Goal: Task Accomplishment & Management: Complete application form

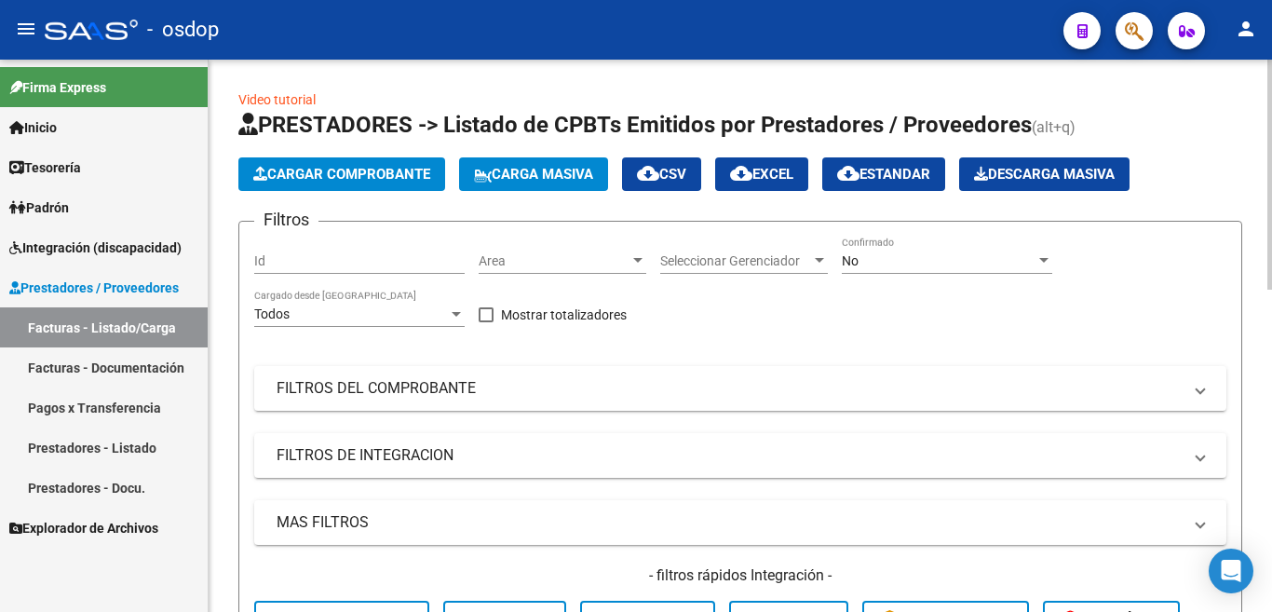
click at [364, 166] on span "Cargar Comprobante" at bounding box center [341, 174] width 177 height 17
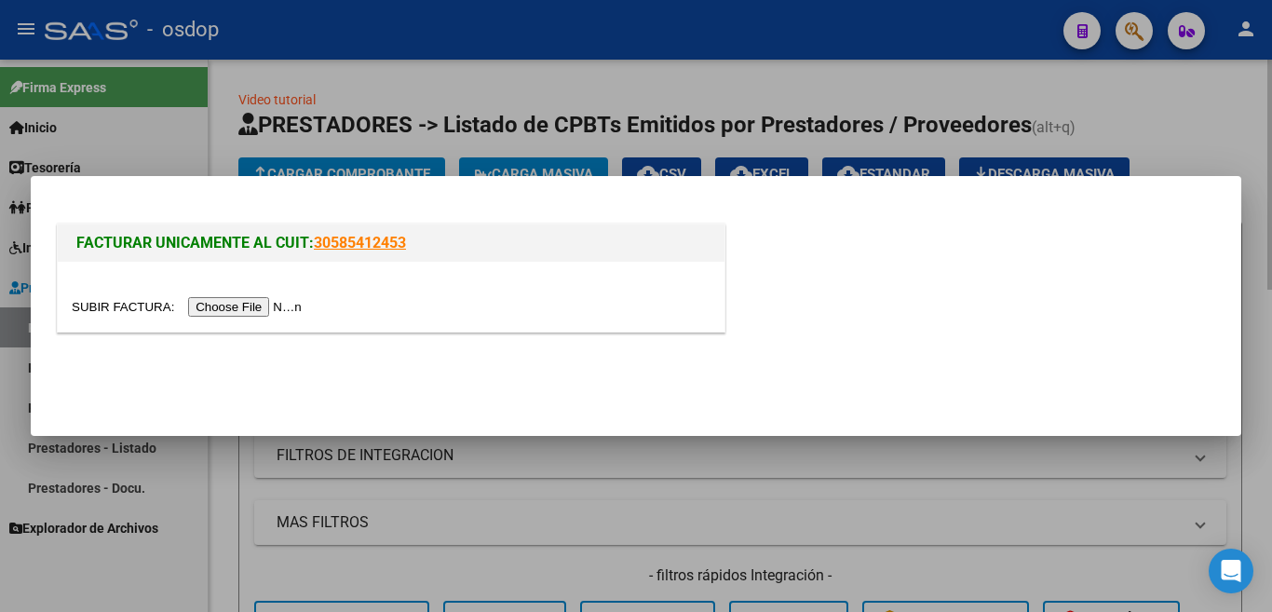
scroll to position [26, 0]
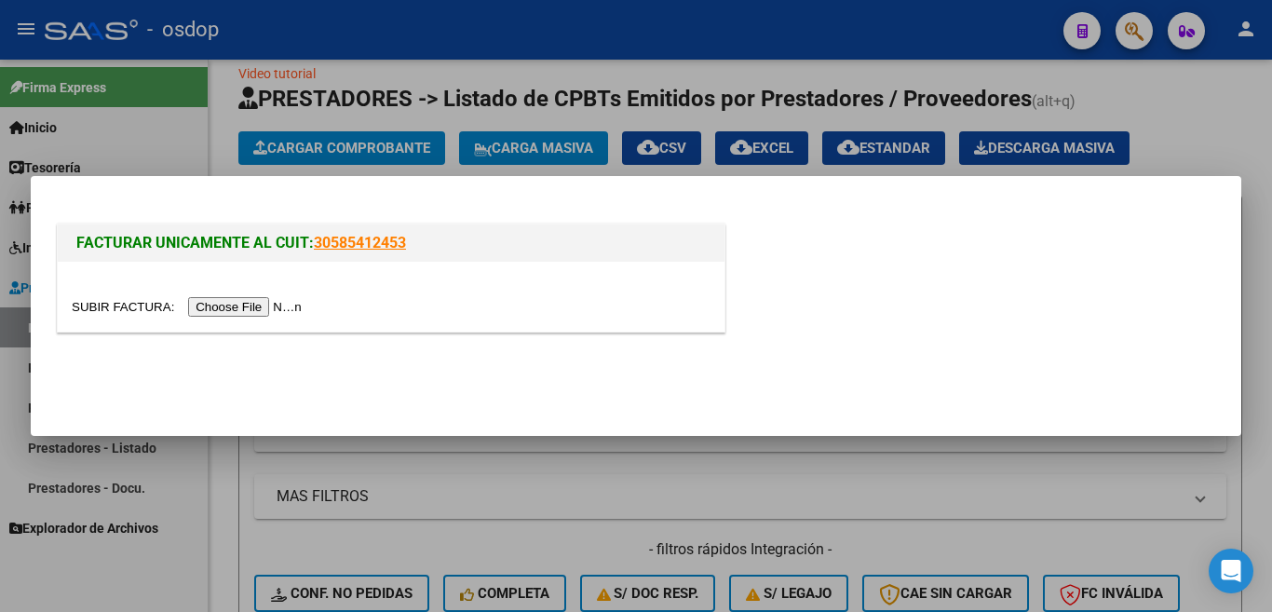
click at [290, 299] on input "file" at bounding box center [190, 307] width 236 height 20
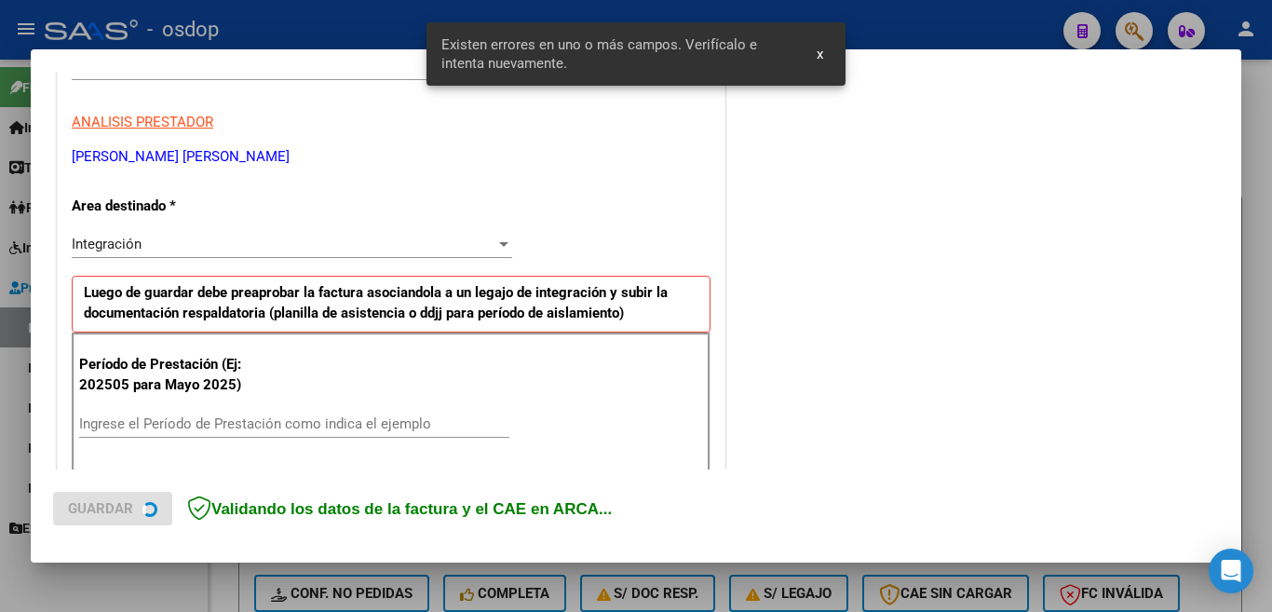
scroll to position [420, 0]
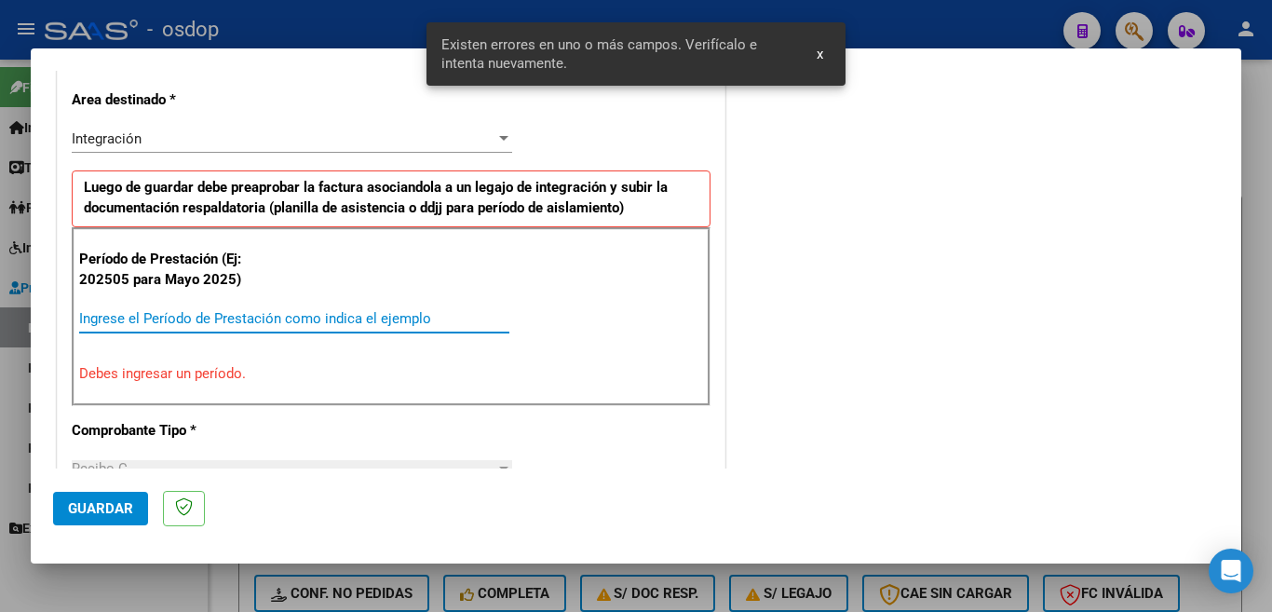
click at [335, 322] on input "Ingrese el Período de Prestación como indica el ejemplo" at bounding box center [294, 318] width 430 height 17
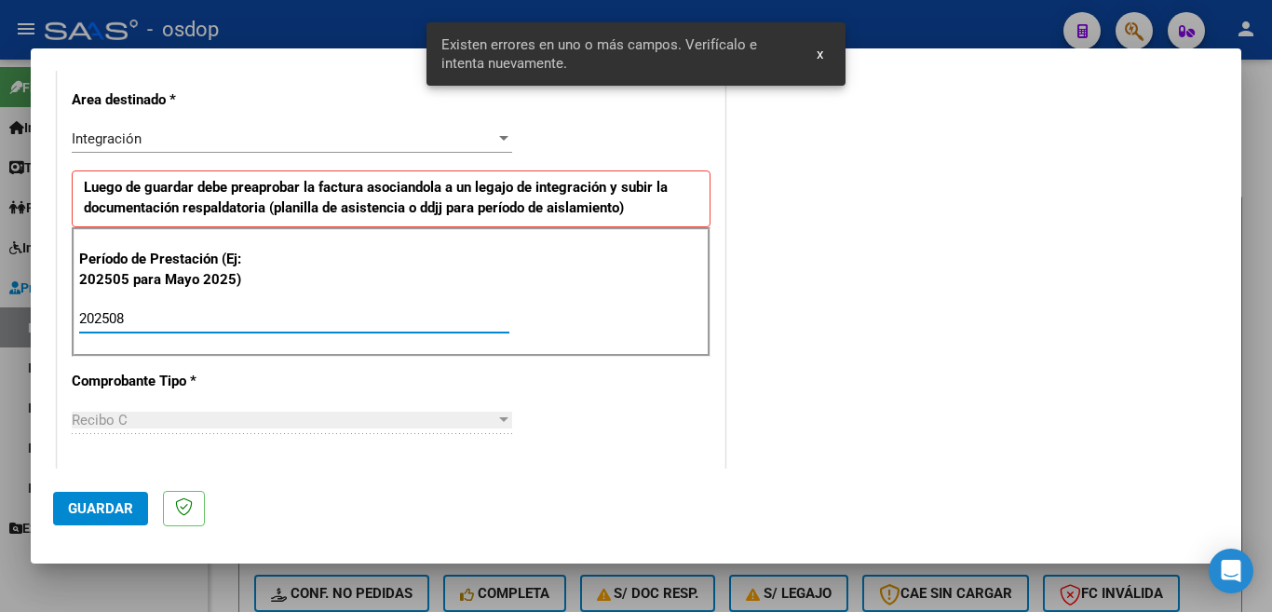
type input "202508"
click at [128, 507] on span "Guardar" at bounding box center [100, 508] width 65 height 17
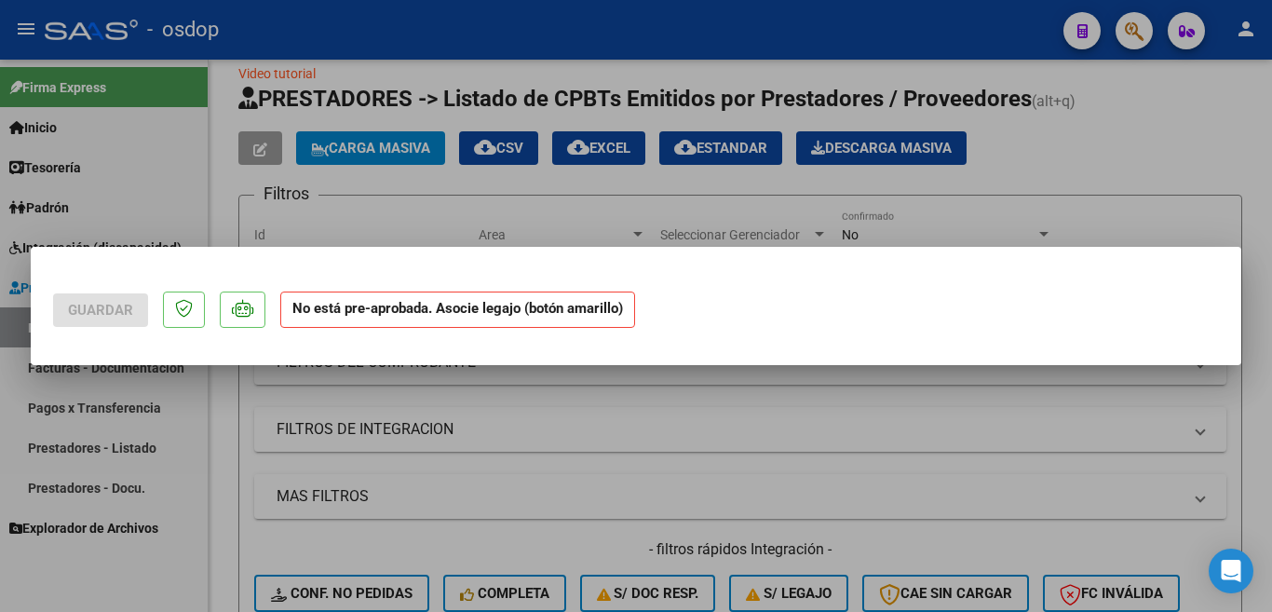
scroll to position [0, 0]
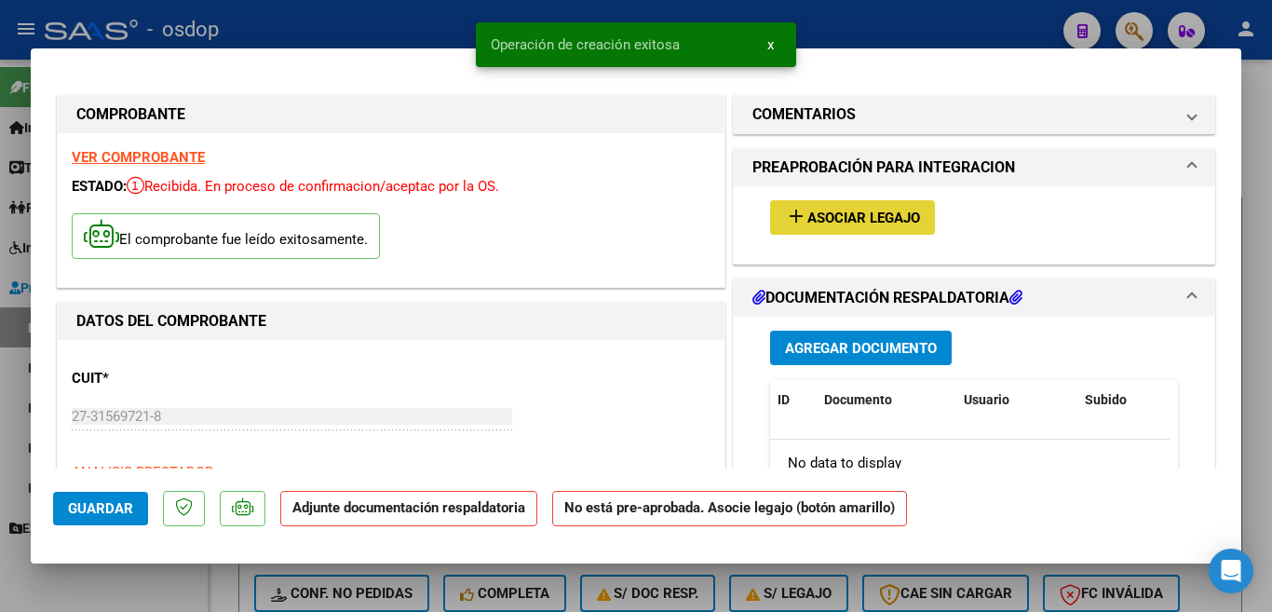
click at [807, 213] on span "Asociar Legajo" at bounding box center [863, 217] width 113 height 17
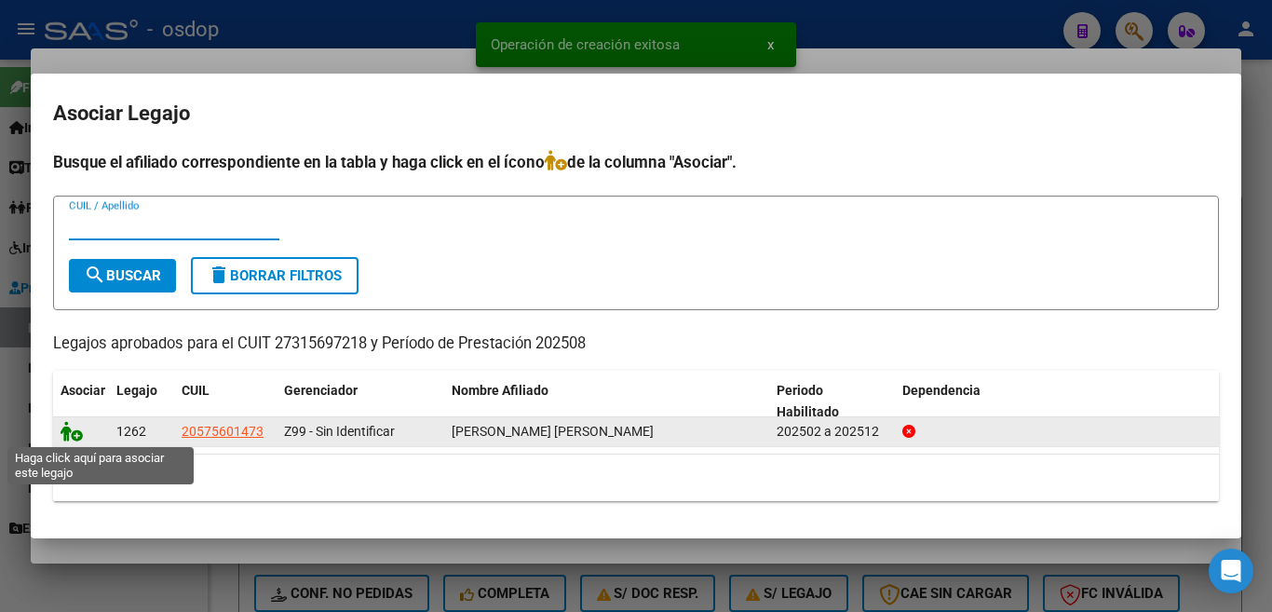
click at [66, 434] on icon at bounding box center [72, 431] width 22 height 20
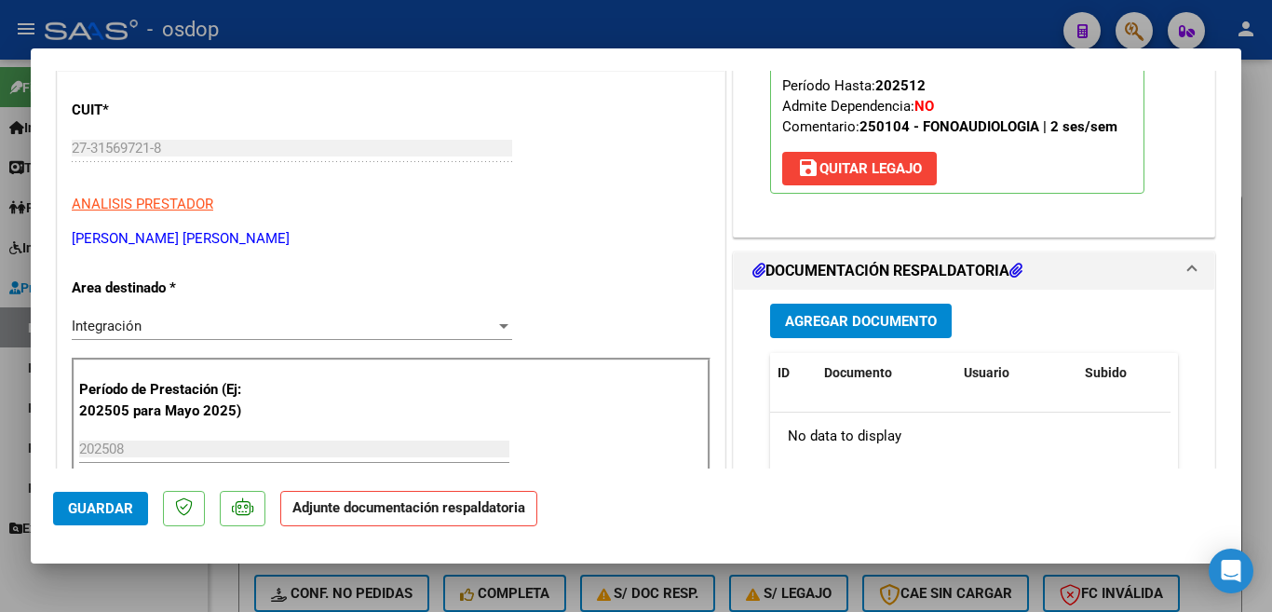
scroll to position [279, 0]
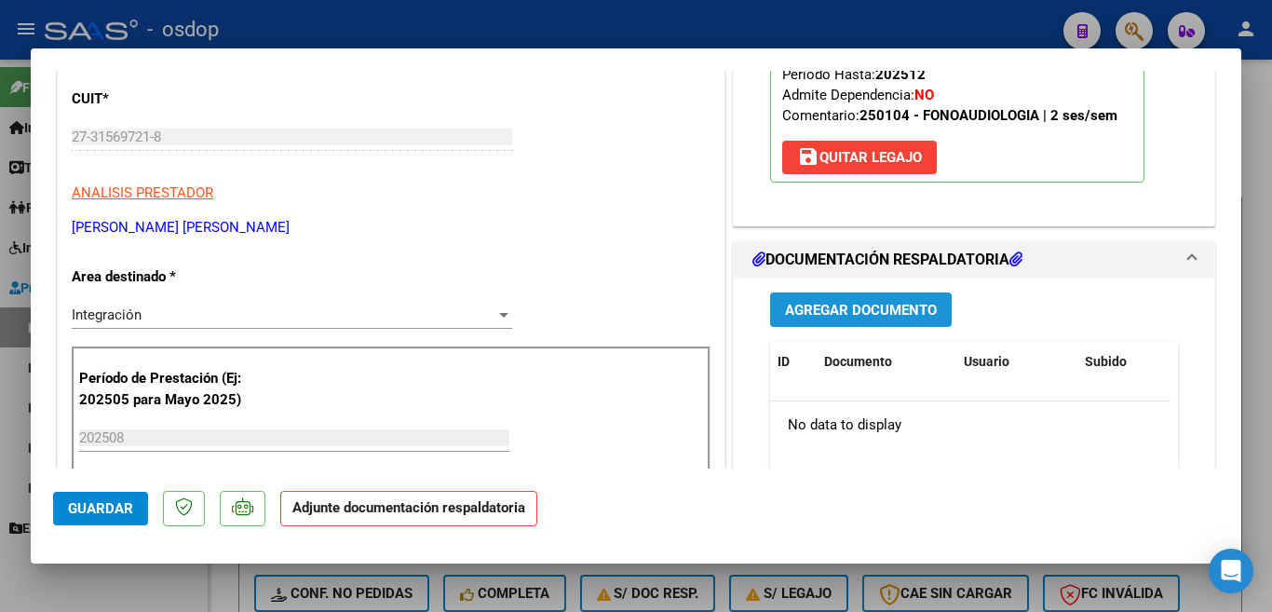
click at [844, 315] on span "Agregar Documento" at bounding box center [861, 310] width 152 height 17
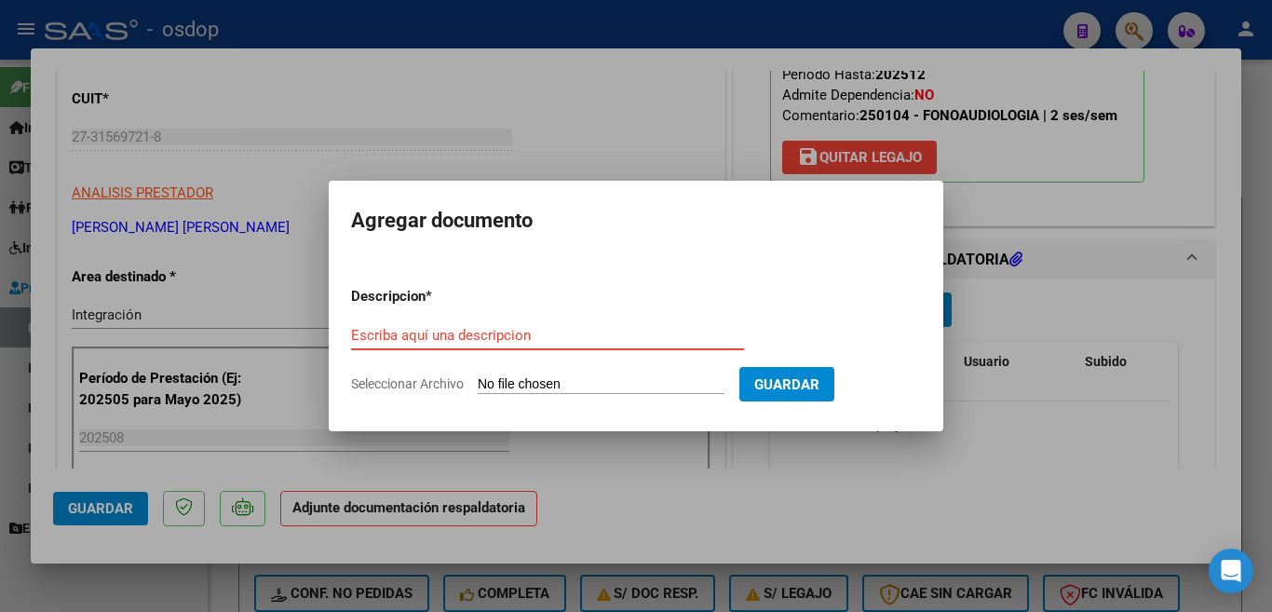
click at [480, 328] on input "Escriba aquí una descripcion" at bounding box center [547, 335] width 393 height 17
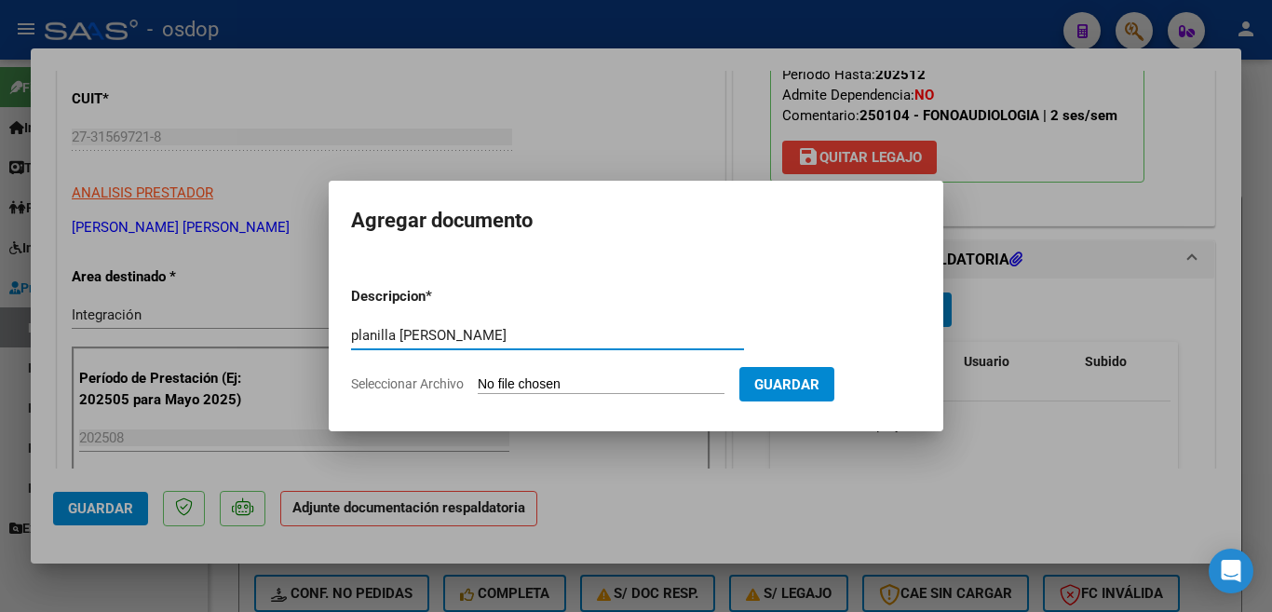
type input "planilla [PERSON_NAME]"
click at [605, 384] on input "Seleccionar Archivo" at bounding box center [601, 385] width 247 height 18
type input "C:\fakepath\[PERSON_NAME] plan 08.pdf"
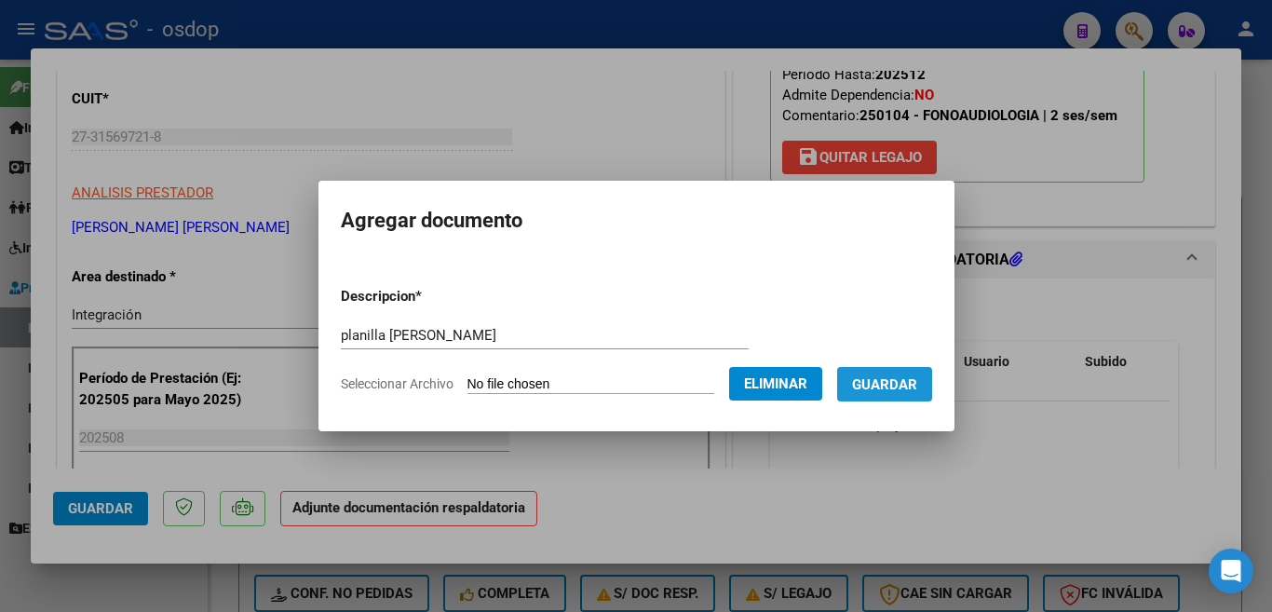
click at [913, 383] on span "Guardar" at bounding box center [884, 384] width 65 height 17
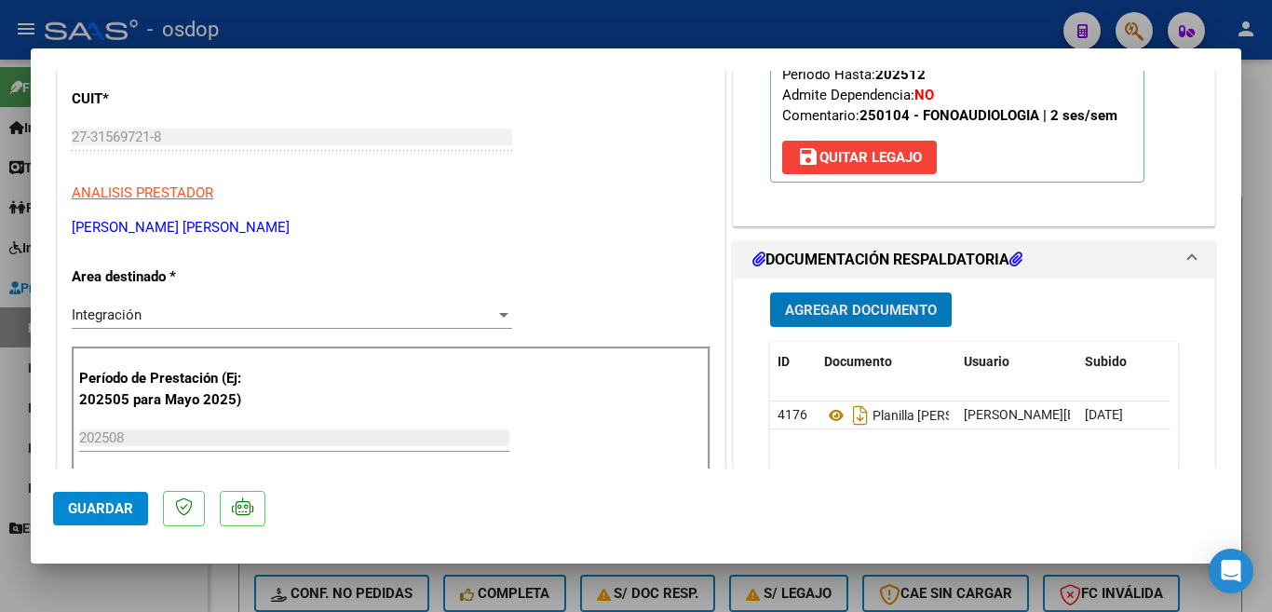
click at [128, 513] on span "Guardar" at bounding box center [100, 508] width 65 height 17
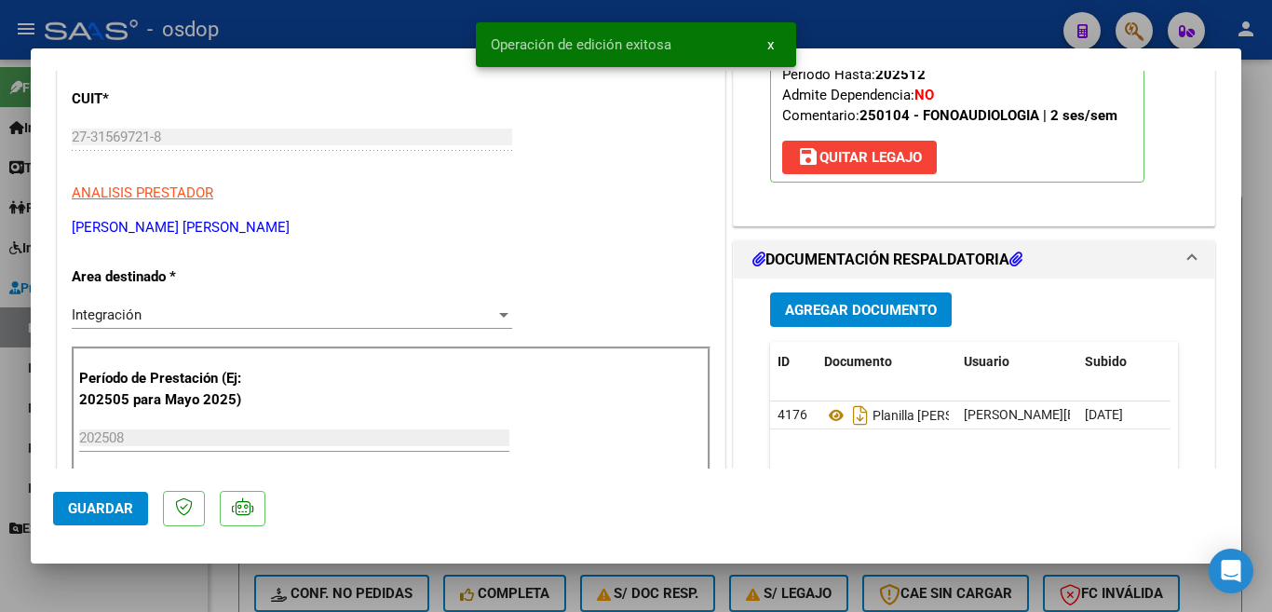
click at [0, 306] on div at bounding box center [636, 306] width 1272 height 612
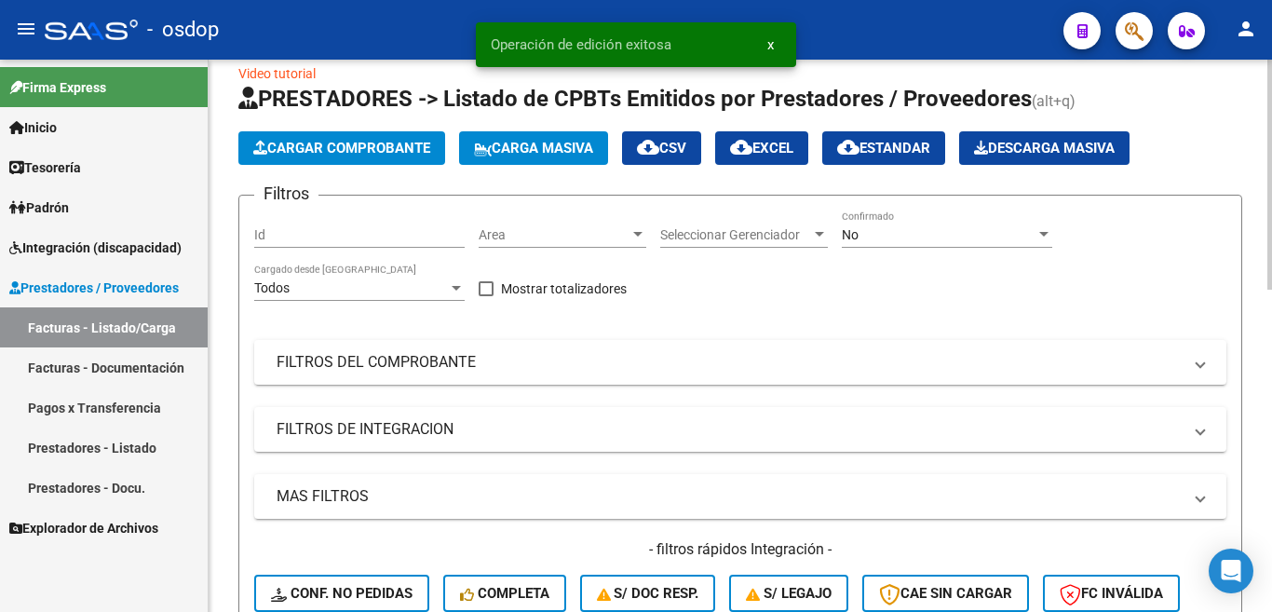
scroll to position [399, 0]
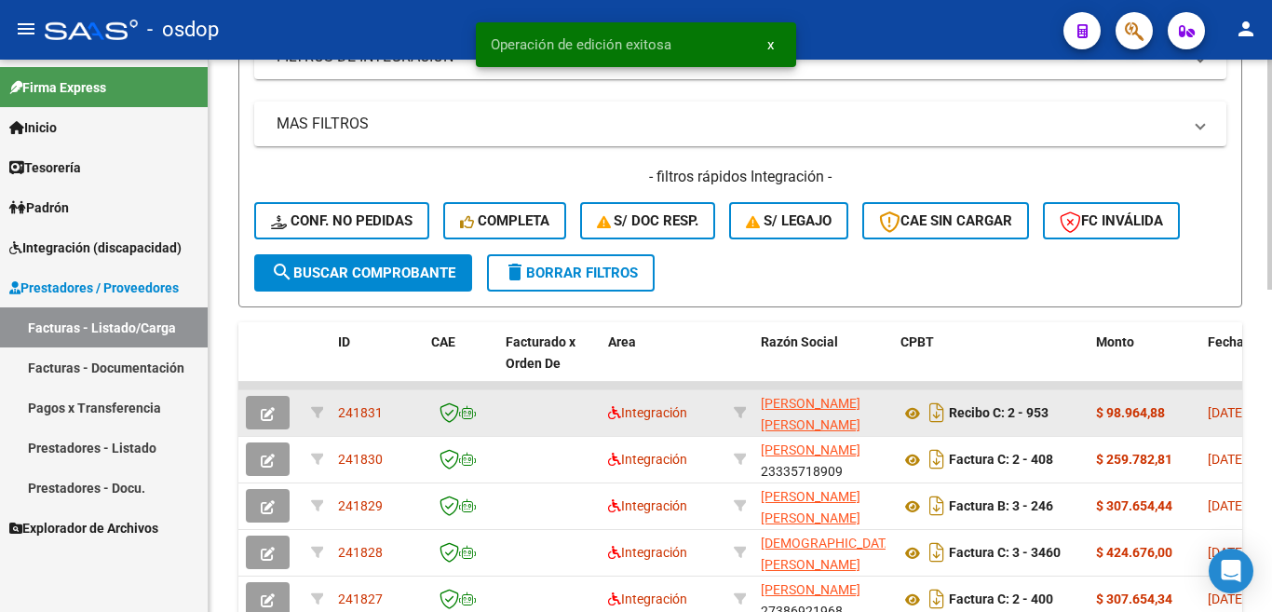
click at [355, 408] on span "241831" at bounding box center [360, 412] width 45 height 15
copy span "241831"
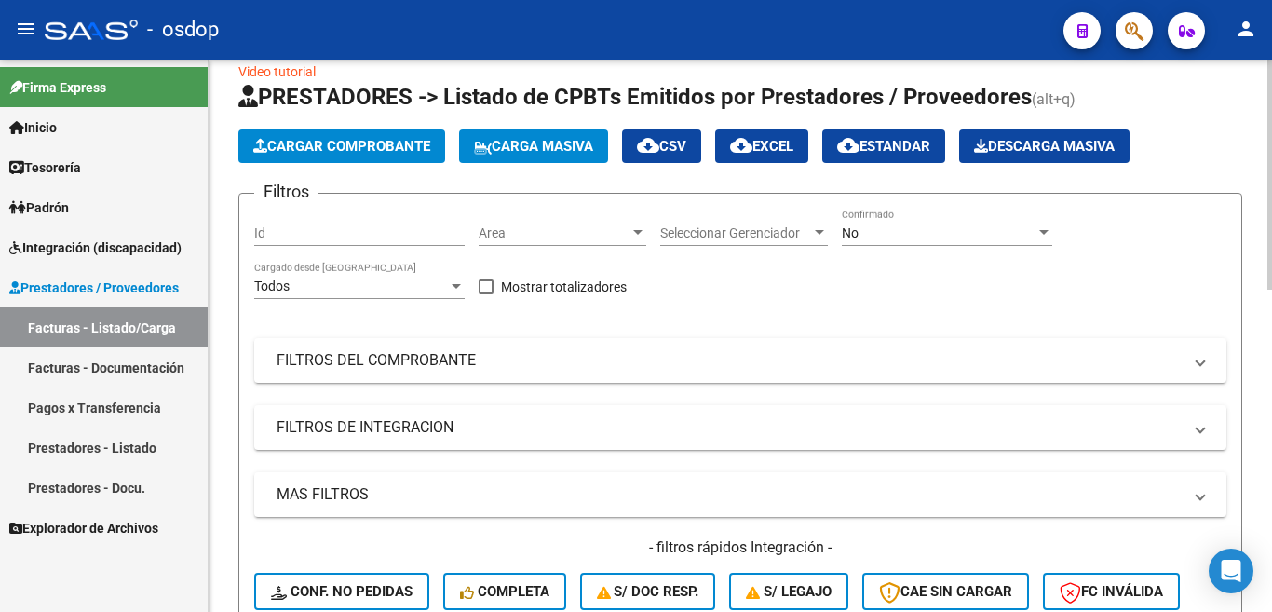
scroll to position [0, 0]
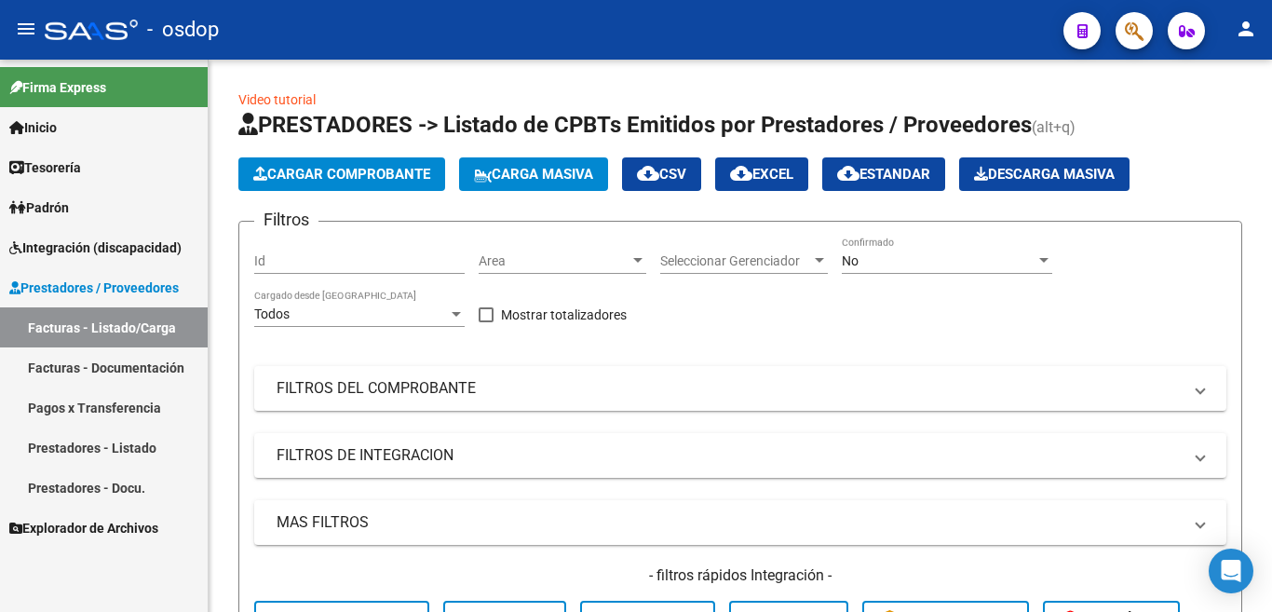
click at [128, 464] on link "Prestadores - Listado" at bounding box center [104, 447] width 208 height 40
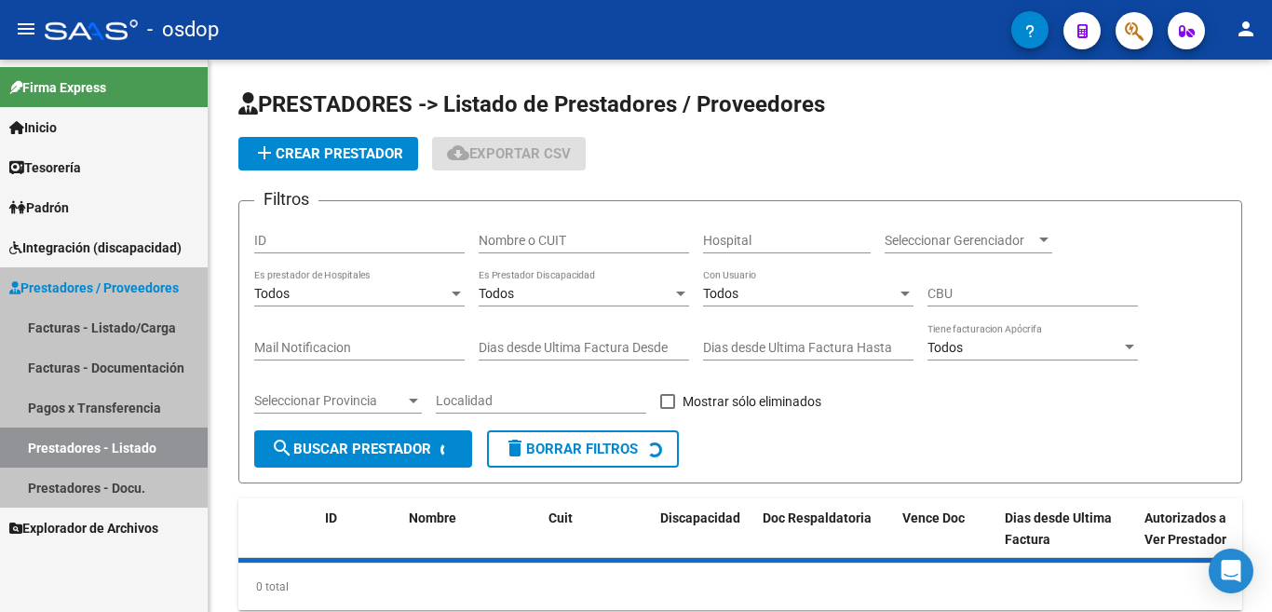
click at [139, 448] on link "Prestadores - Listado" at bounding box center [104, 447] width 208 height 40
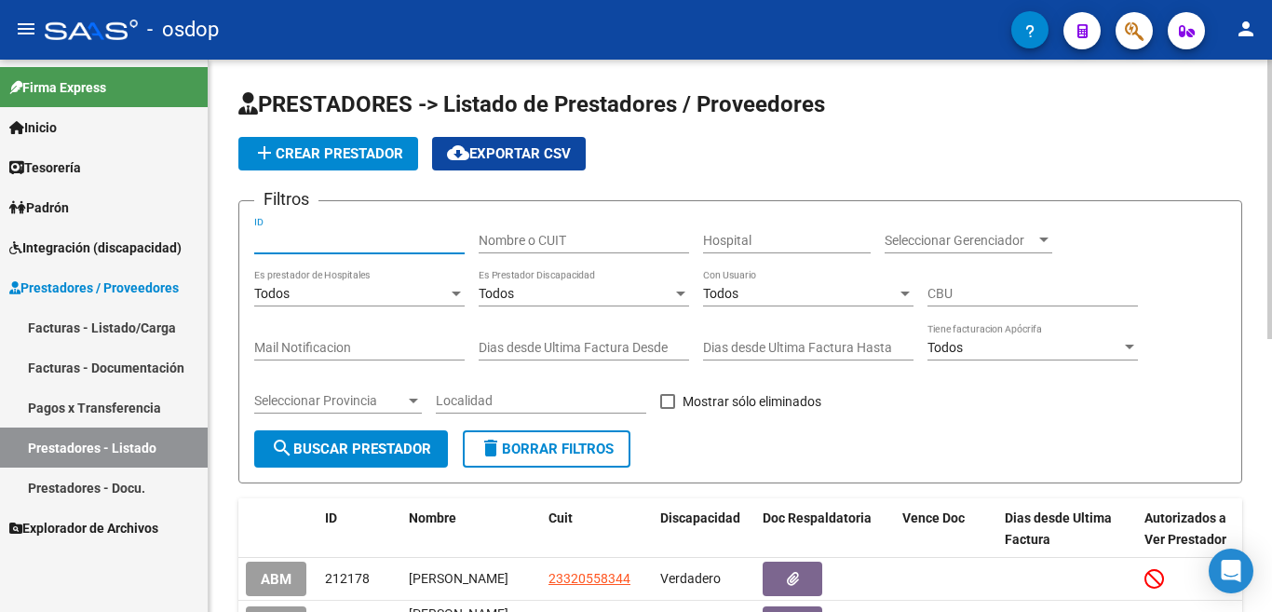
click at [333, 236] on input "ID" at bounding box center [359, 241] width 210 height 16
type input "241"
type input "241662"
click at [375, 446] on span "search Buscar Prestador" at bounding box center [351, 448] width 160 height 17
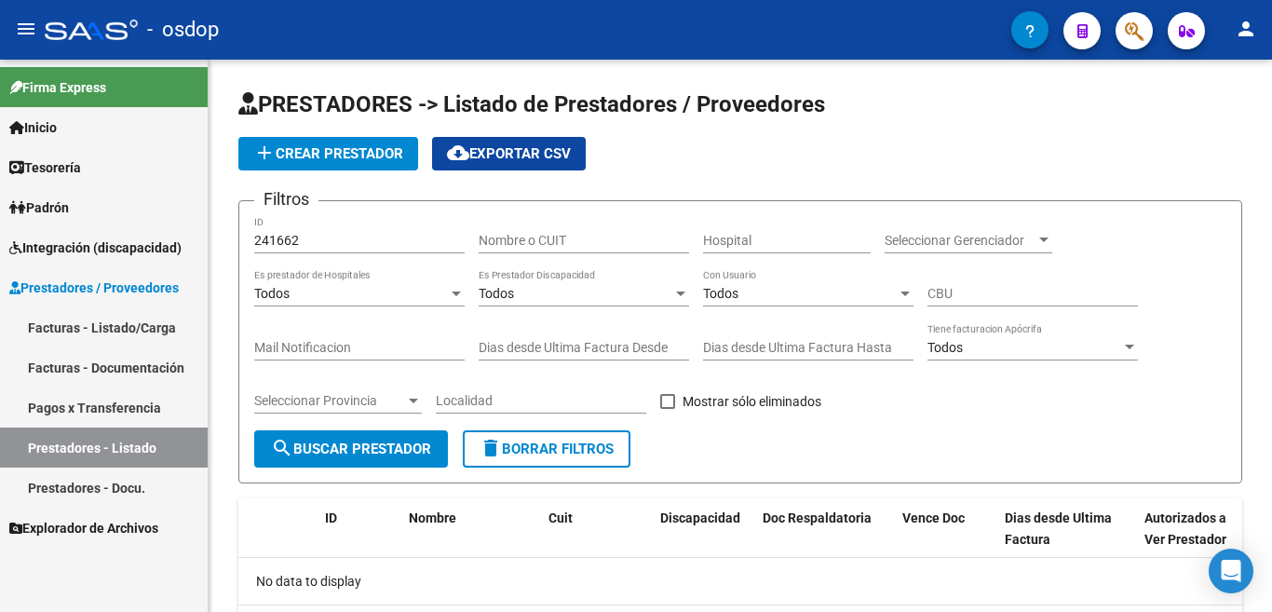
click at [122, 326] on link "Facturas - Listado/Carga" at bounding box center [104, 327] width 208 height 40
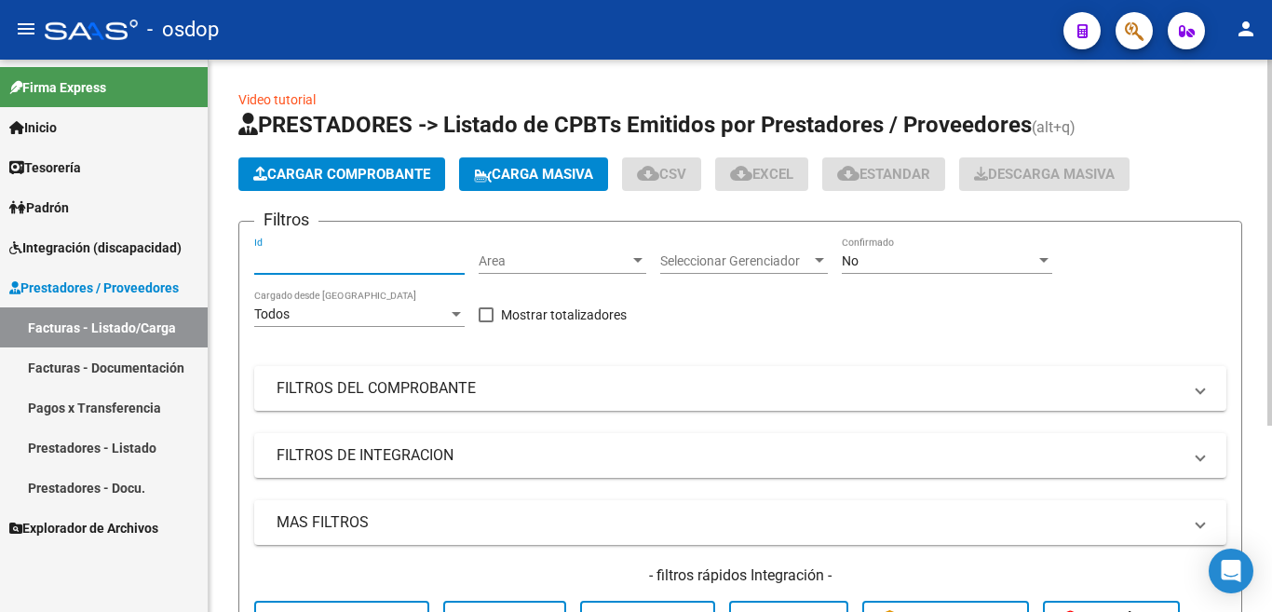
click at [295, 258] on input "Id" at bounding box center [359, 261] width 210 height 16
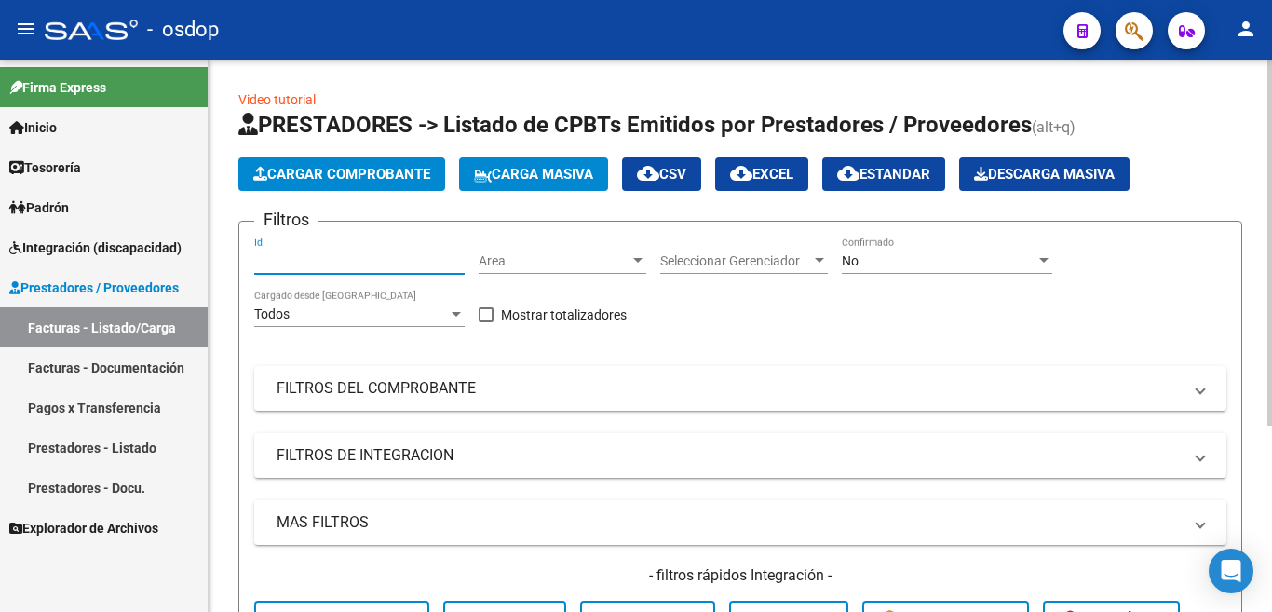
click at [295, 258] on input "Id" at bounding box center [359, 261] width 210 height 16
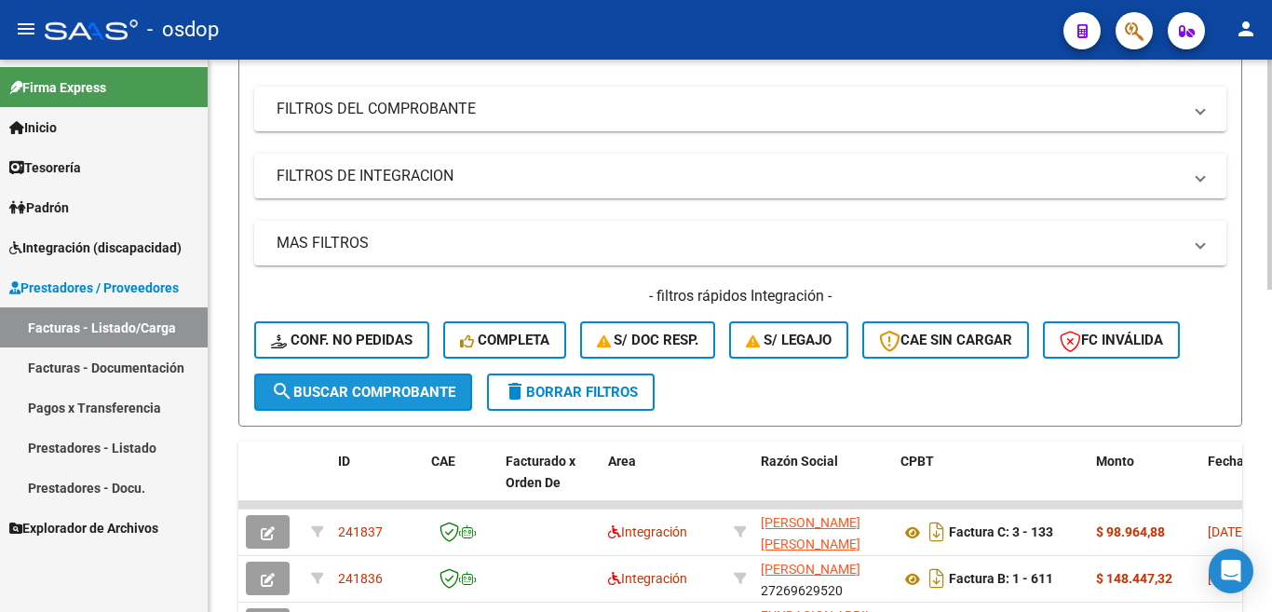
click at [338, 379] on button "search Buscar Comprobante" at bounding box center [363, 391] width 218 height 37
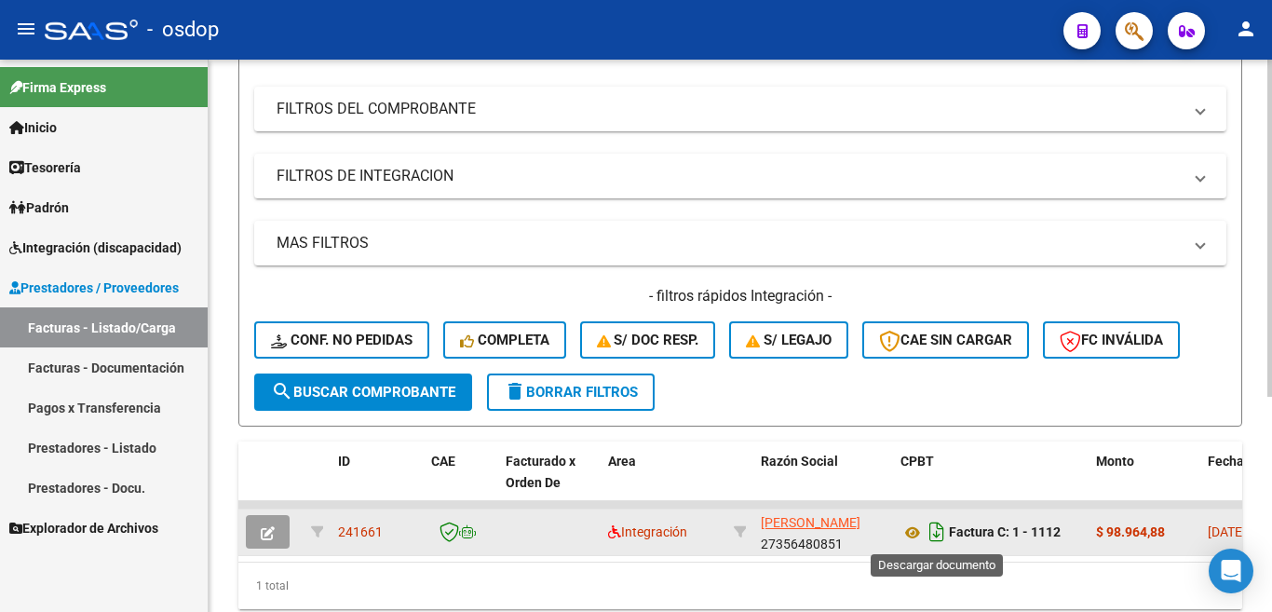
click at [940, 534] on icon "Descargar documento" at bounding box center [937, 532] width 24 height 30
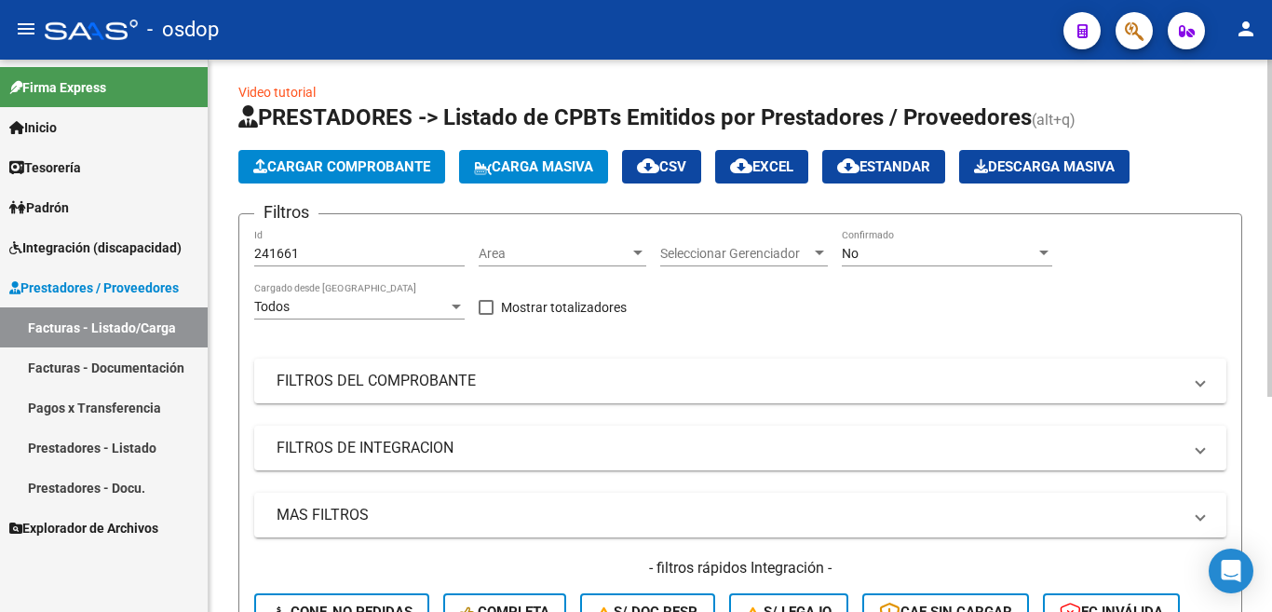
scroll to position [0, 0]
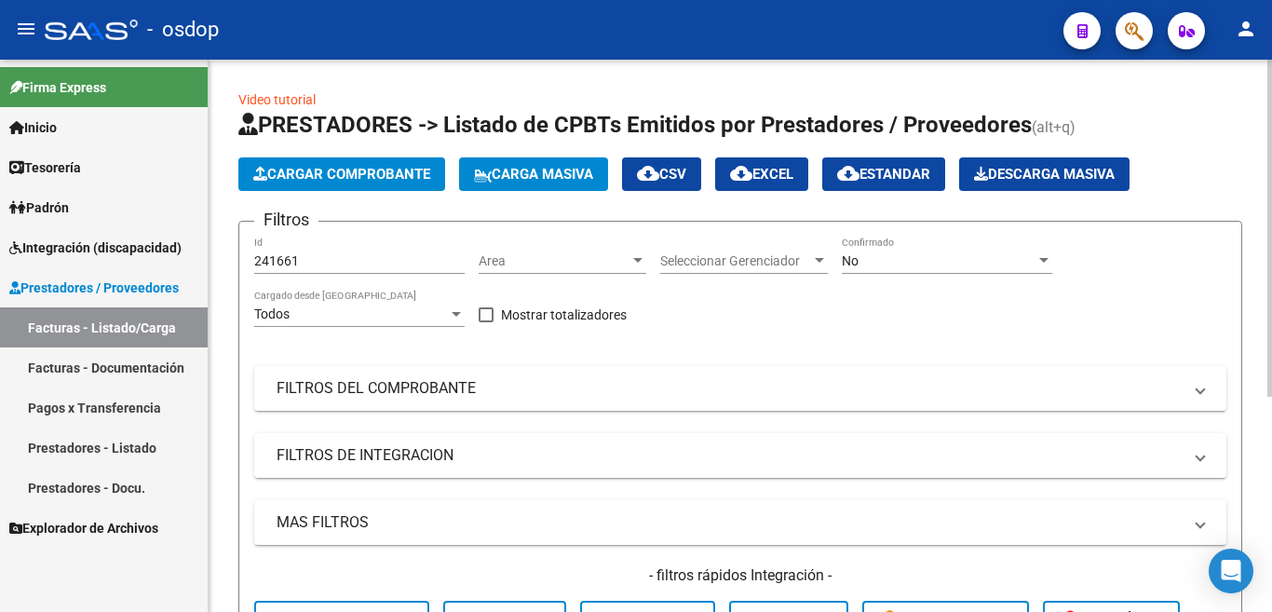
click at [324, 263] on input "241661" at bounding box center [359, 261] width 210 height 16
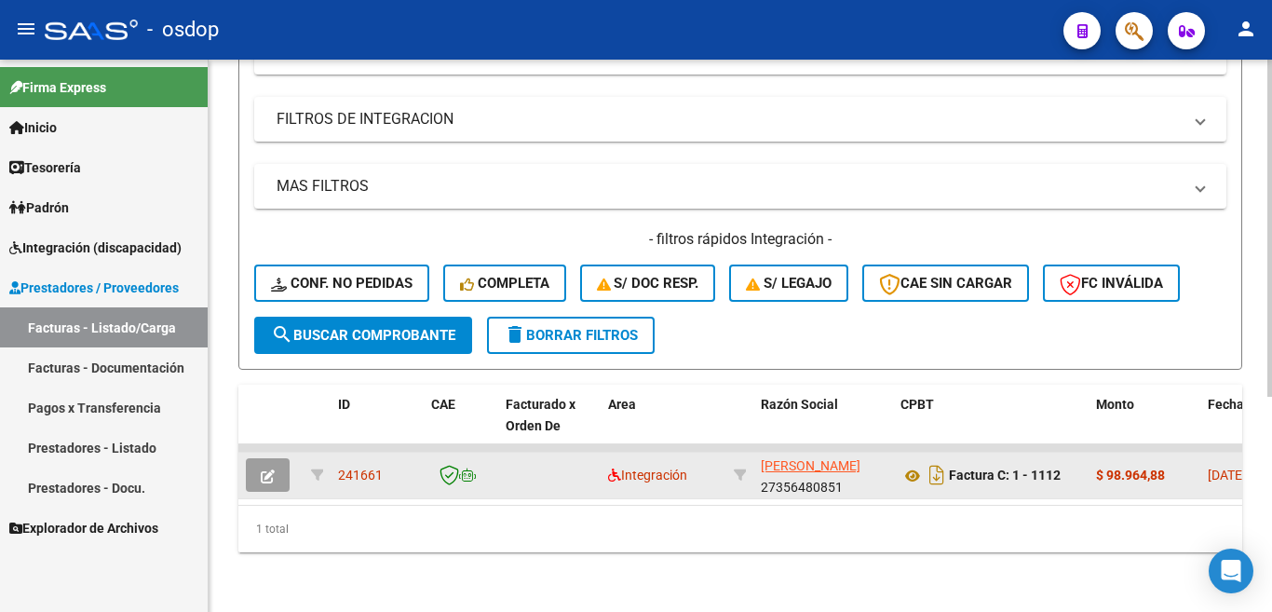
type input "241659"
click at [582, 327] on span "delete Borrar Filtros" at bounding box center [571, 335] width 134 height 17
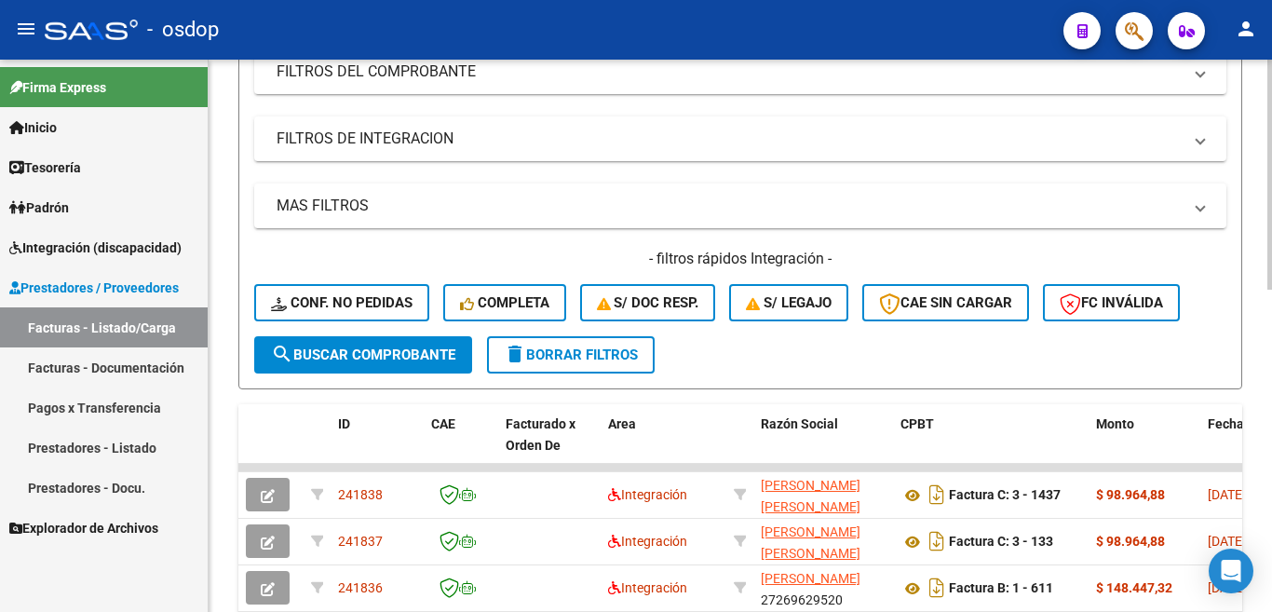
scroll to position [73, 0]
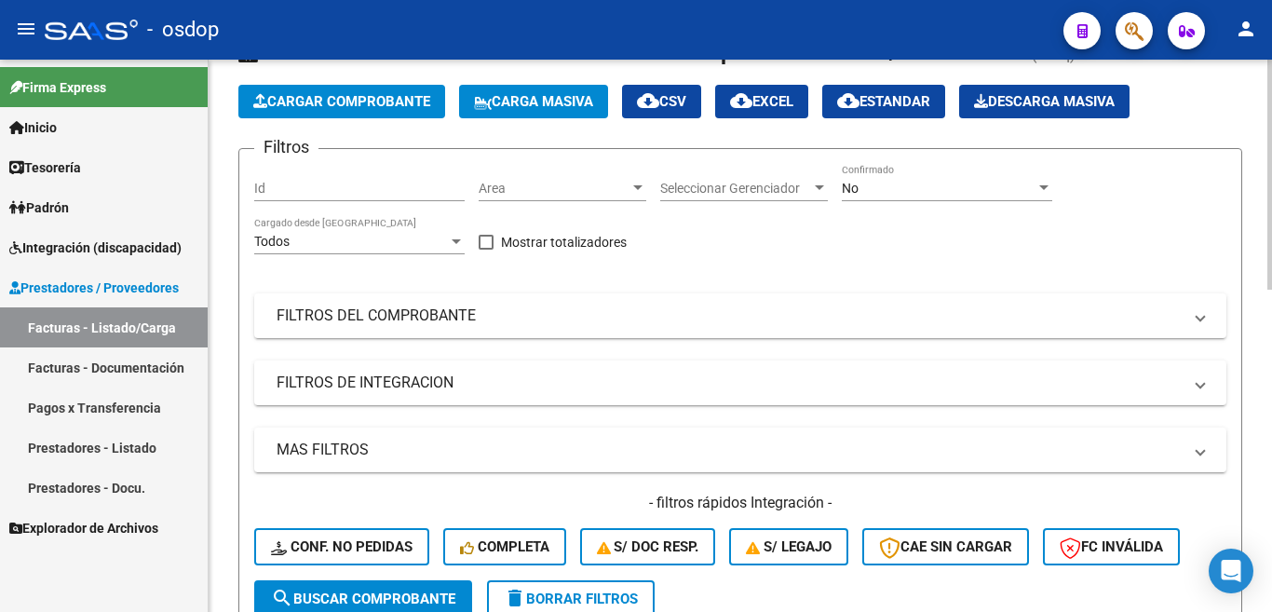
click at [304, 191] on input "Id" at bounding box center [359, 189] width 210 height 16
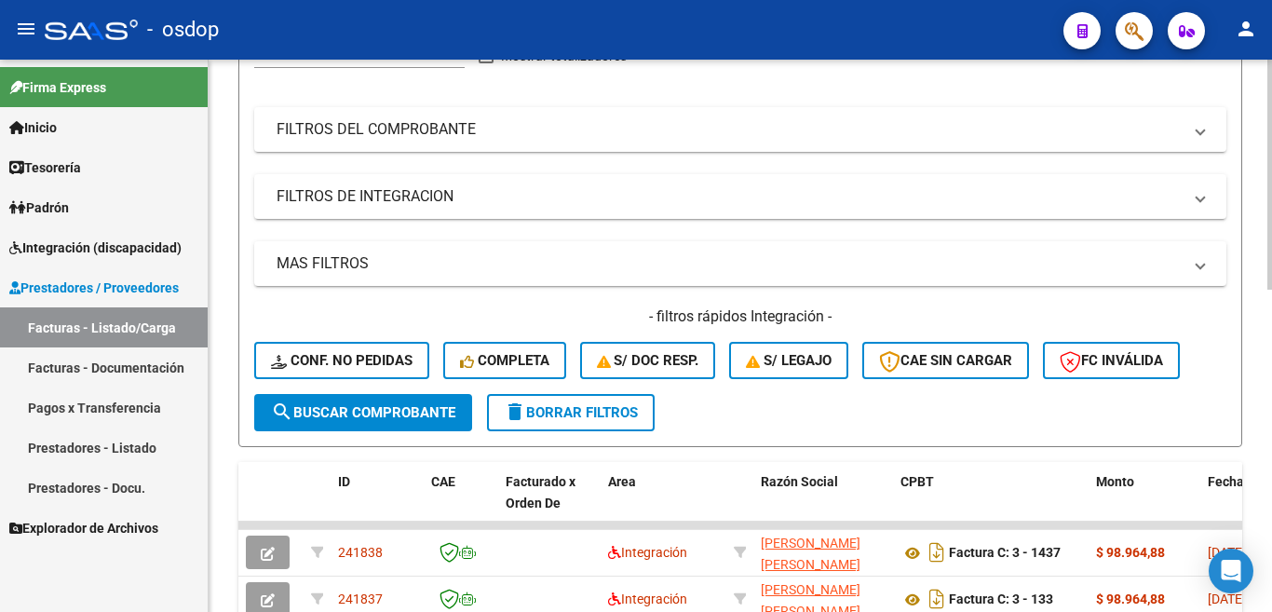
type input "198644"
click at [344, 404] on span "search Buscar Comprobante" at bounding box center [363, 412] width 184 height 17
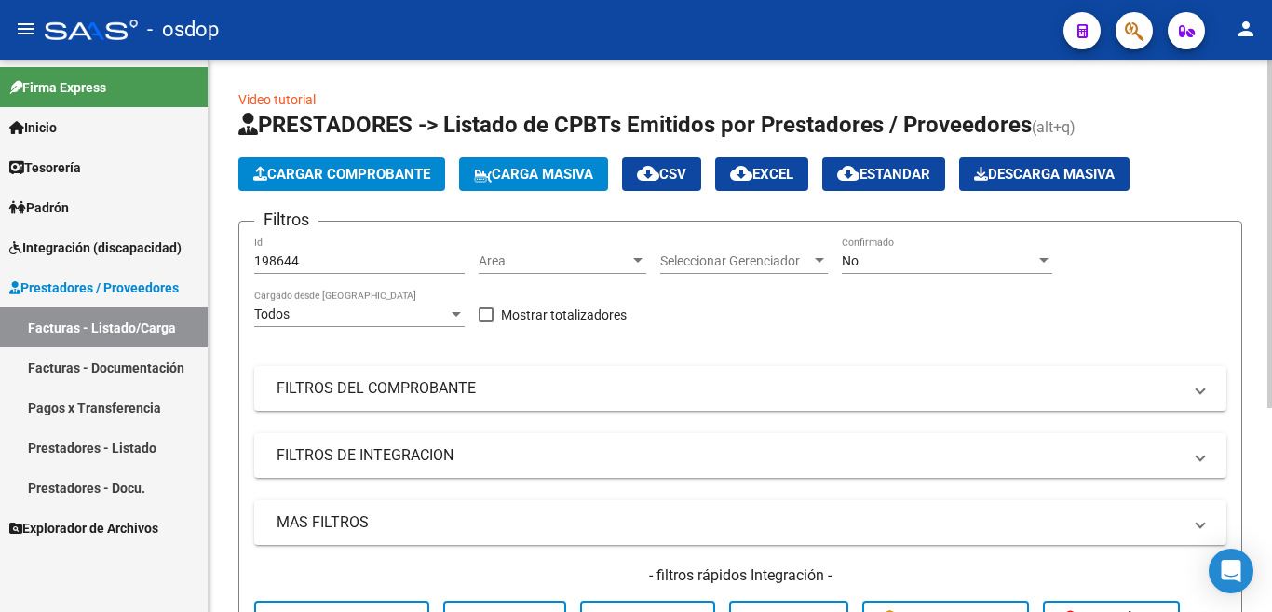
scroll to position [186, 0]
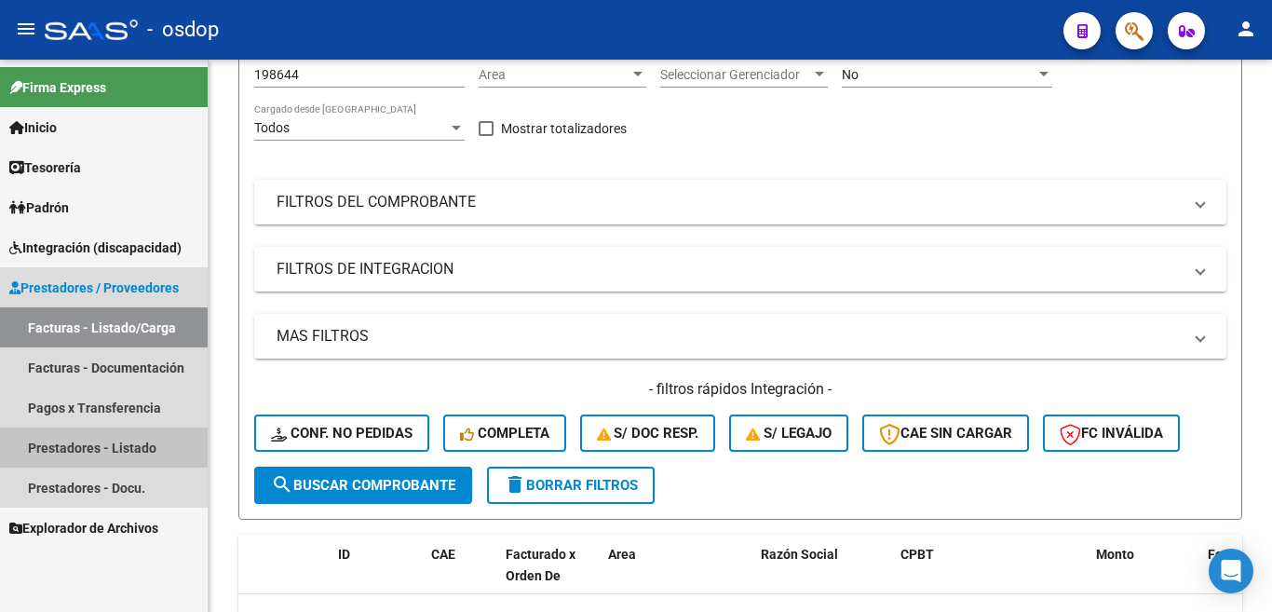
click at [130, 440] on link "Prestadores - Listado" at bounding box center [104, 447] width 208 height 40
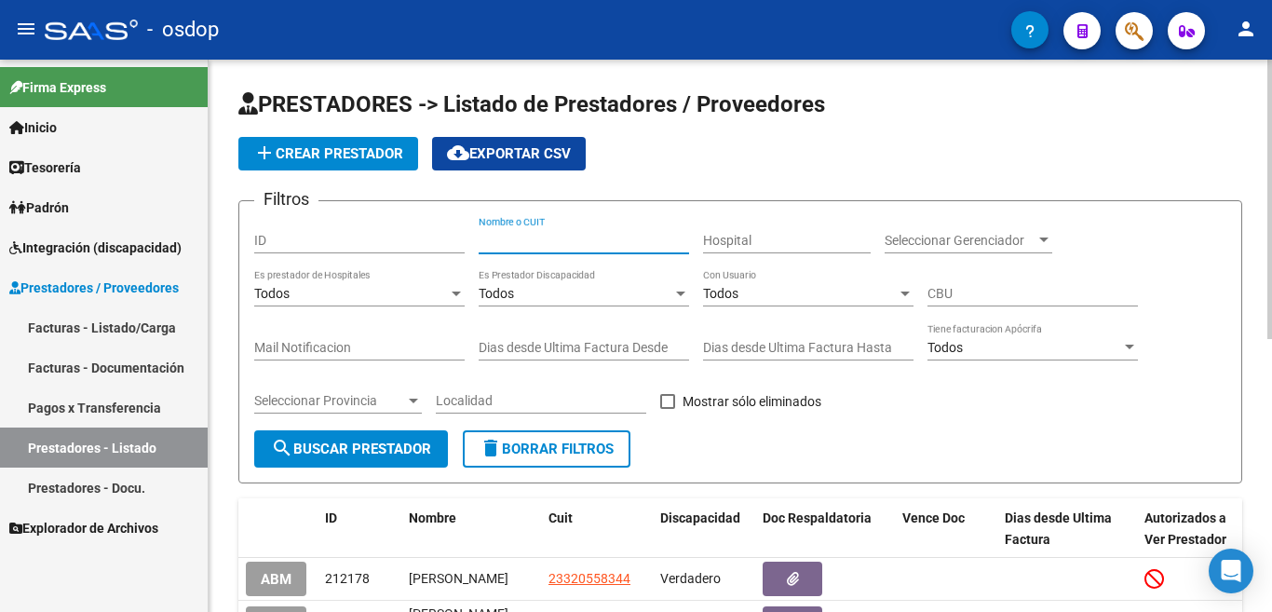
click at [527, 234] on input "Nombre o CUIT" at bounding box center [584, 241] width 210 height 16
paste input "27264613510"
type input "27264613510"
click at [347, 450] on span "search Buscar Prestador" at bounding box center [351, 448] width 160 height 17
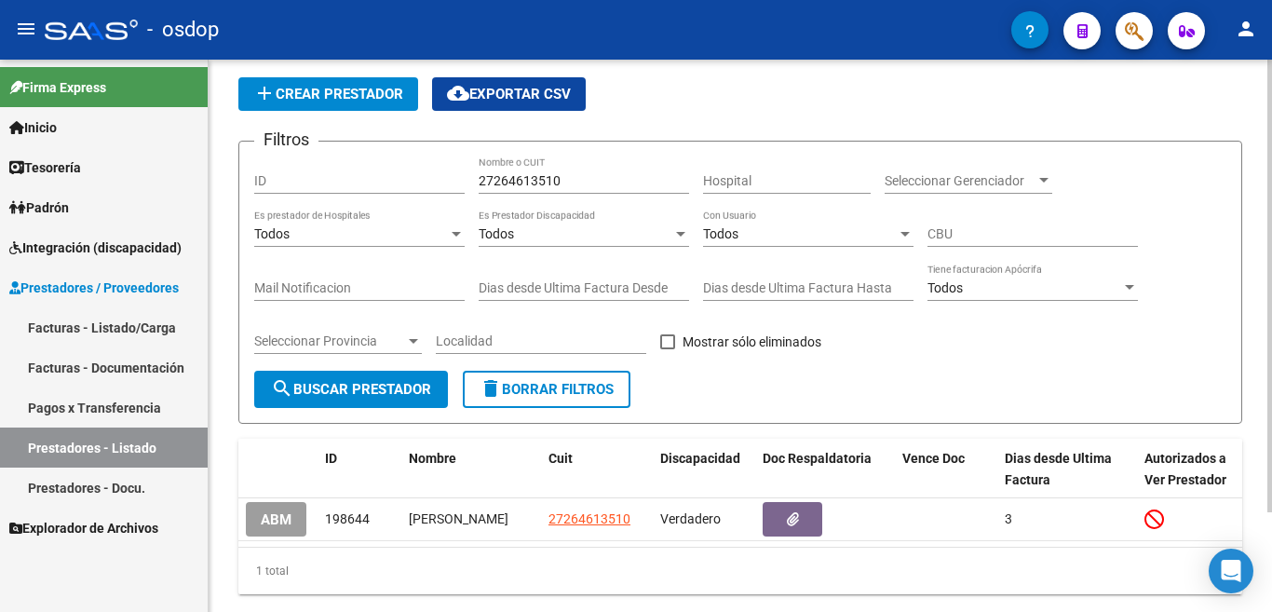
scroll to position [121, 0]
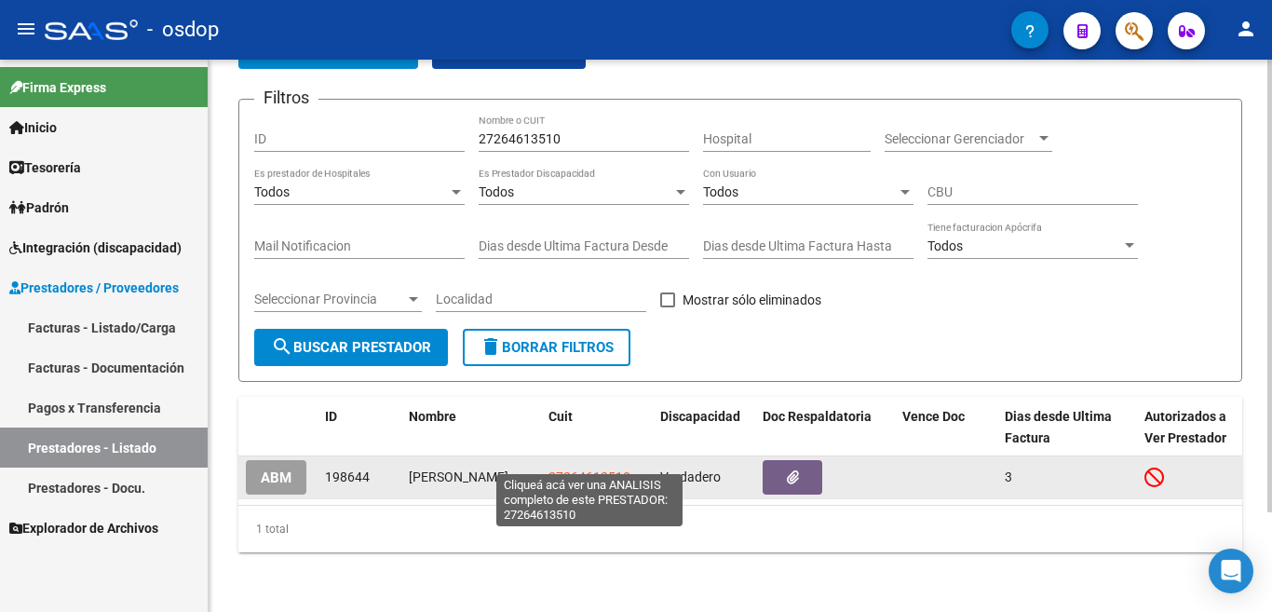
click at [597, 469] on span "27264613510" at bounding box center [589, 476] width 82 height 15
type textarea "27264613510"
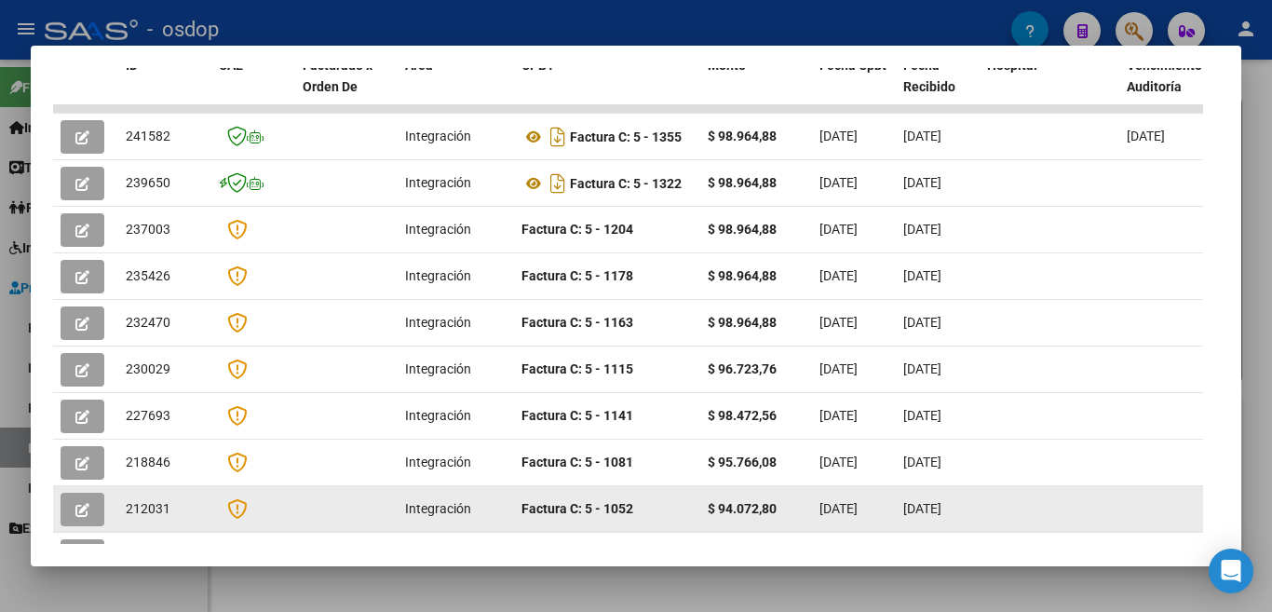
scroll to position [573, 0]
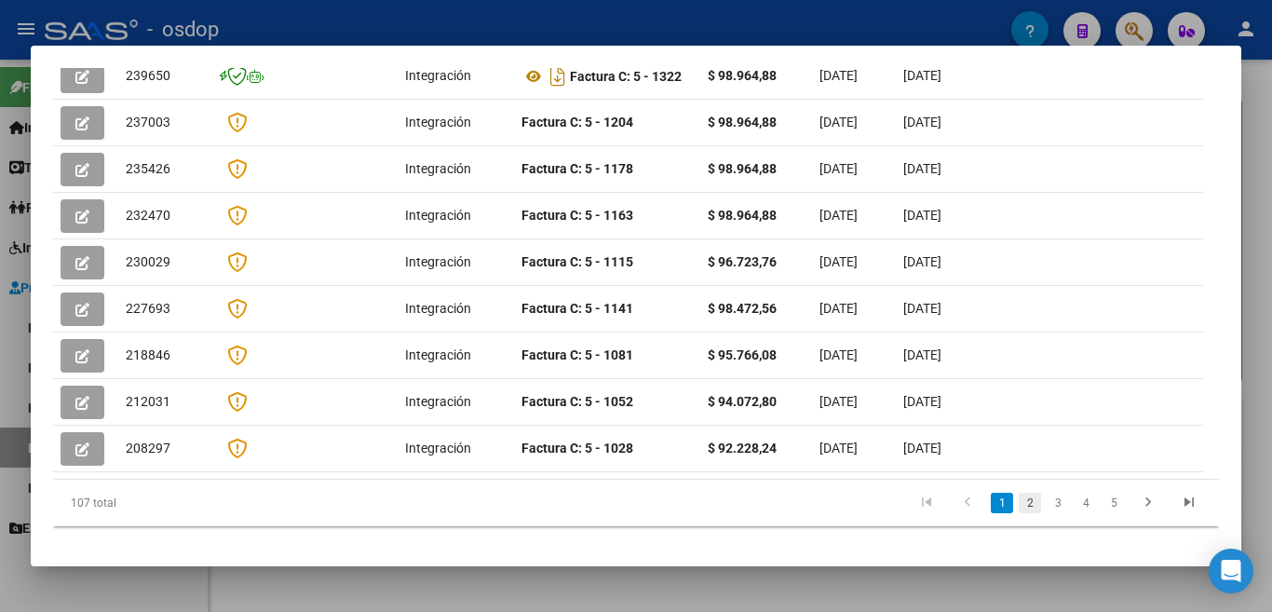
click at [1019, 493] on link "2" at bounding box center [1030, 503] width 22 height 20
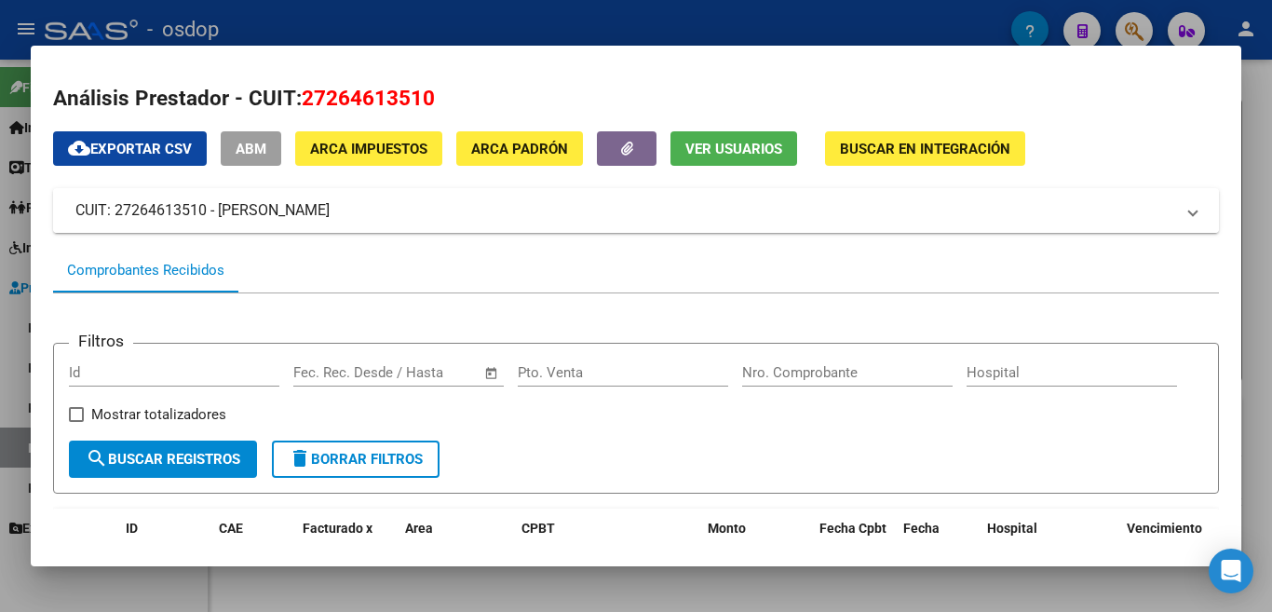
scroll to position [0, 0]
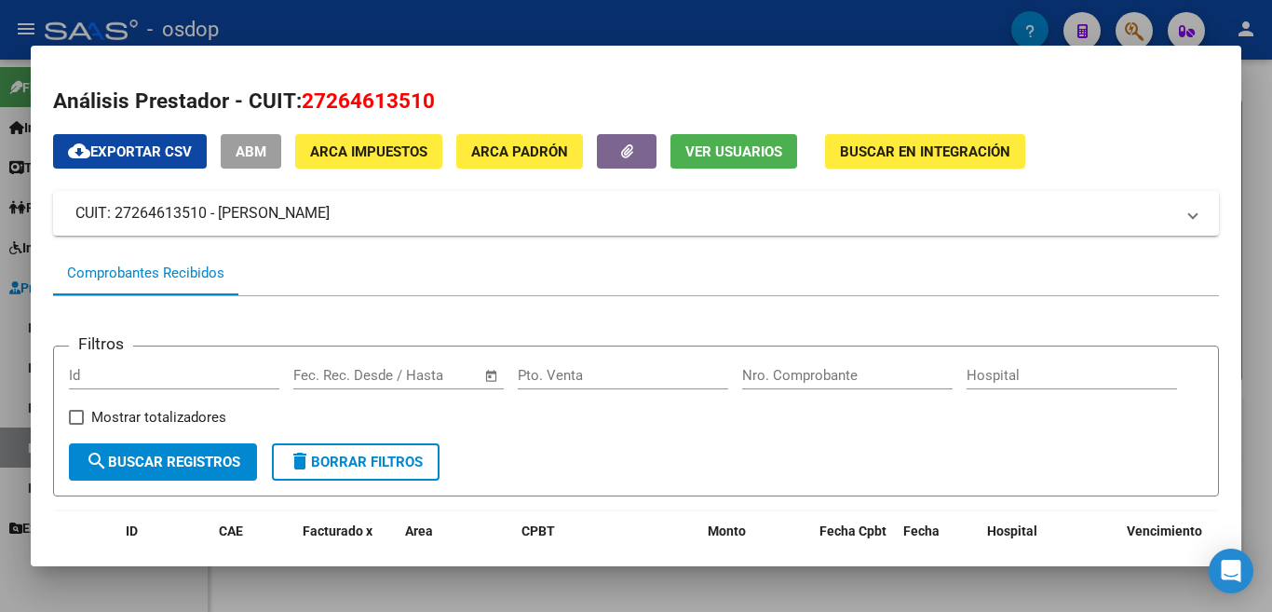
click at [0, 248] on div at bounding box center [636, 306] width 1272 height 612
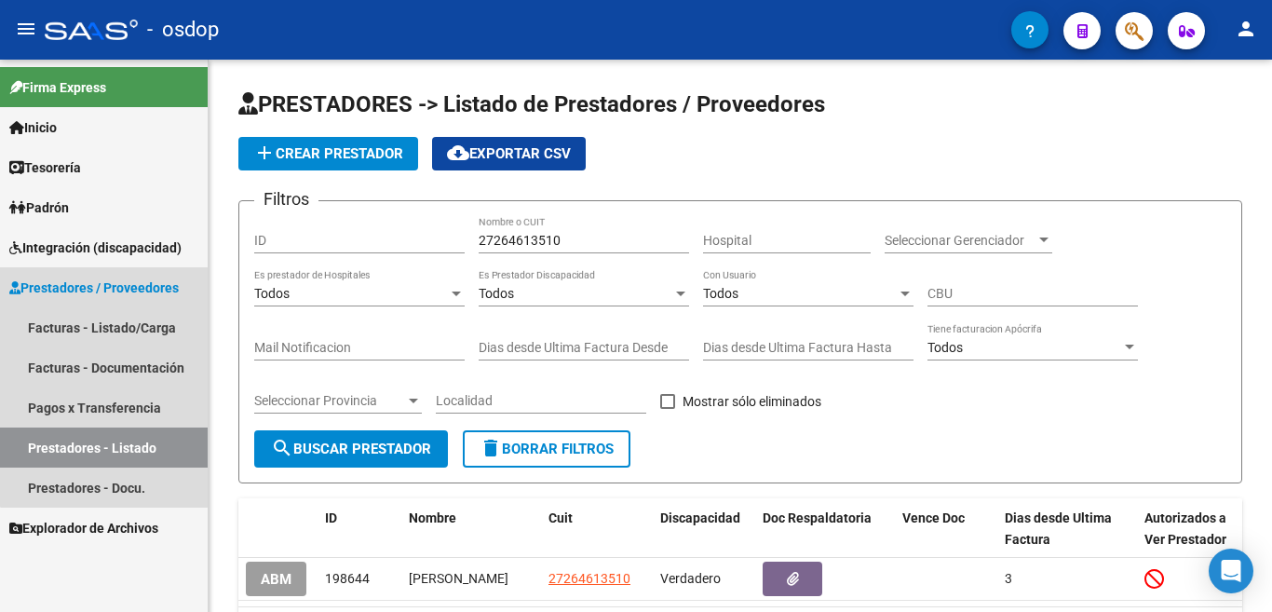
click at [160, 285] on span "Prestadores / Proveedores" at bounding box center [93, 287] width 169 height 20
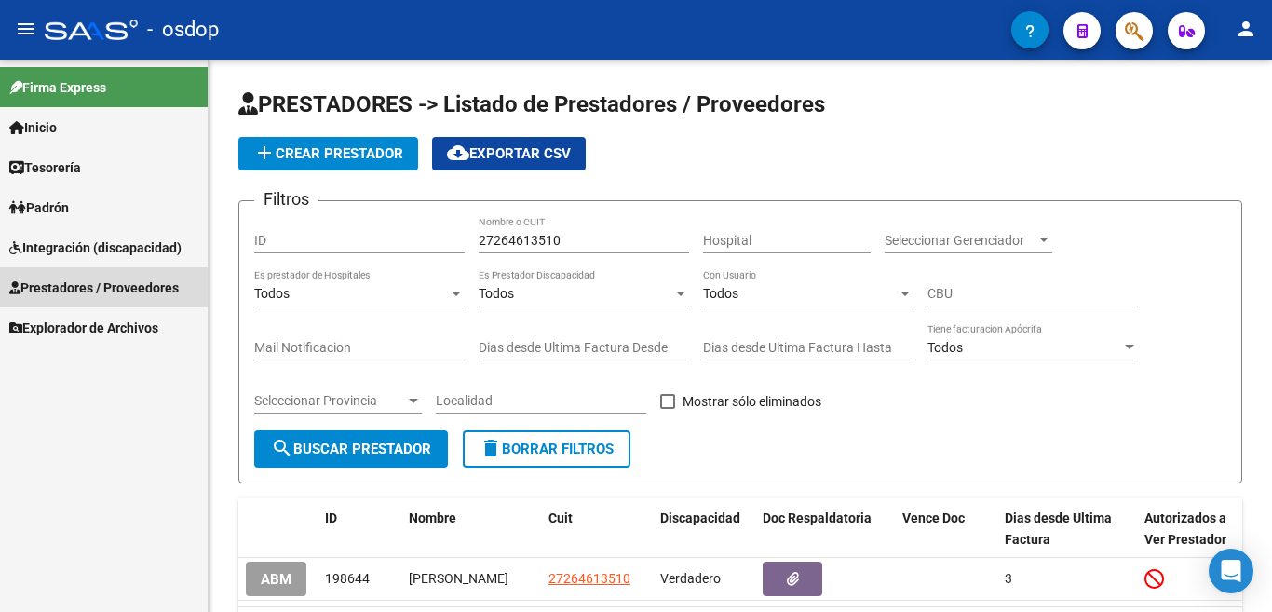
click at [160, 285] on span "Prestadores / Proveedores" at bounding box center [93, 287] width 169 height 20
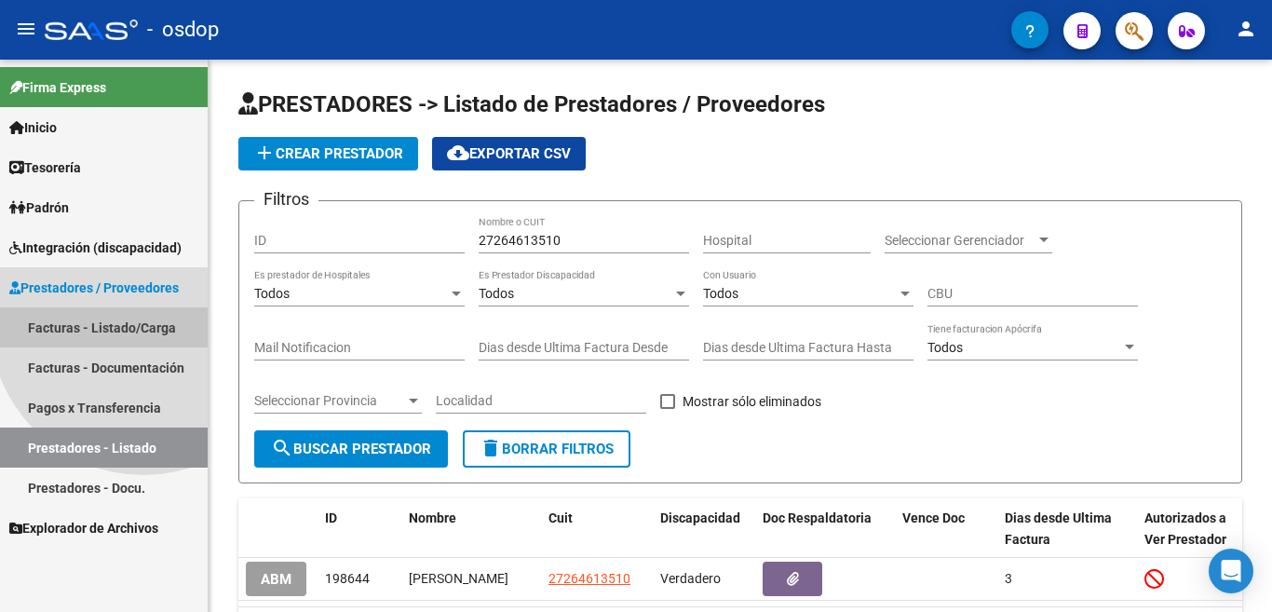
click at [143, 321] on link "Facturas - Listado/Carga" at bounding box center [104, 327] width 208 height 40
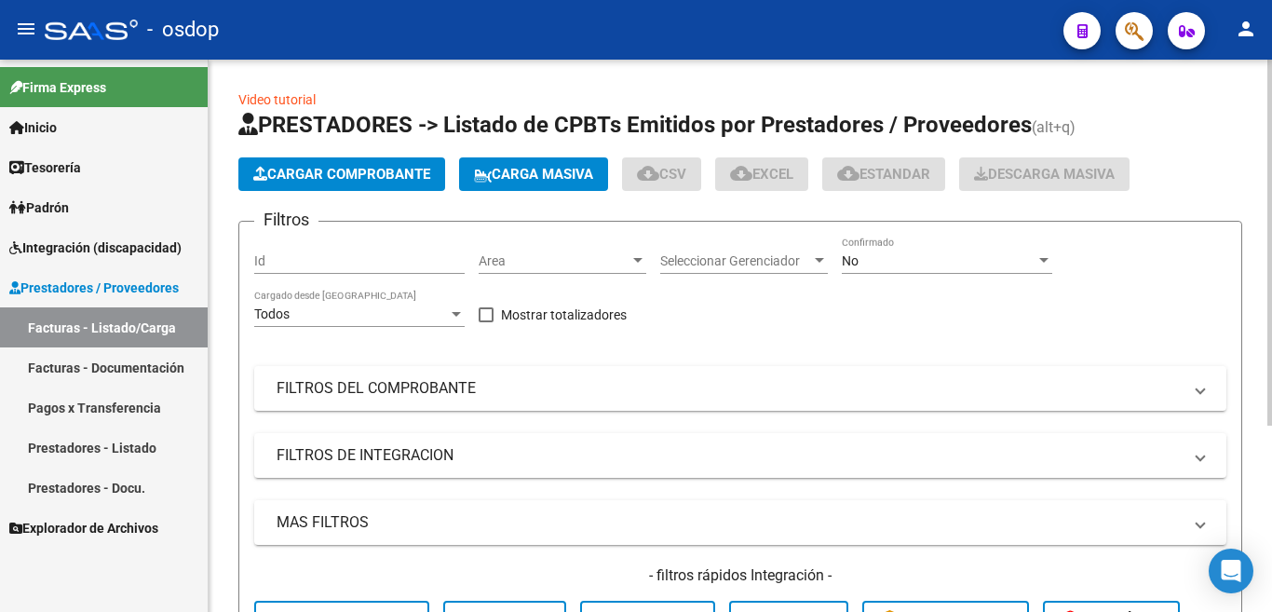
click at [292, 164] on button "Cargar Comprobante" at bounding box center [341, 174] width 207 height 34
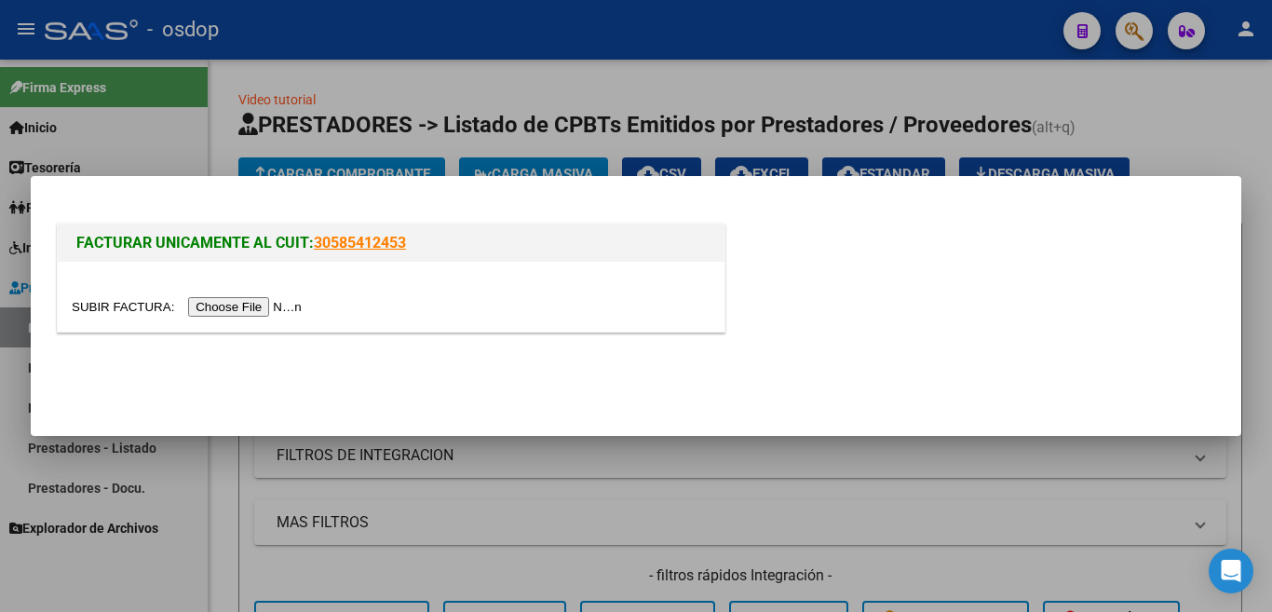
click at [272, 302] on input "file" at bounding box center [190, 307] width 236 height 20
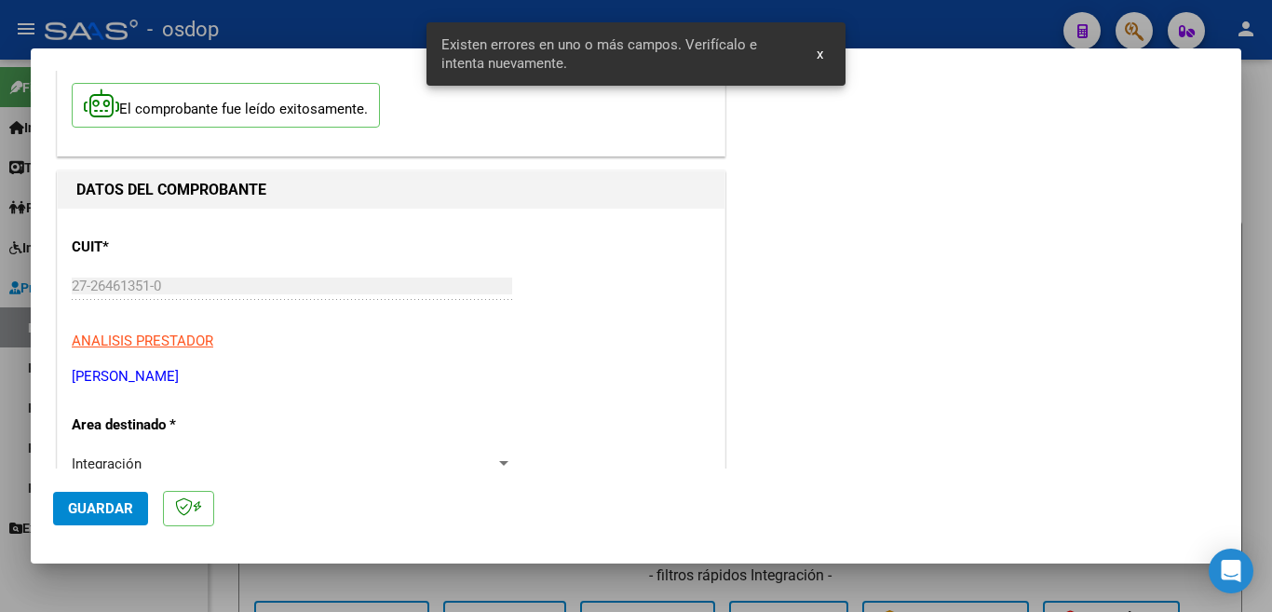
scroll to position [450, 0]
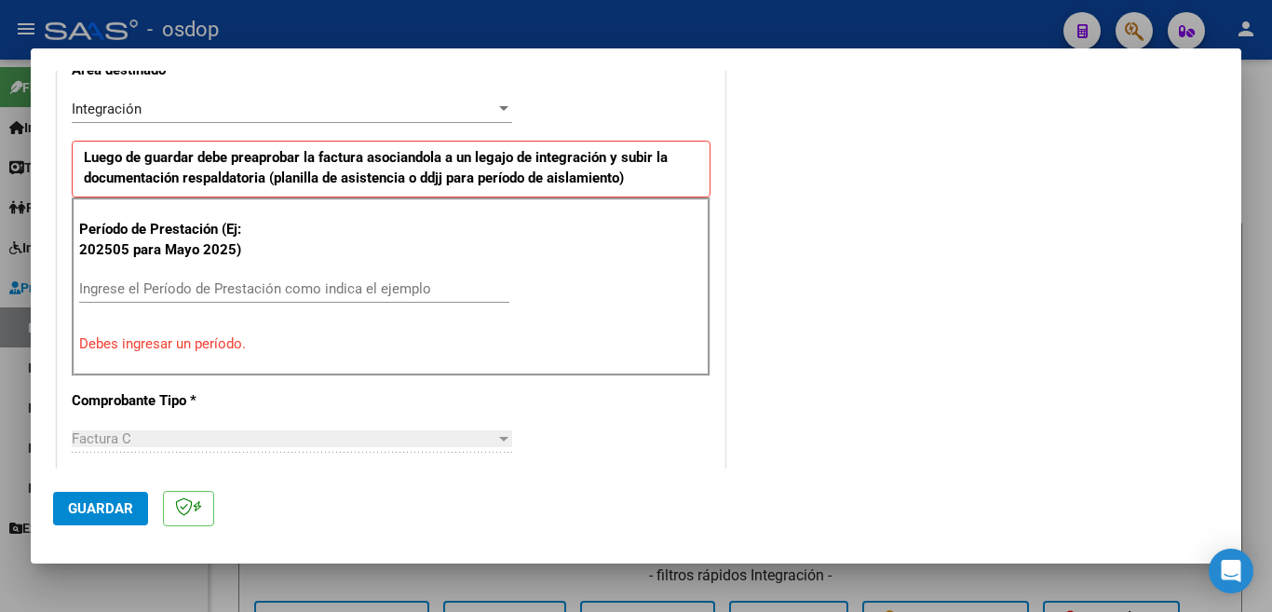
click at [214, 276] on div "Ingrese el Período de Prestación como indica el ejemplo" at bounding box center [294, 289] width 430 height 28
click at [223, 280] on input "Ingrese el Período de Prestación como indica el ejemplo" at bounding box center [294, 288] width 430 height 17
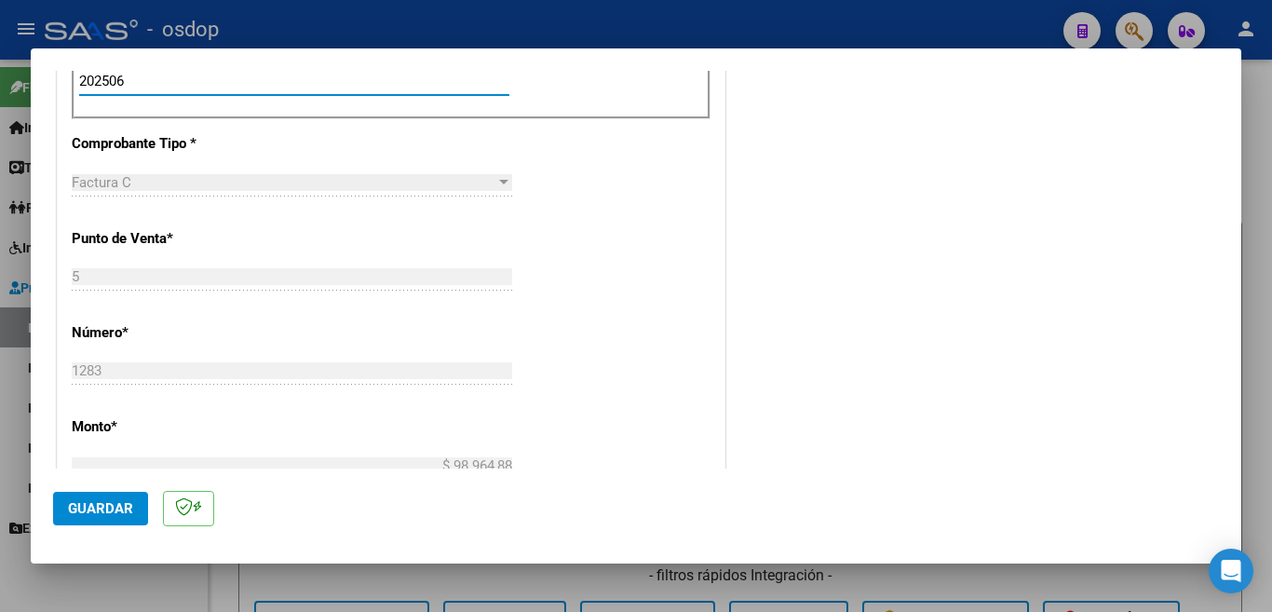
scroll to position [729, 0]
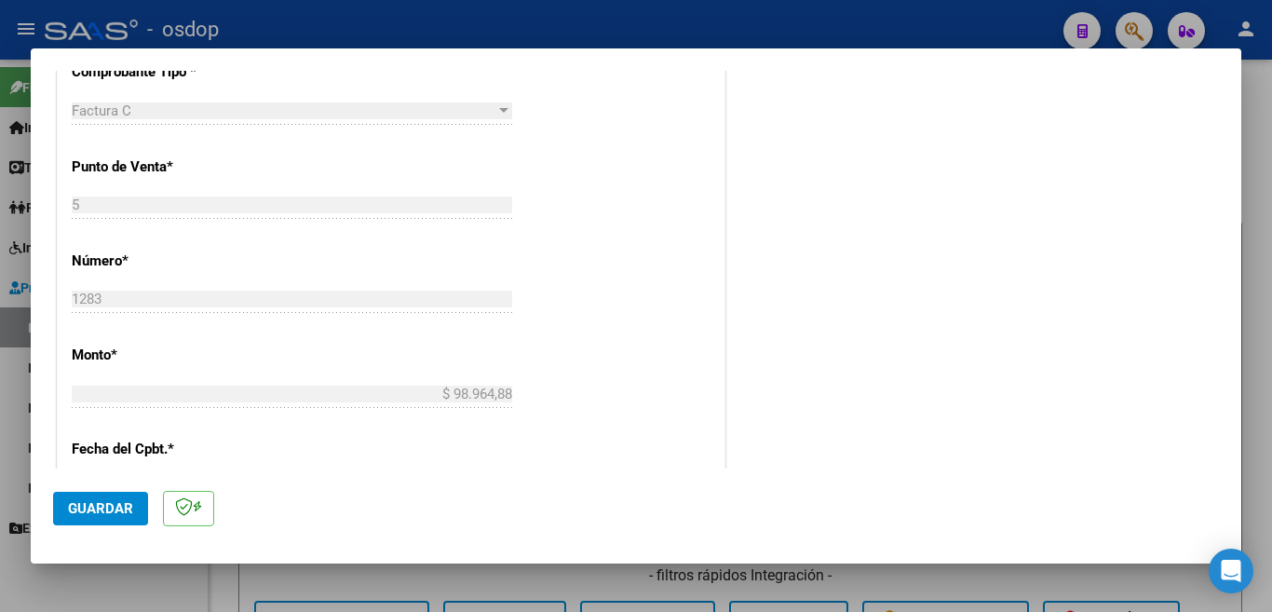
type input "202506"
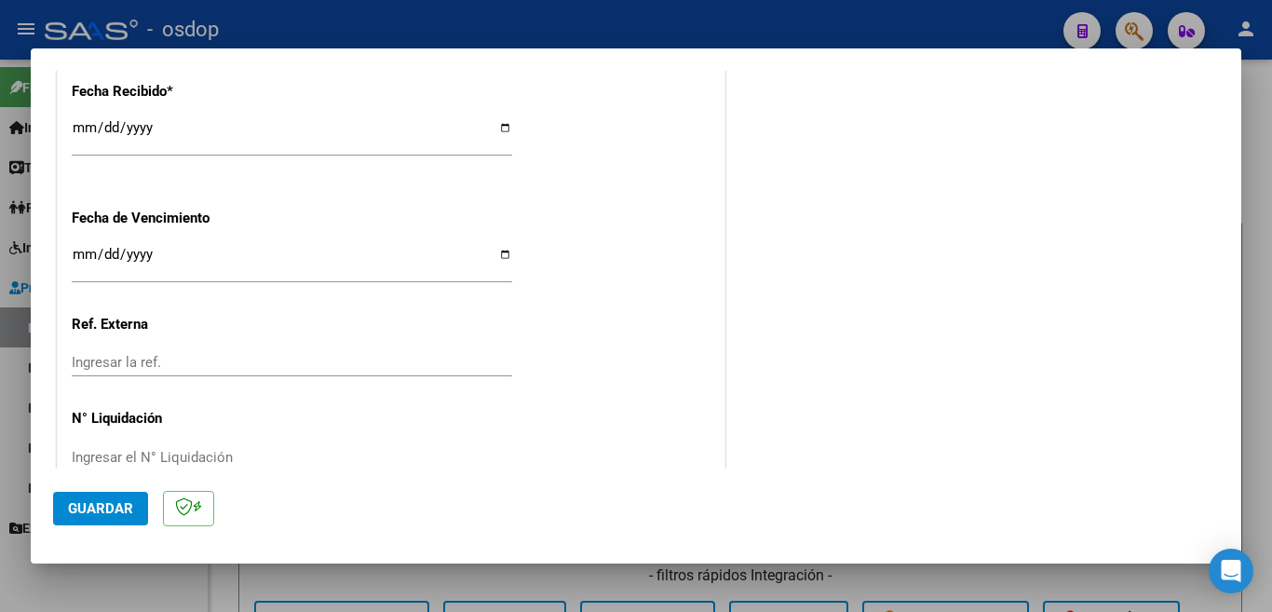
scroll to position [1312, 0]
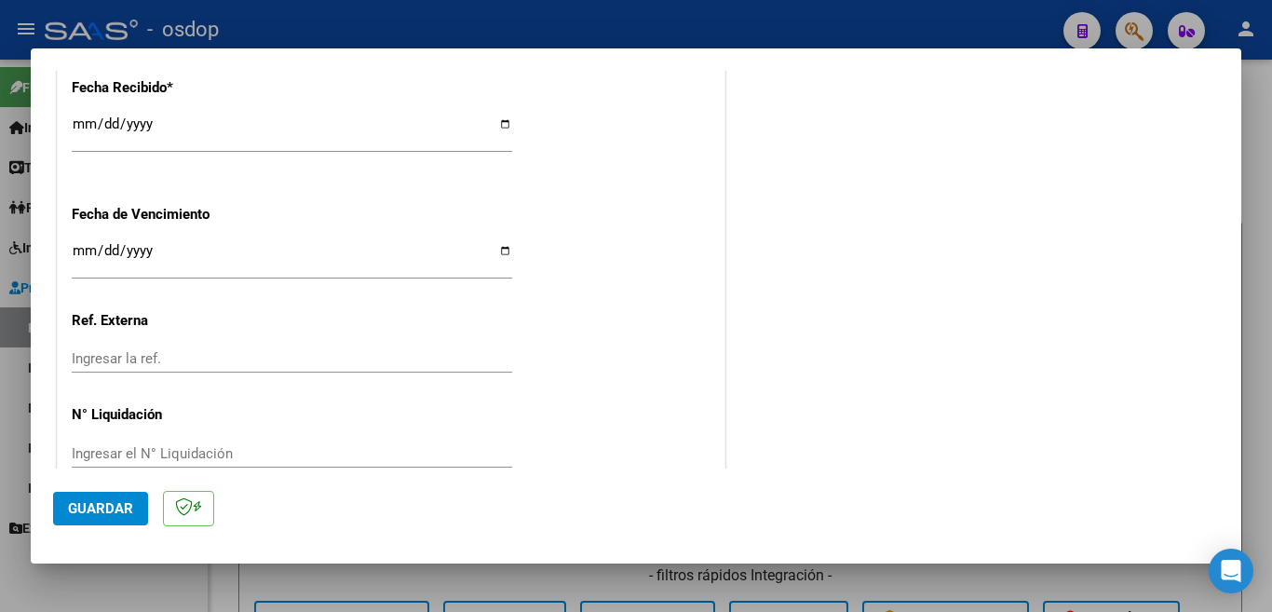
click at [87, 503] on span "Guardar" at bounding box center [100, 508] width 65 height 17
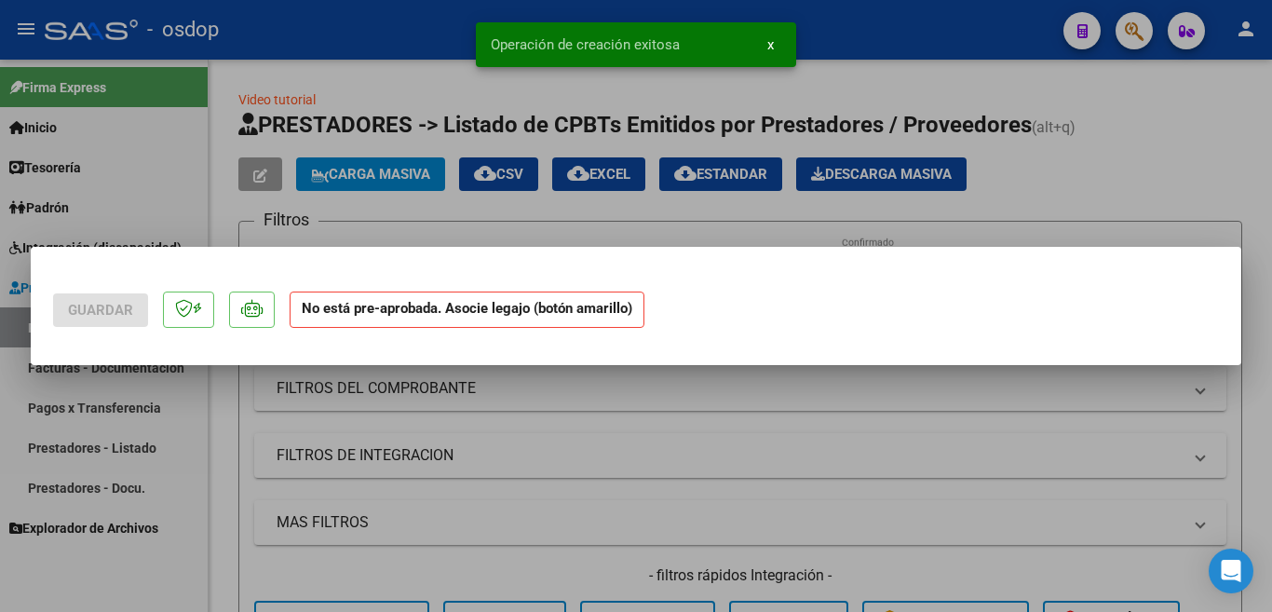
scroll to position [0, 0]
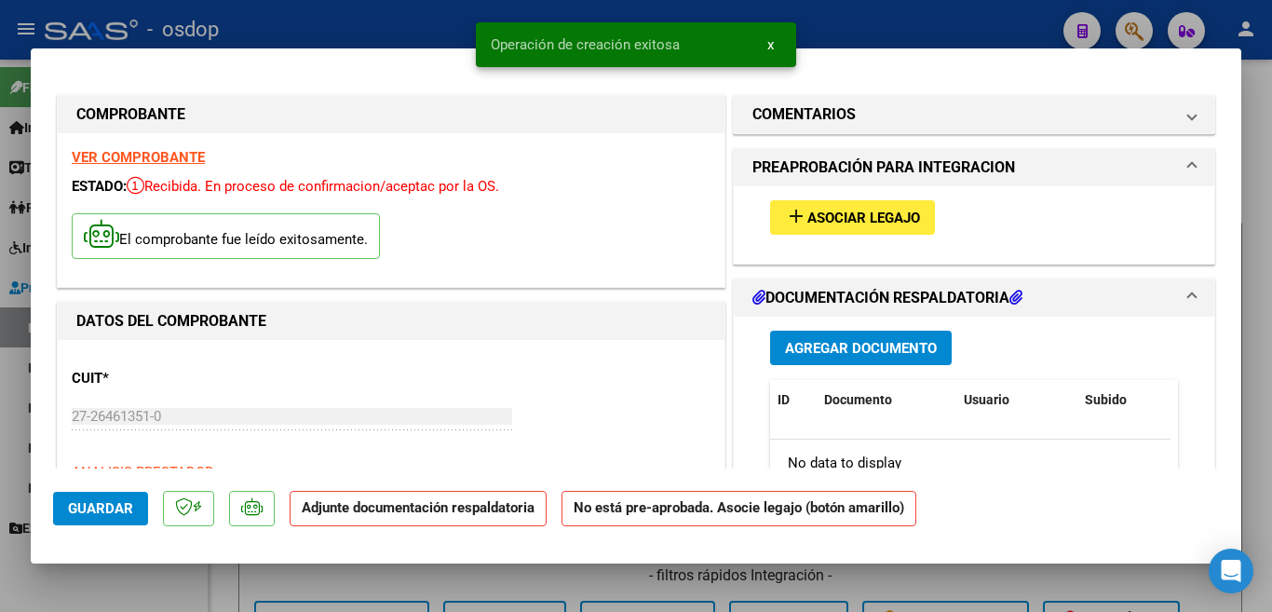
click at [856, 209] on span "add Asociar Legajo" at bounding box center [852, 217] width 135 height 17
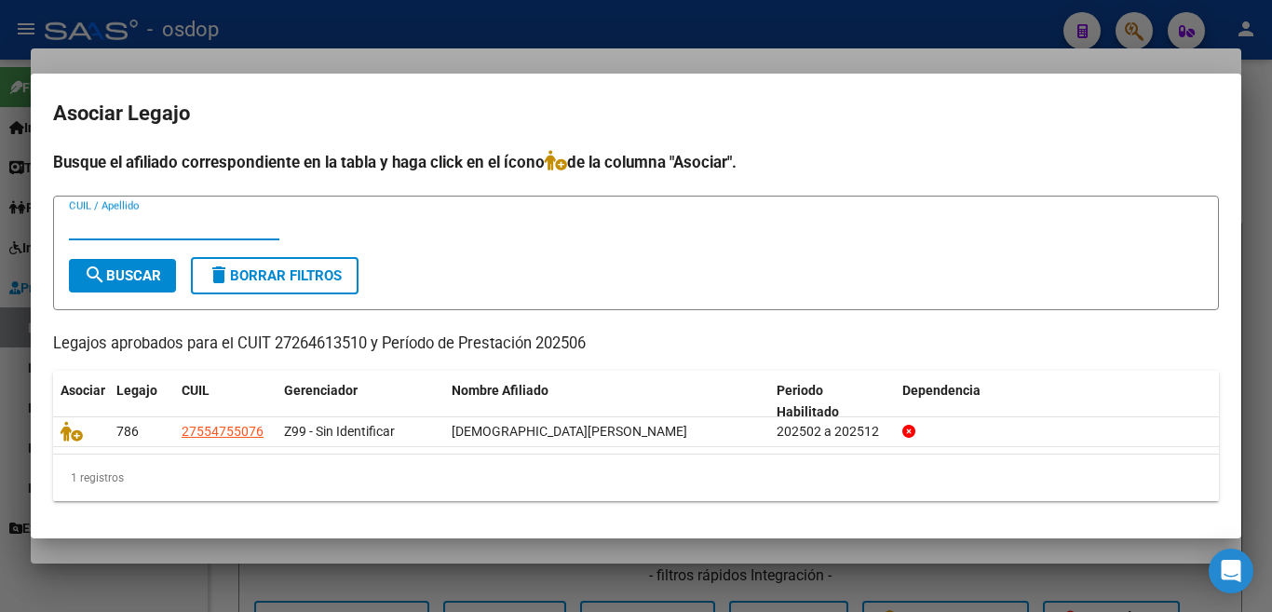
click at [0, 296] on div at bounding box center [636, 306] width 1272 height 612
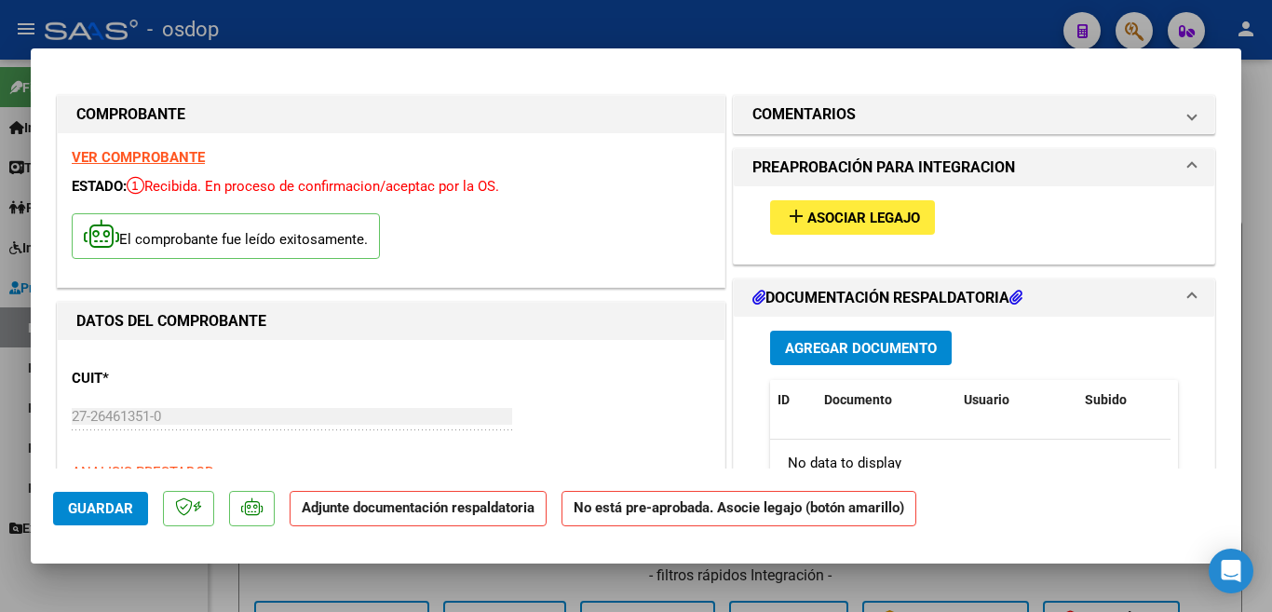
click at [770, 216] on button "add Asociar Legajo" at bounding box center [852, 217] width 165 height 34
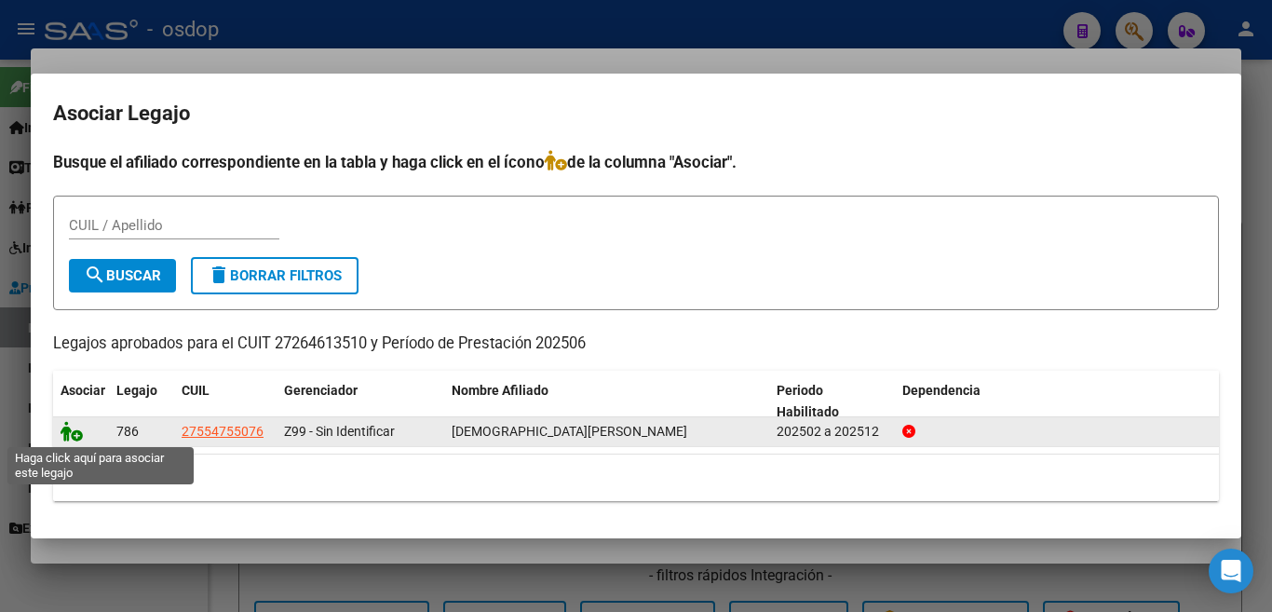
click at [69, 433] on icon at bounding box center [72, 431] width 22 height 20
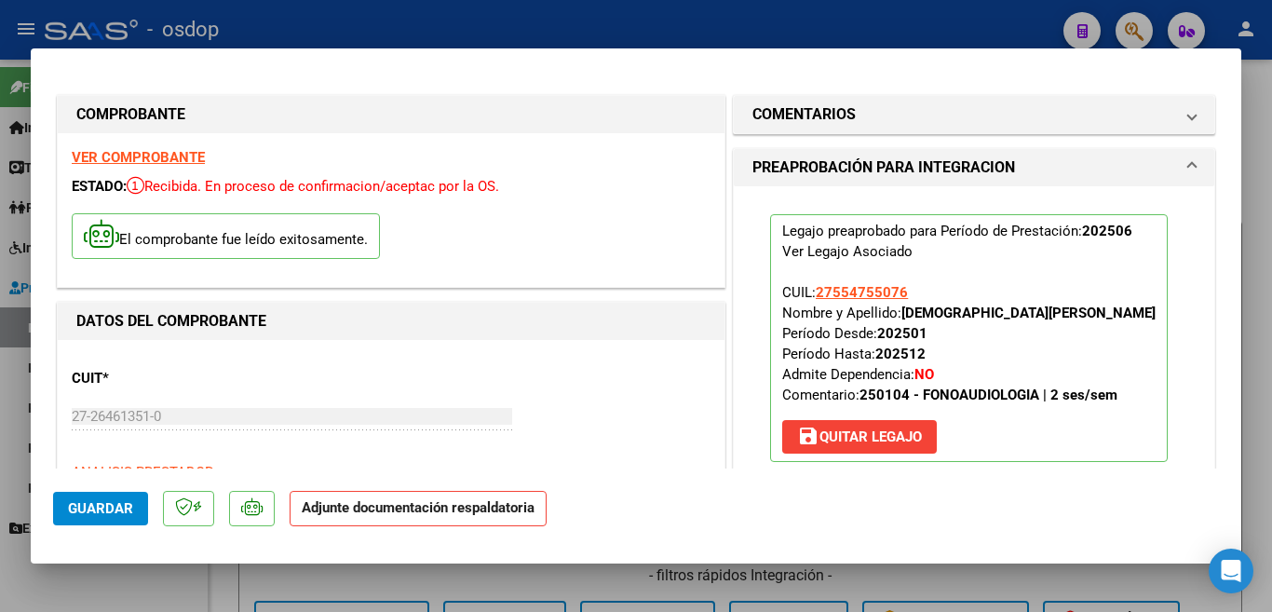
scroll to position [372, 0]
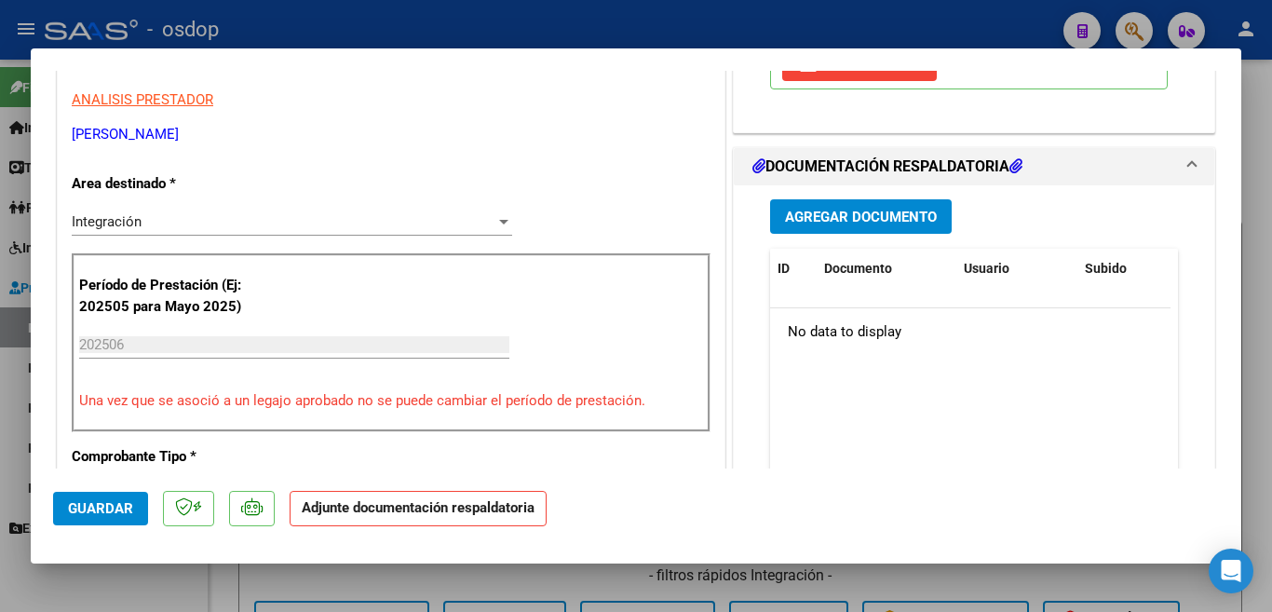
click at [871, 209] on span "Agregar Documento" at bounding box center [861, 217] width 152 height 17
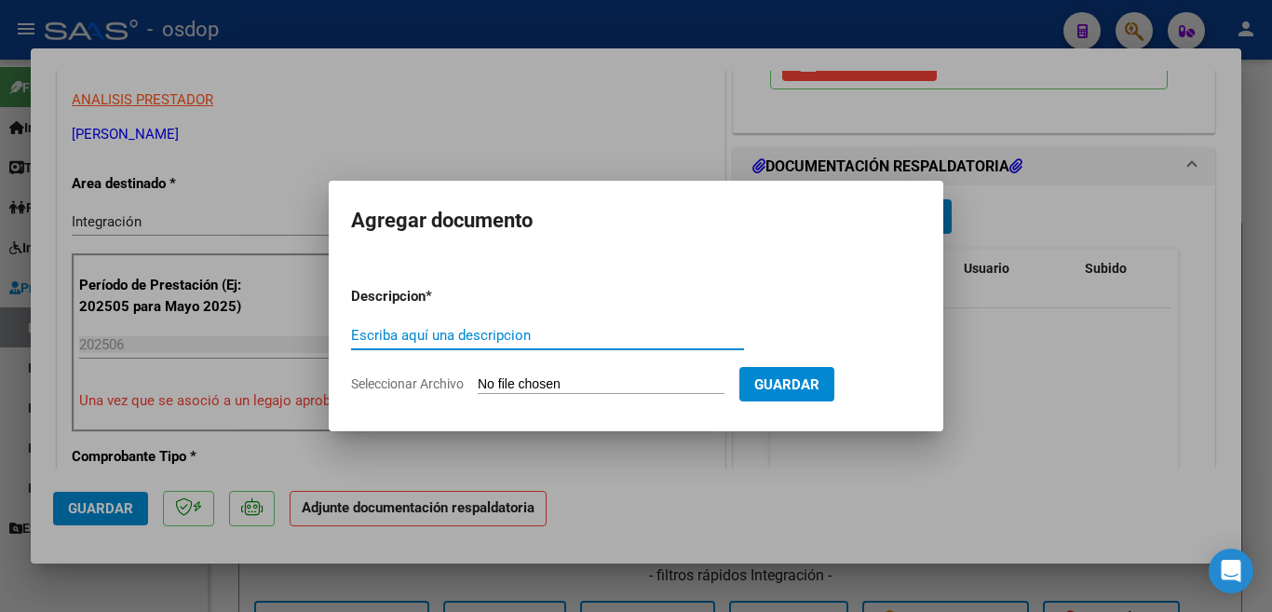
click at [505, 331] on input "Escriba aquí una descripcion" at bounding box center [547, 335] width 393 height 17
type input "planilla [PERSON_NAME]"
click at [704, 372] on form "Descripcion * planilla [PERSON_NAME] Escriba aquí una descripcion Seleccionar A…" at bounding box center [636, 340] width 570 height 136
click at [587, 385] on input "Seleccionar Archivo" at bounding box center [601, 385] width 247 height 18
type input "C:\fakepath\[PERSON_NAME].pdf"
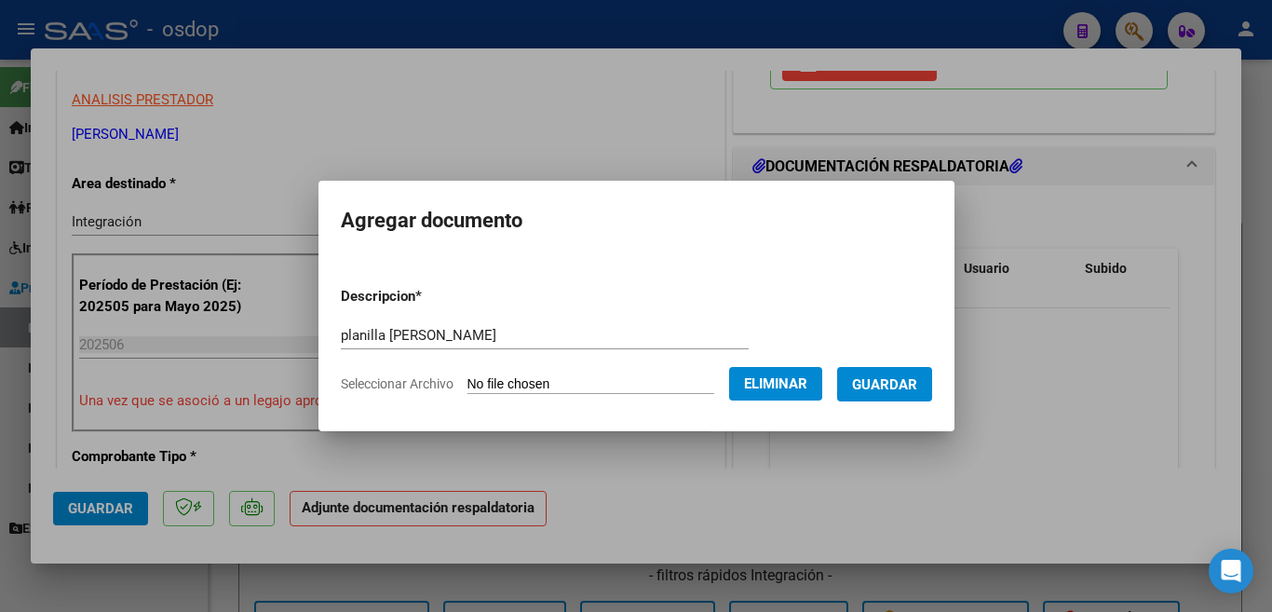
click at [882, 394] on button "Guardar" at bounding box center [884, 384] width 95 height 34
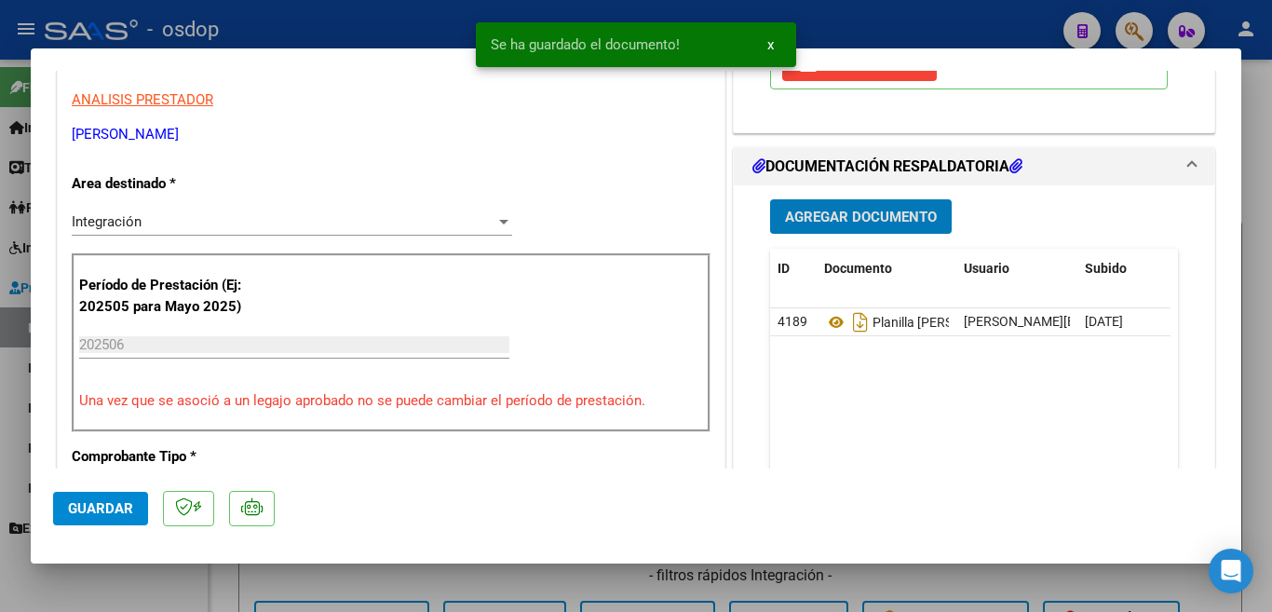
click at [0, 421] on div at bounding box center [636, 306] width 1272 height 612
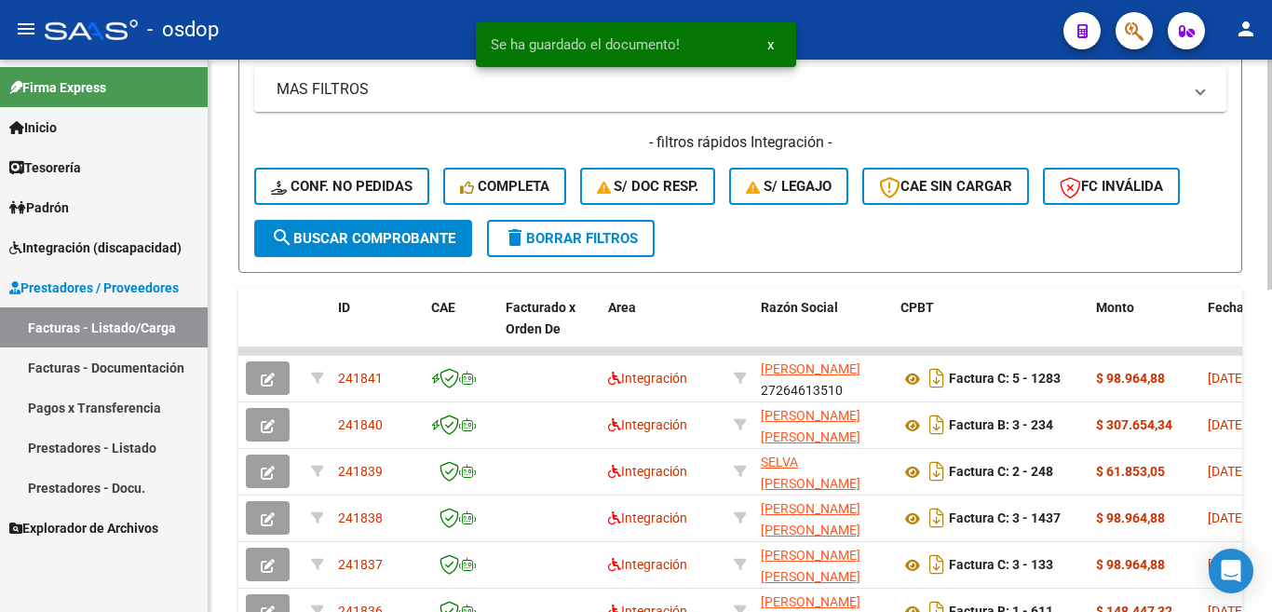
scroll to position [466, 0]
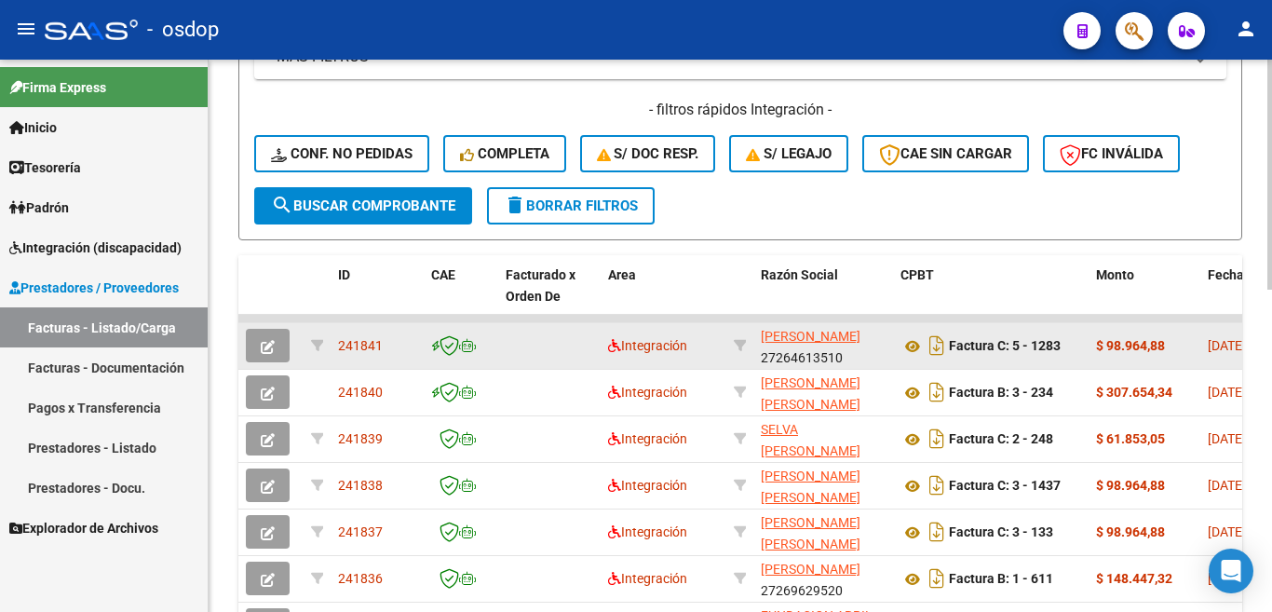
click at [358, 345] on span "241841" at bounding box center [360, 345] width 45 height 15
copy span "241841"
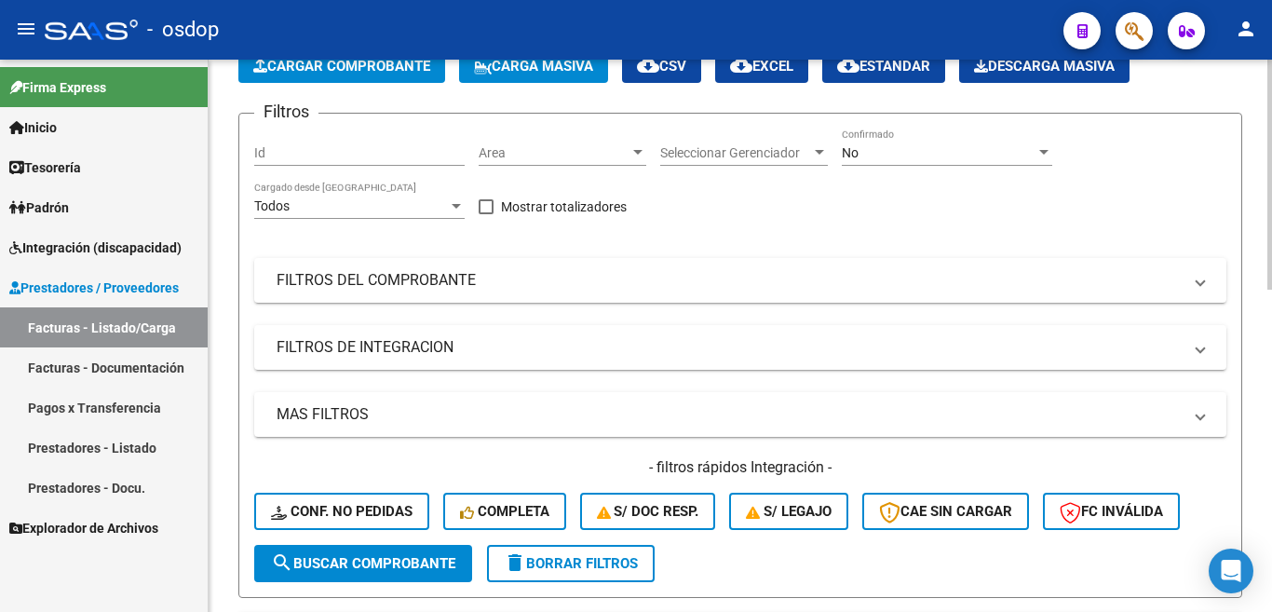
scroll to position [93, 0]
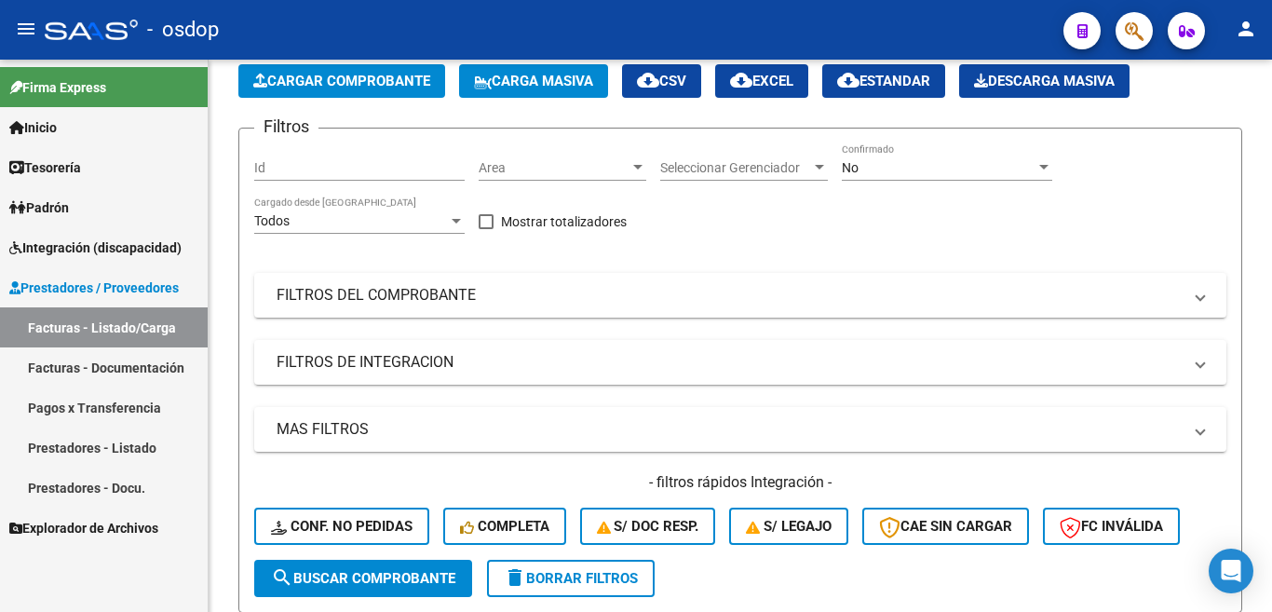
click at [77, 444] on link "Prestadores - Listado" at bounding box center [104, 447] width 208 height 40
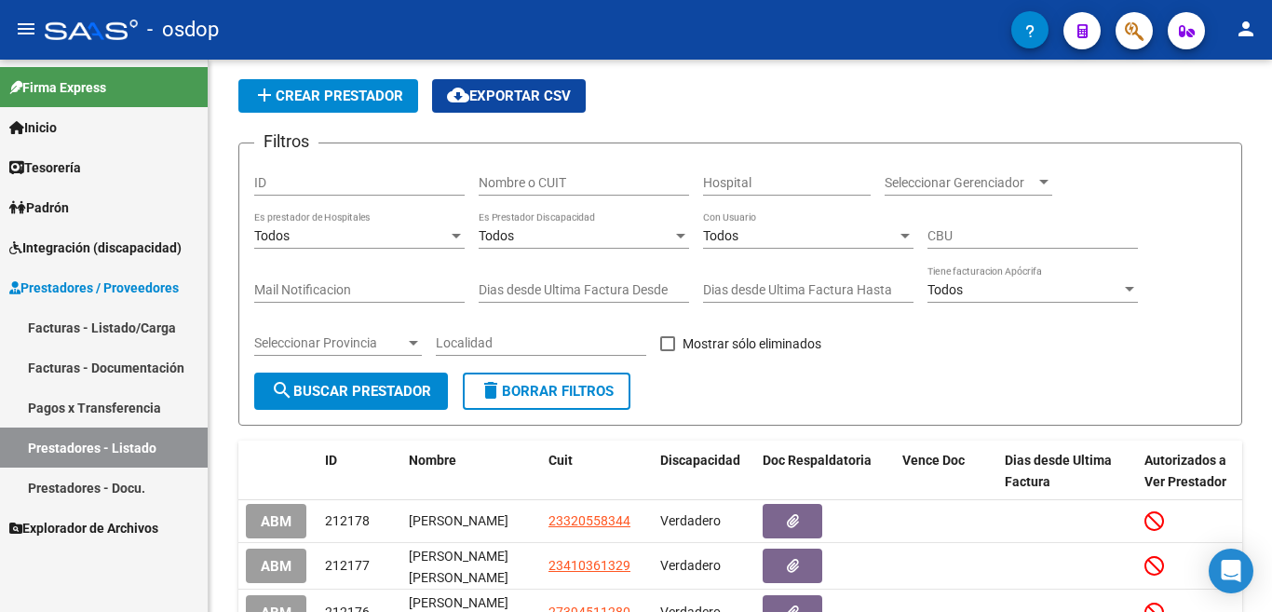
scroll to position [93, 0]
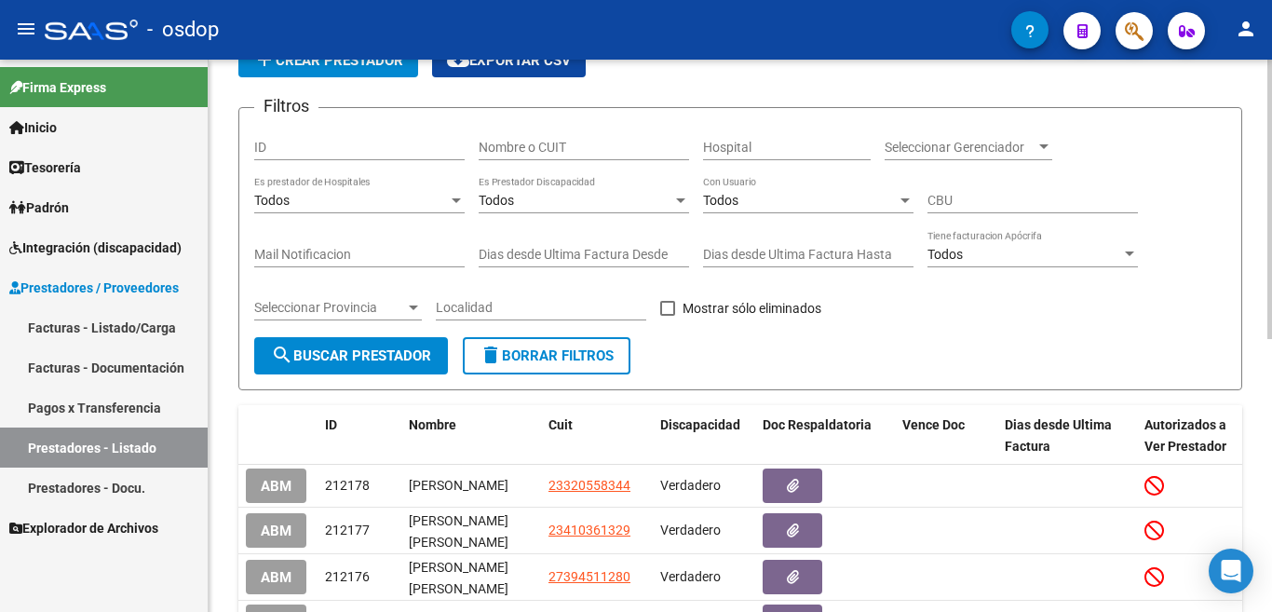
click at [358, 150] on input "ID" at bounding box center [359, 148] width 210 height 16
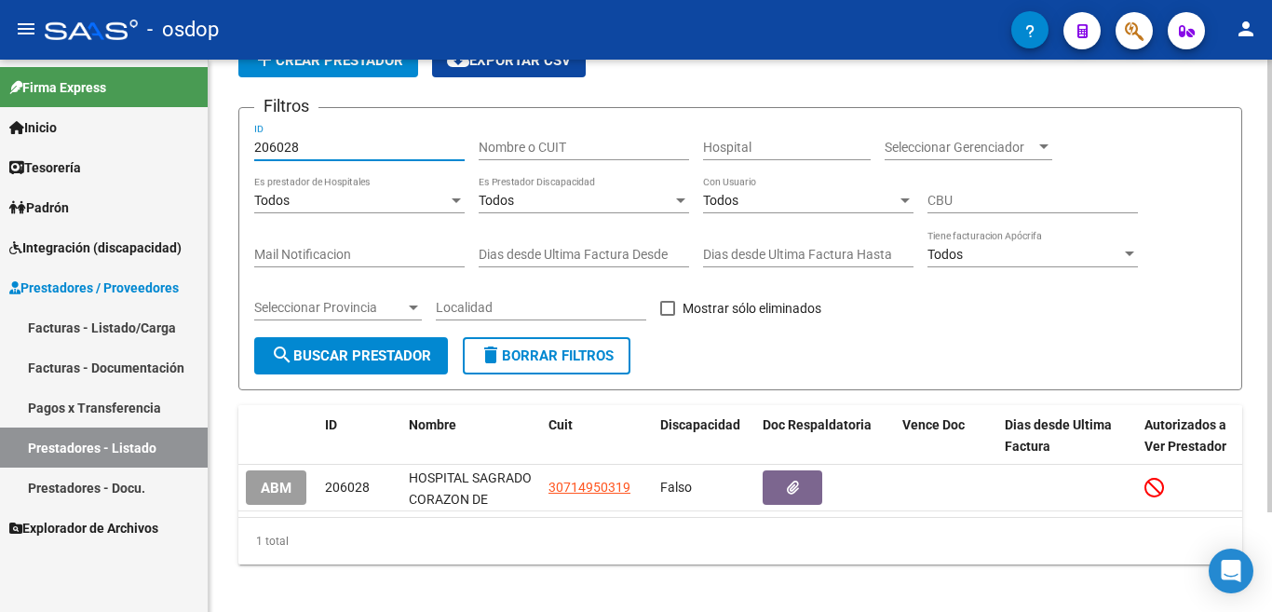
scroll to position [0, 0]
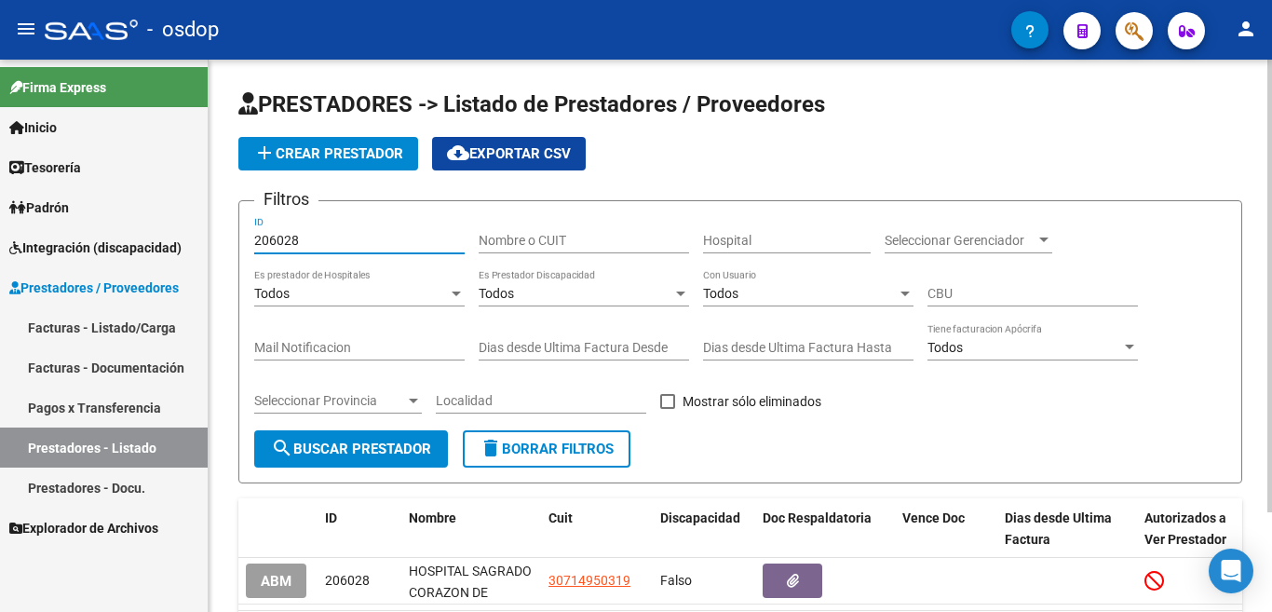
click at [282, 236] on input "206028" at bounding box center [359, 241] width 210 height 16
type input "200628"
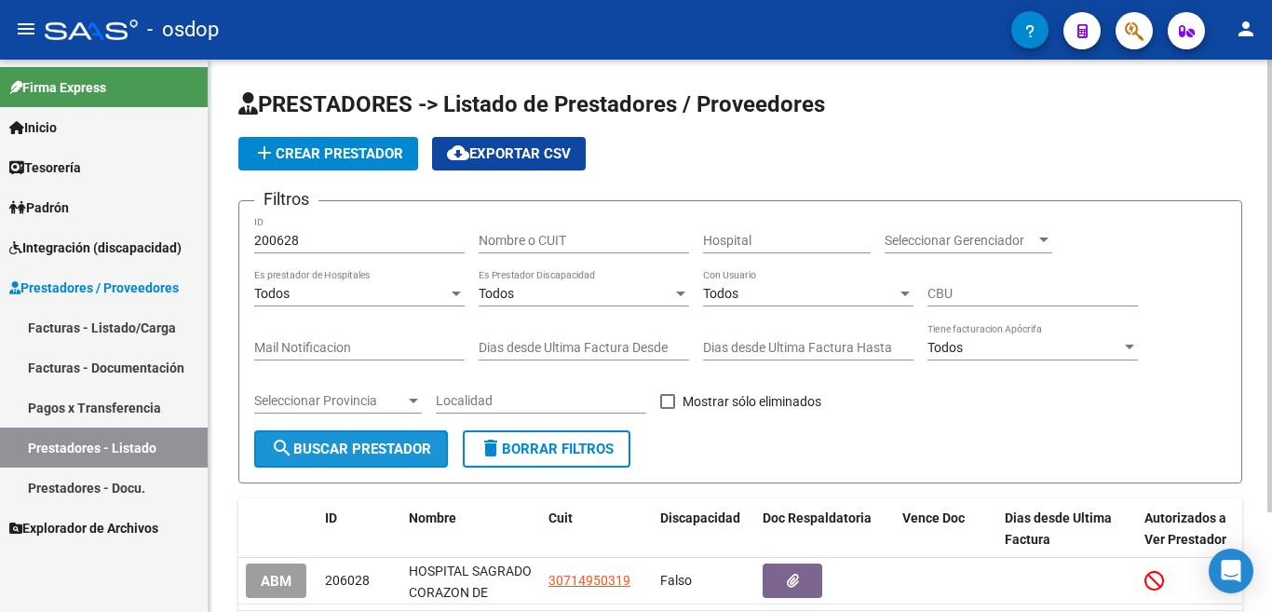
click at [352, 446] on span "search Buscar Prestador" at bounding box center [351, 448] width 160 height 17
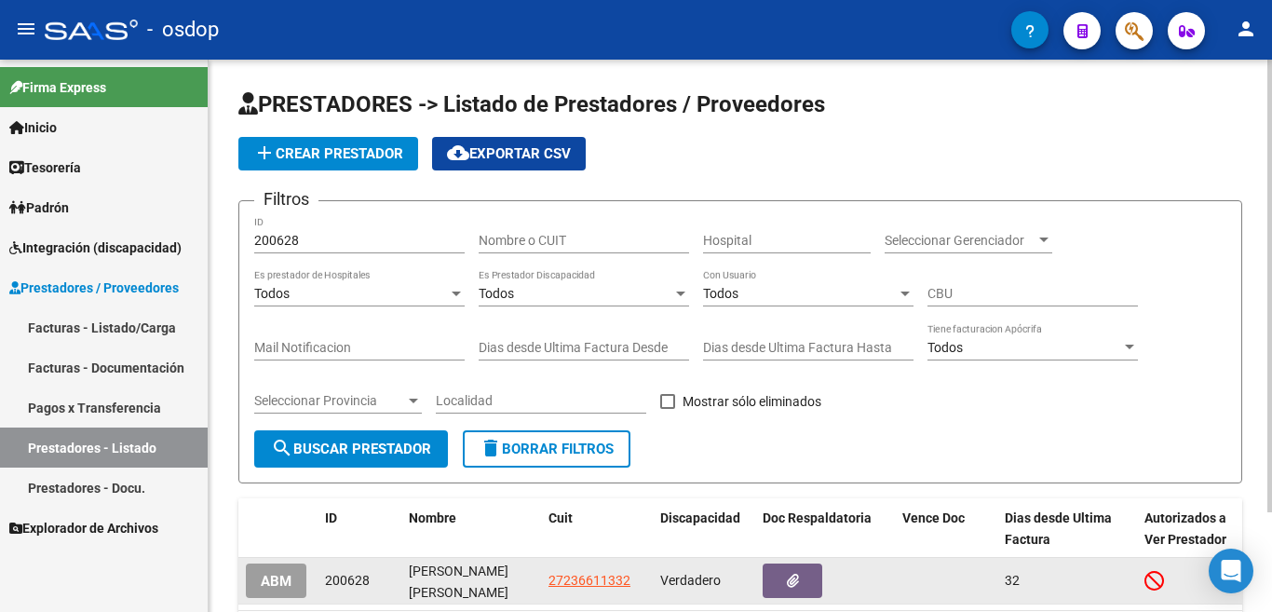
scroll to position [93, 0]
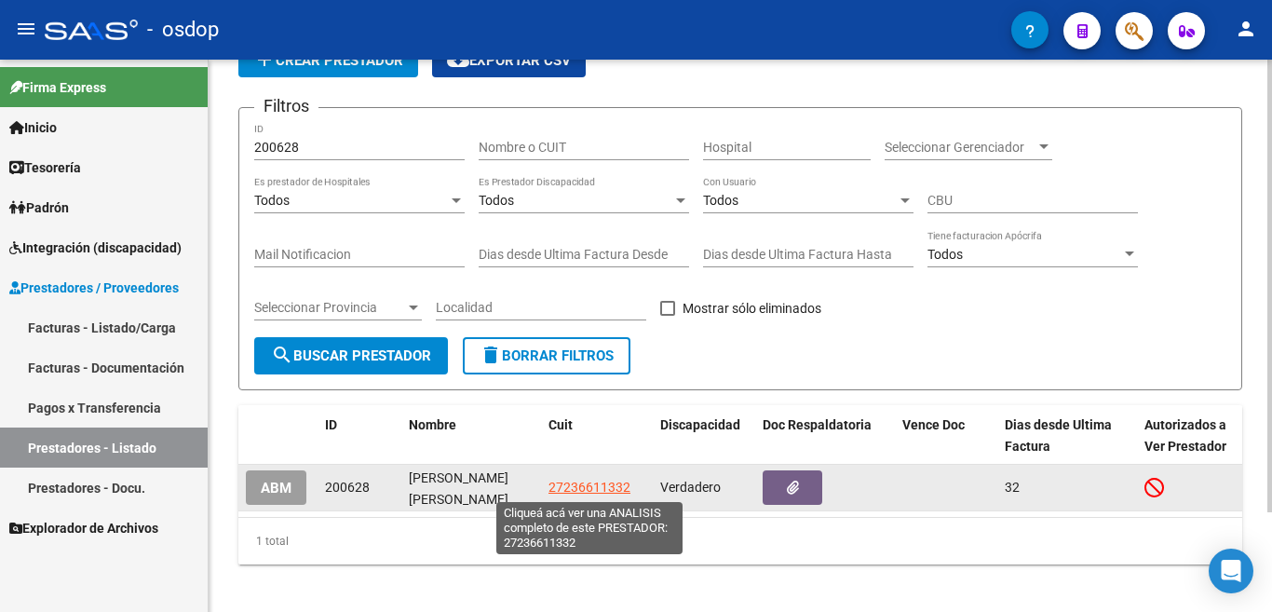
click at [583, 489] on span "27236611332" at bounding box center [589, 487] width 82 height 15
type textarea "27236611332"
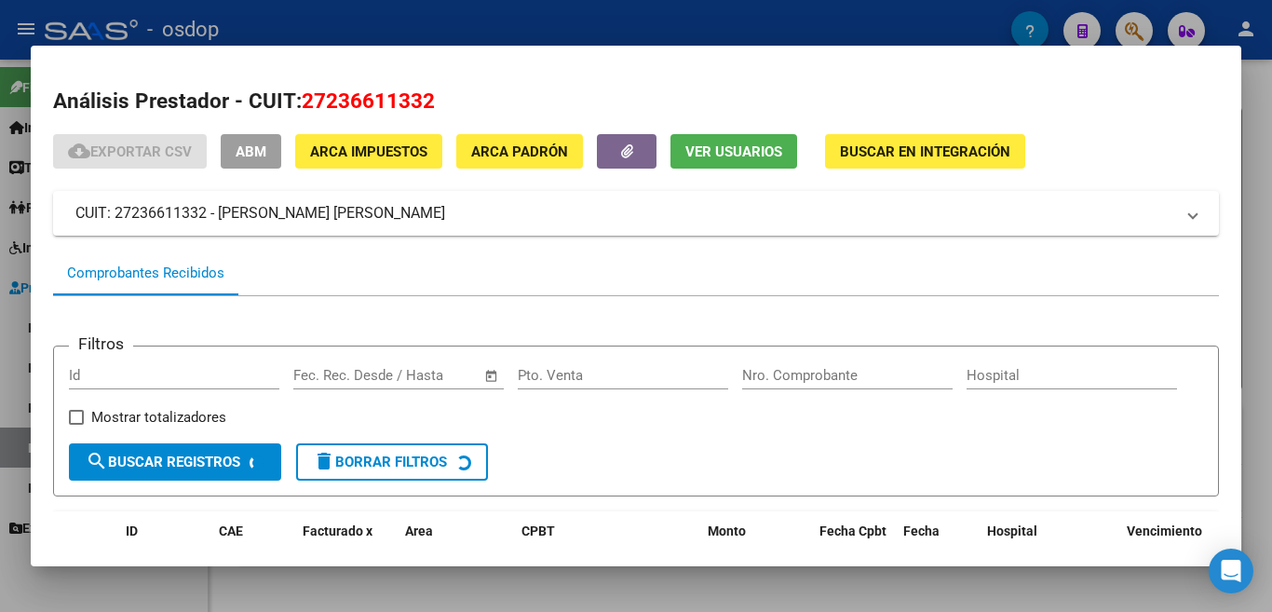
scroll to position [124, 0]
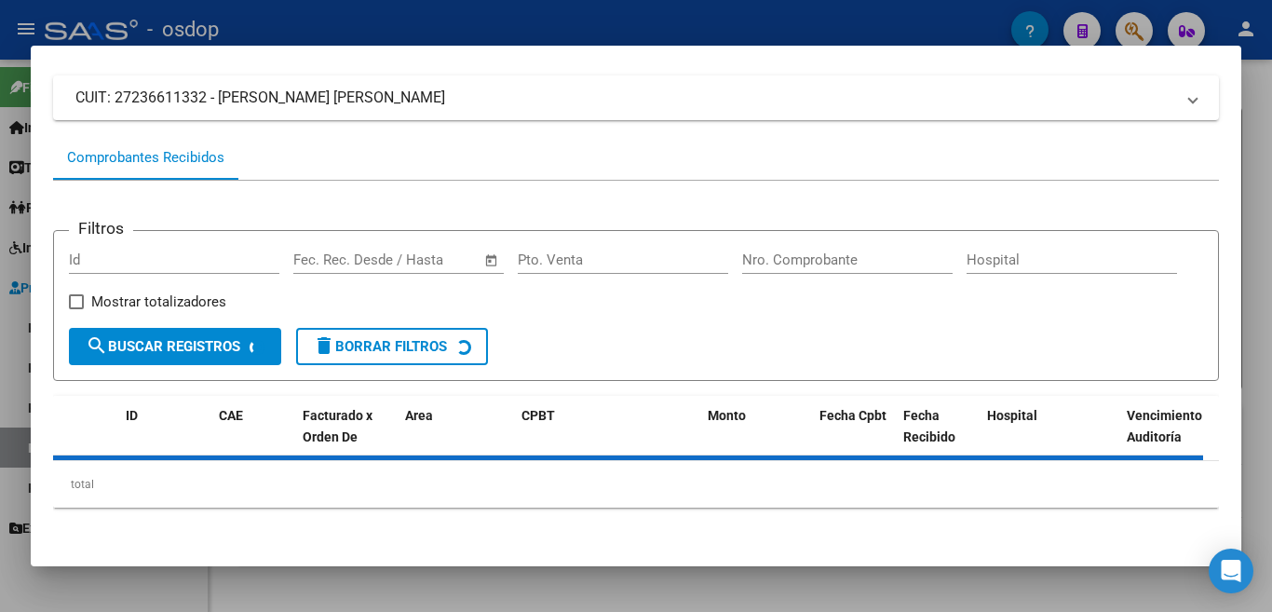
click at [0, 340] on div at bounding box center [636, 306] width 1272 height 612
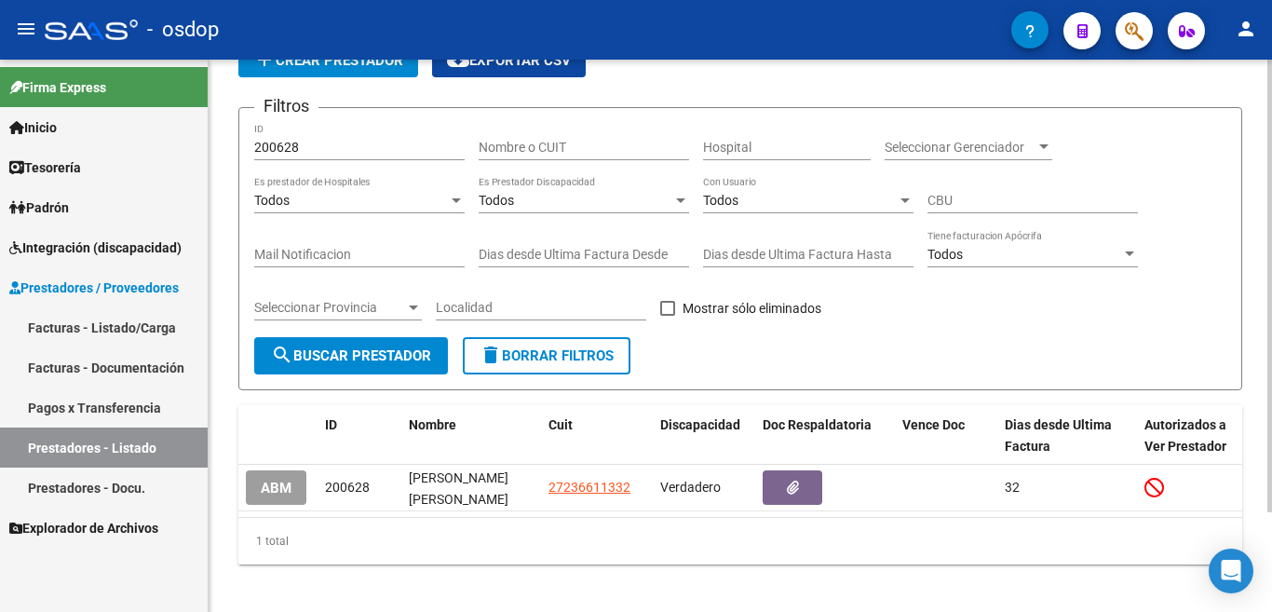
scroll to position [0, 0]
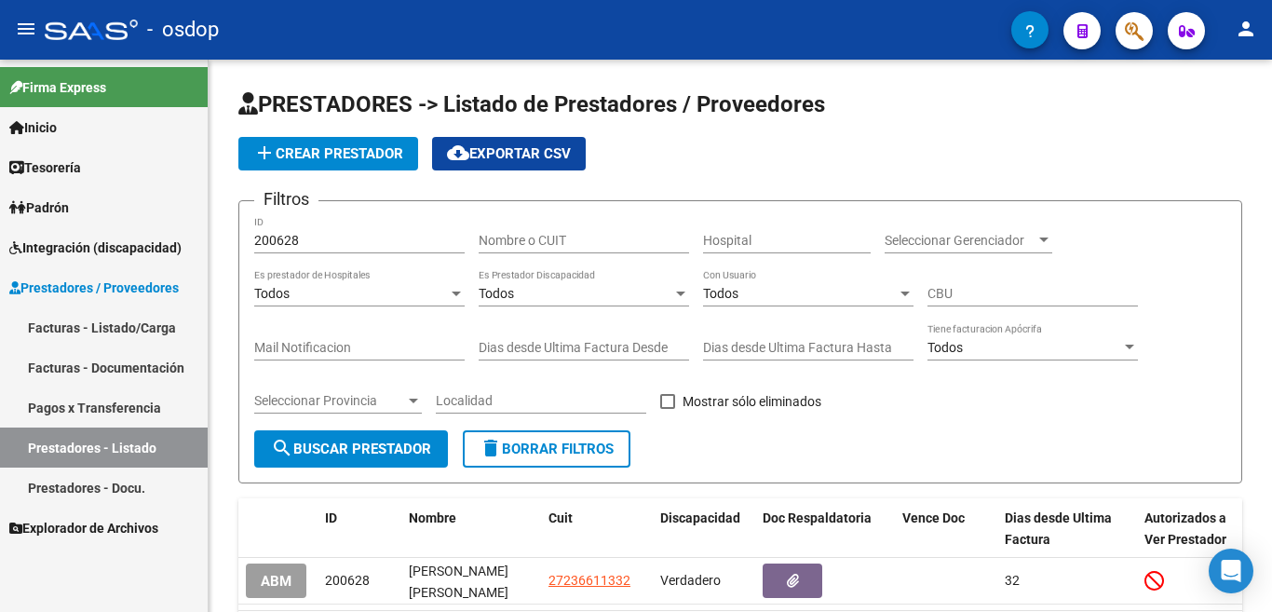
click at [151, 332] on link "Facturas - Listado/Carga" at bounding box center [104, 327] width 208 height 40
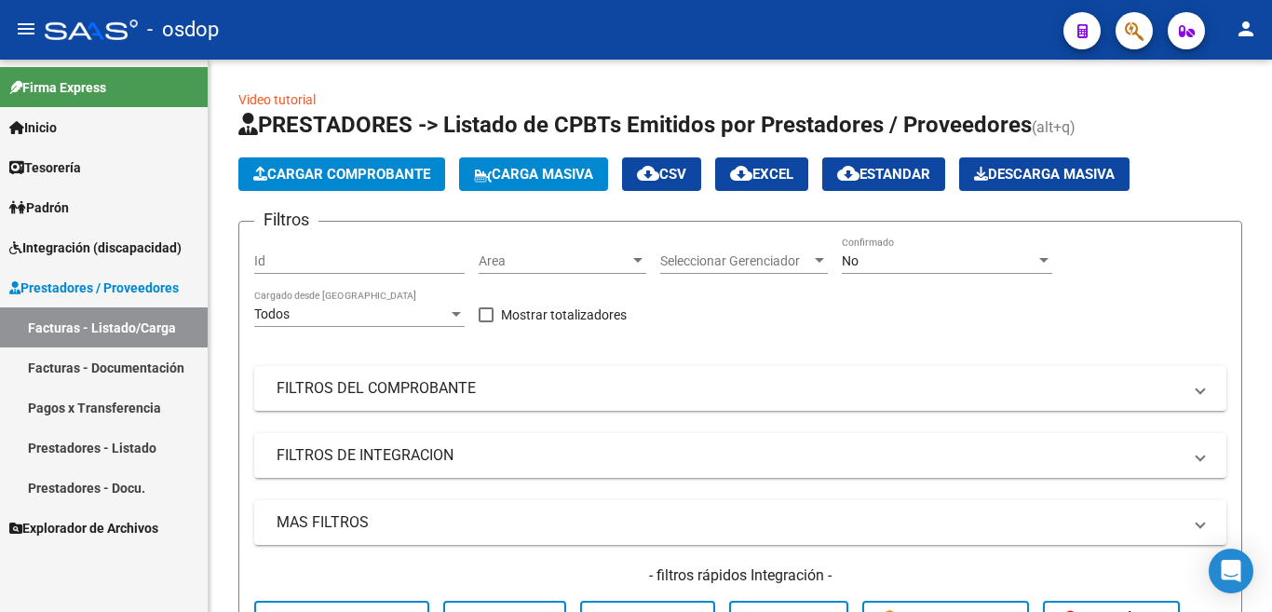
click at [119, 286] on span "Prestadores / Proveedores" at bounding box center [93, 287] width 169 height 20
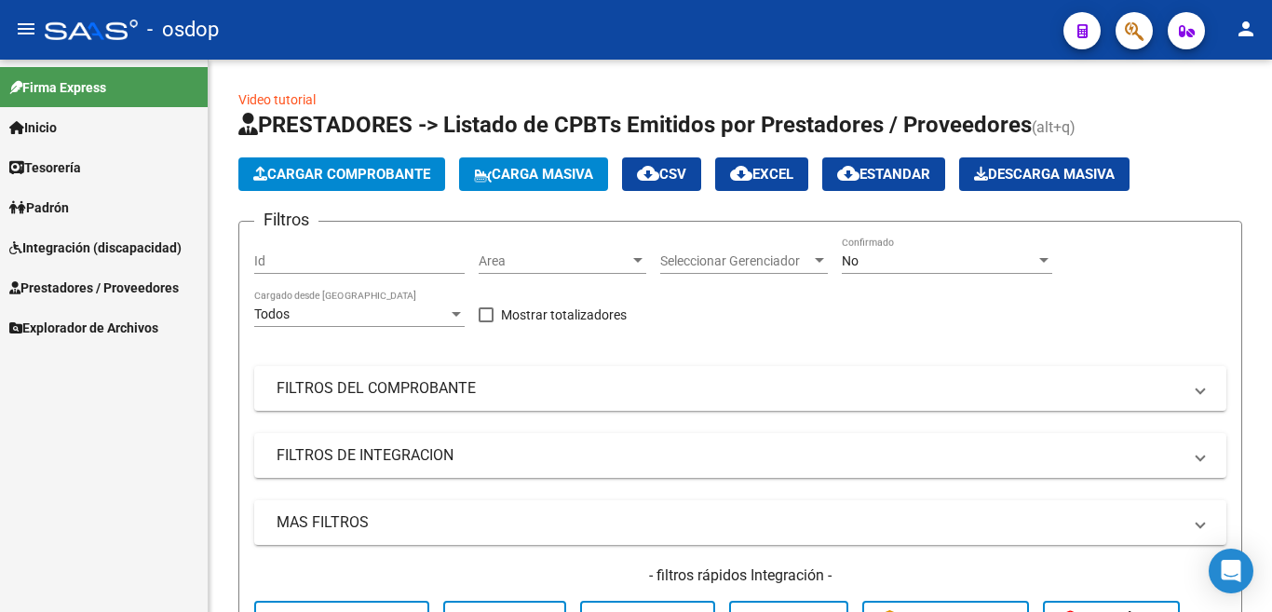
click at [121, 236] on link "Integración (discapacidad)" at bounding box center [104, 247] width 208 height 40
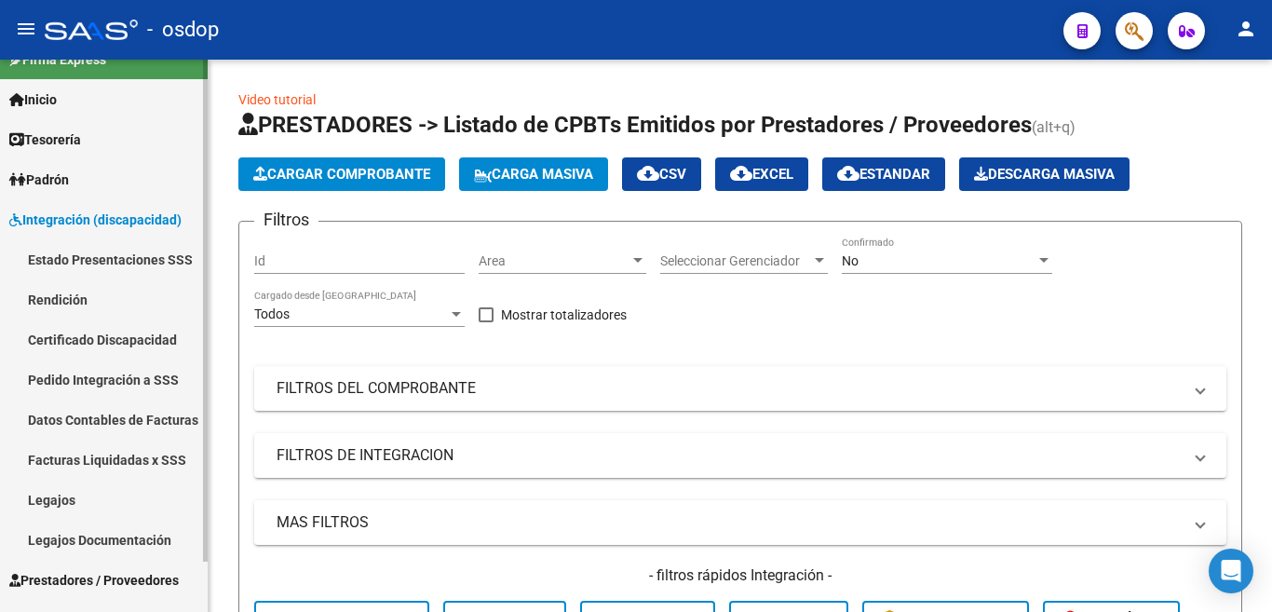
scroll to position [56, 0]
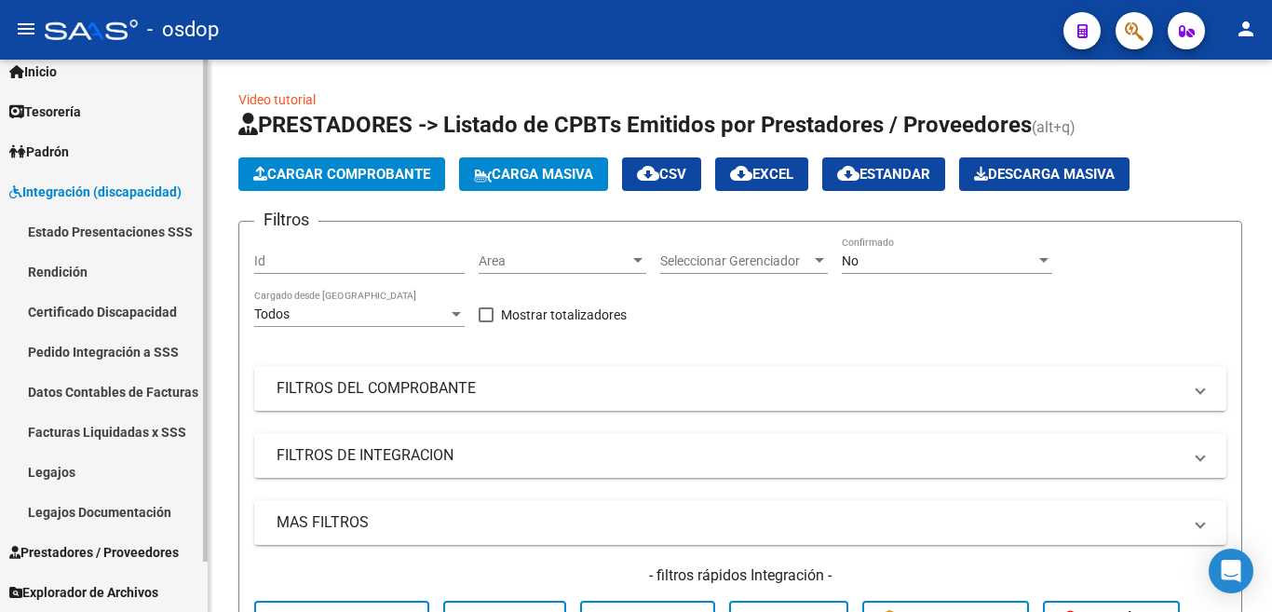
click at [143, 547] on span "Prestadores / Proveedores" at bounding box center [93, 552] width 169 height 20
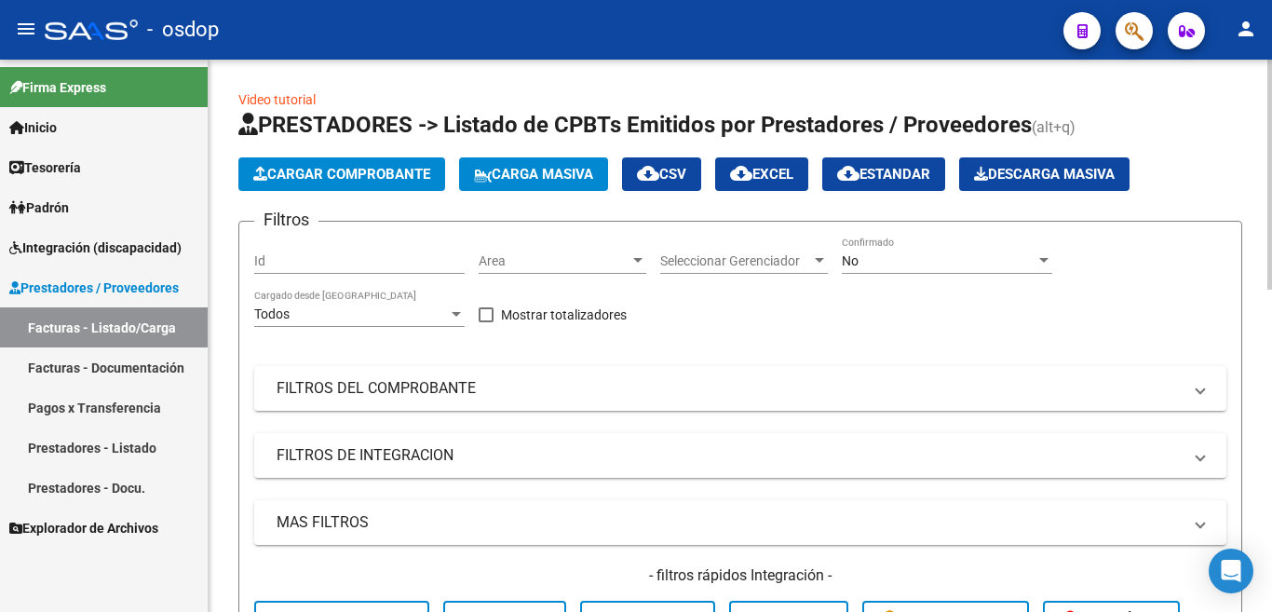
scroll to position [0, 0]
click at [125, 328] on link "Facturas - Listado/Carga" at bounding box center [104, 327] width 208 height 40
click at [141, 443] on link "Prestadores - Listado" at bounding box center [104, 447] width 208 height 40
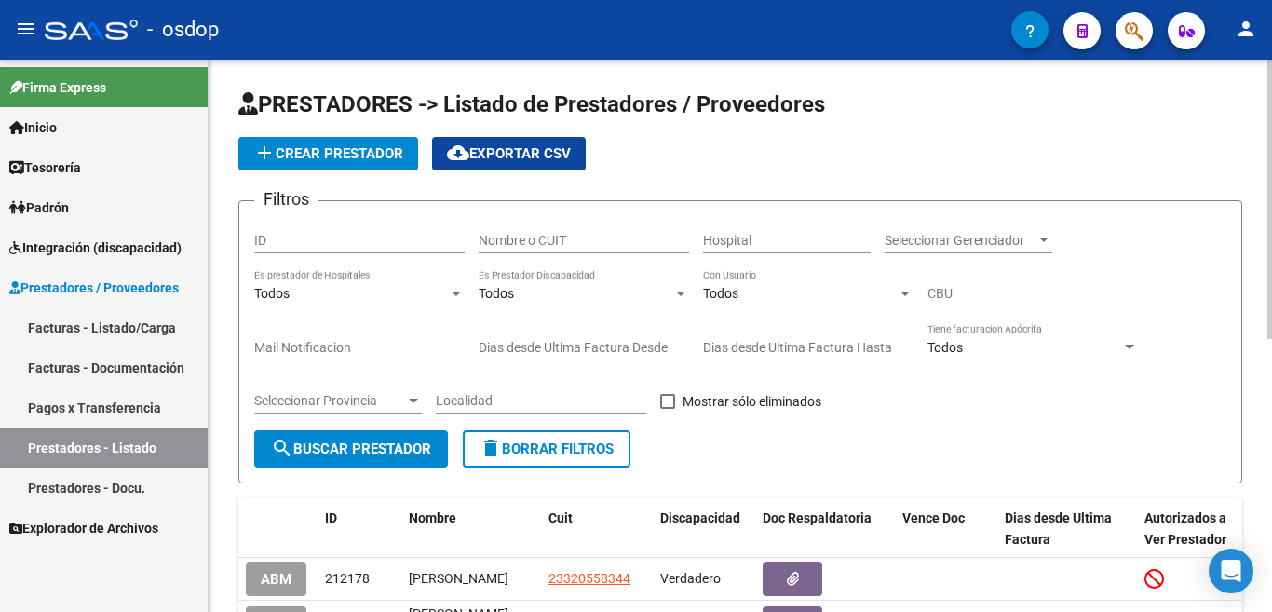
click at [517, 237] on input "Nombre o CUIT" at bounding box center [584, 241] width 210 height 16
paste input "27264613510"
type input "27264613510"
click at [372, 448] on span "search Buscar Prestador" at bounding box center [351, 448] width 160 height 17
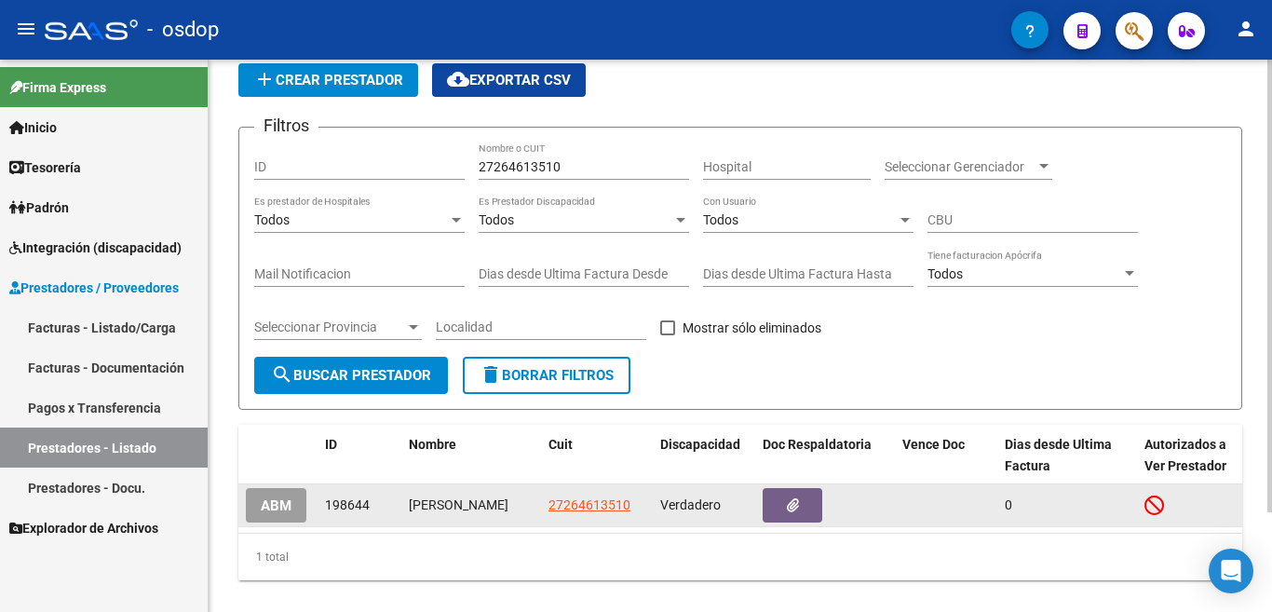
scroll to position [121, 0]
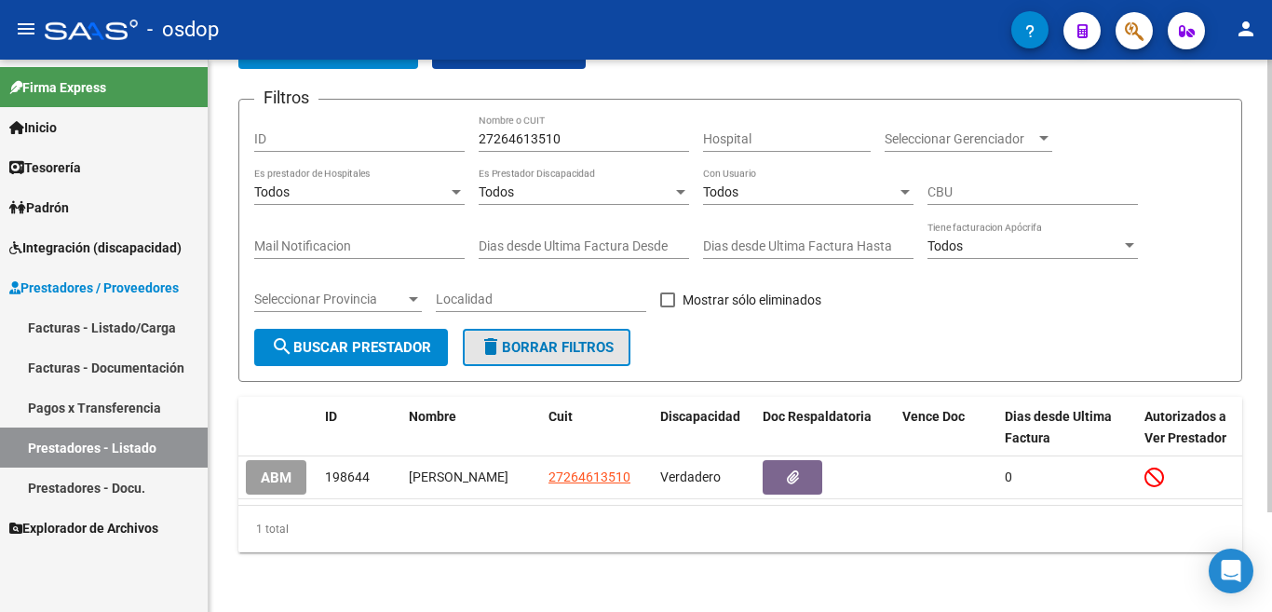
click at [588, 339] on span "delete Borrar Filtros" at bounding box center [547, 347] width 134 height 17
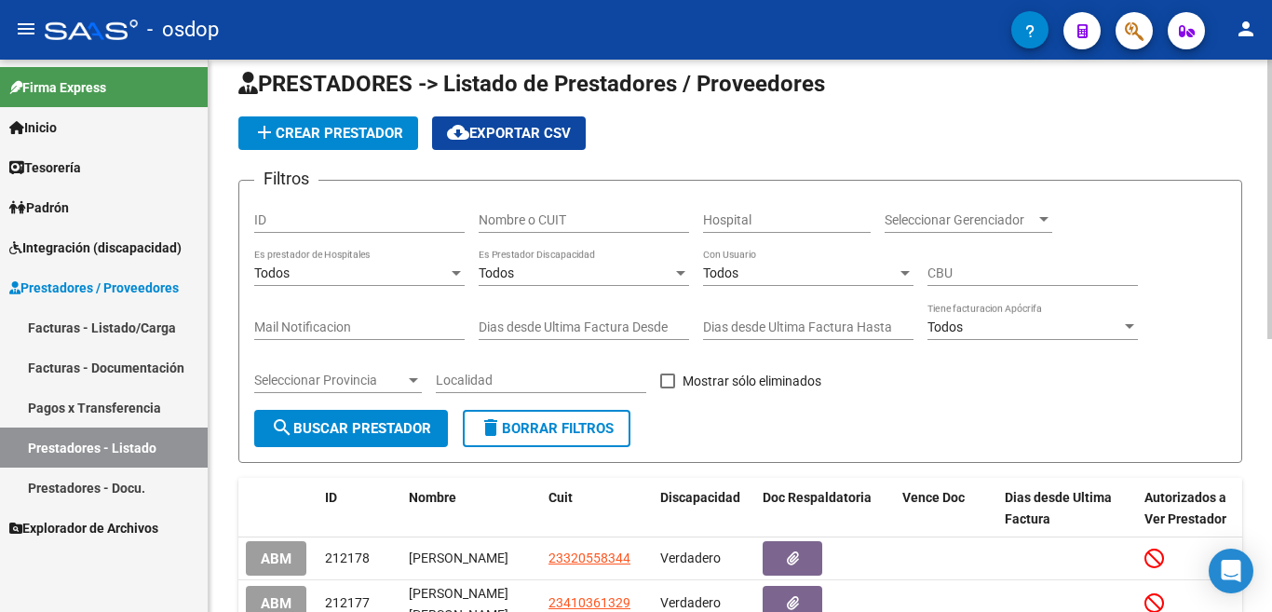
scroll to position [0, 0]
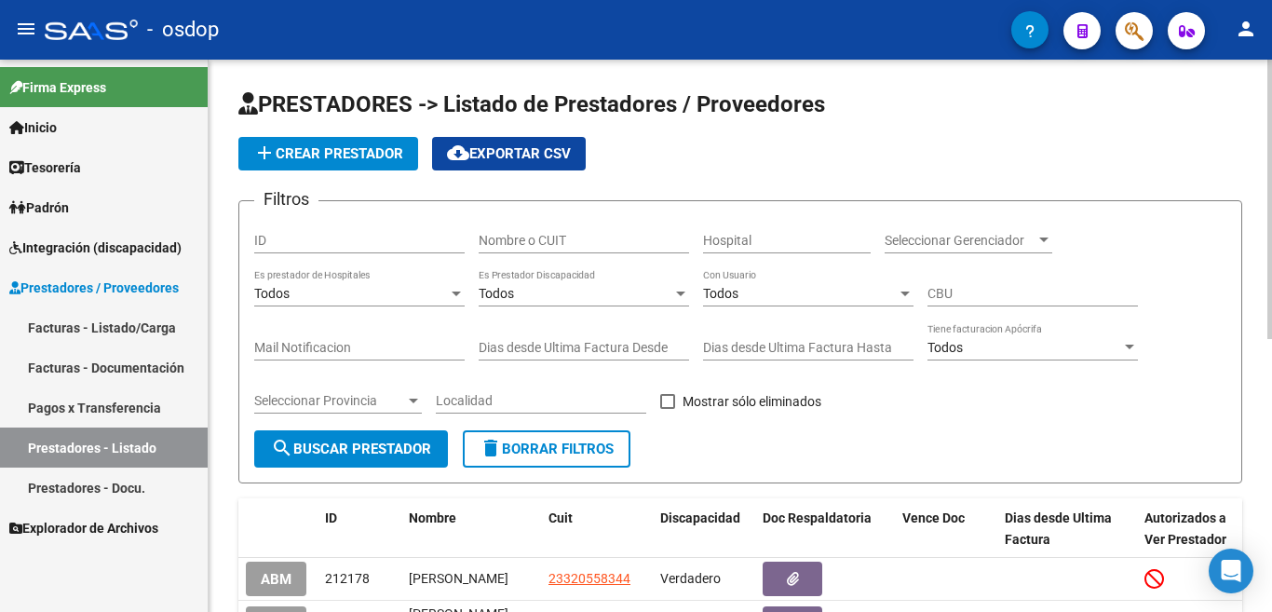
click at [591, 244] on input "Nombre o CUIT" at bounding box center [584, 241] width 210 height 16
paste input "27264613510"
type input "27264613510"
click at [379, 440] on span "search Buscar Prestador" at bounding box center [351, 448] width 160 height 17
click at [571, 240] on input "27264613510" at bounding box center [584, 241] width 210 height 16
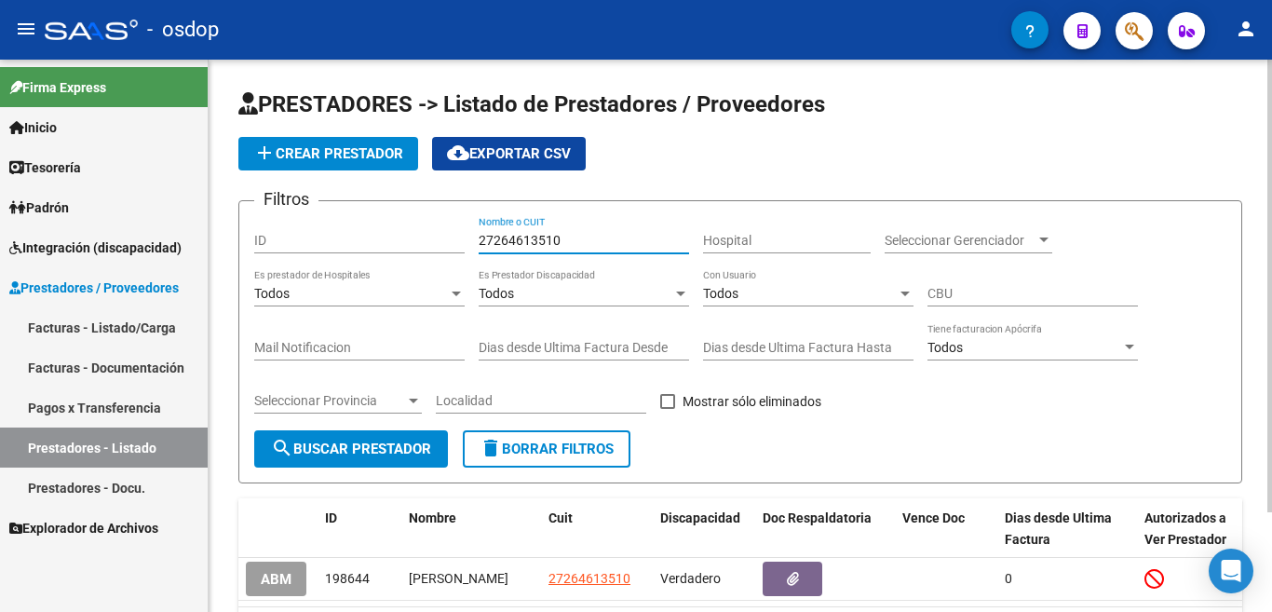
click at [571, 240] on input "27264613510" at bounding box center [584, 241] width 210 height 16
paste input "27264613510"
type input "27264613510"
click at [324, 480] on form "Filtros ID 27264613510 Nombre o CUIT Hospital Seleccionar Gerenciador Seleccion…" at bounding box center [740, 341] width 1004 height 283
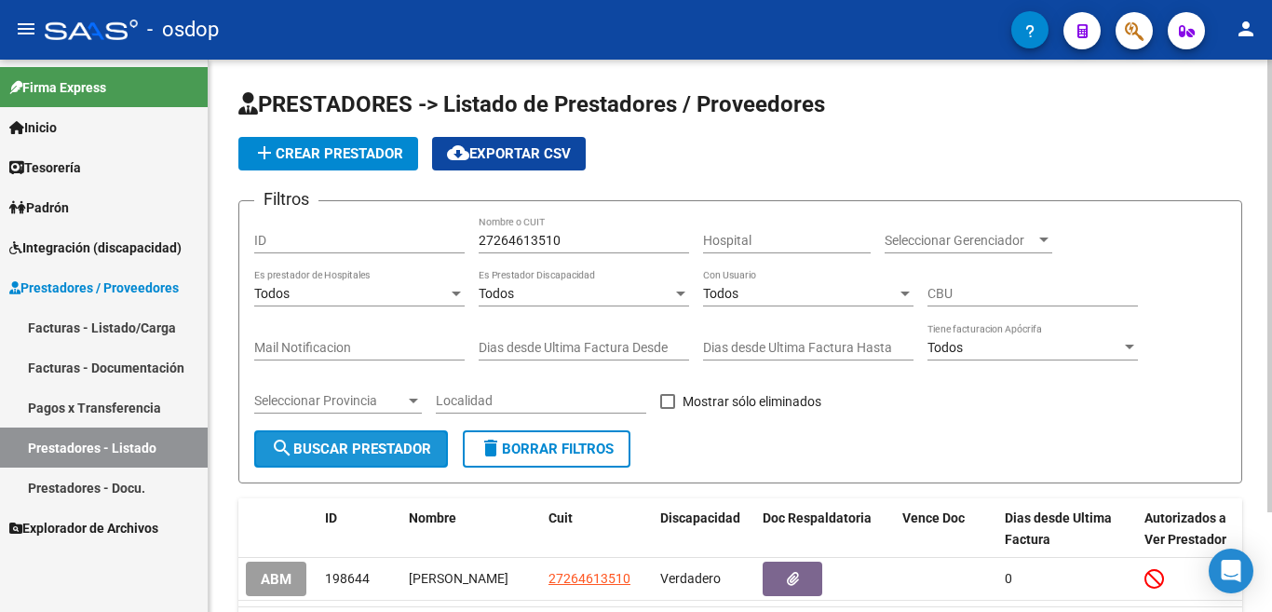
click at [336, 459] on button "search Buscar Prestador" at bounding box center [351, 448] width 194 height 37
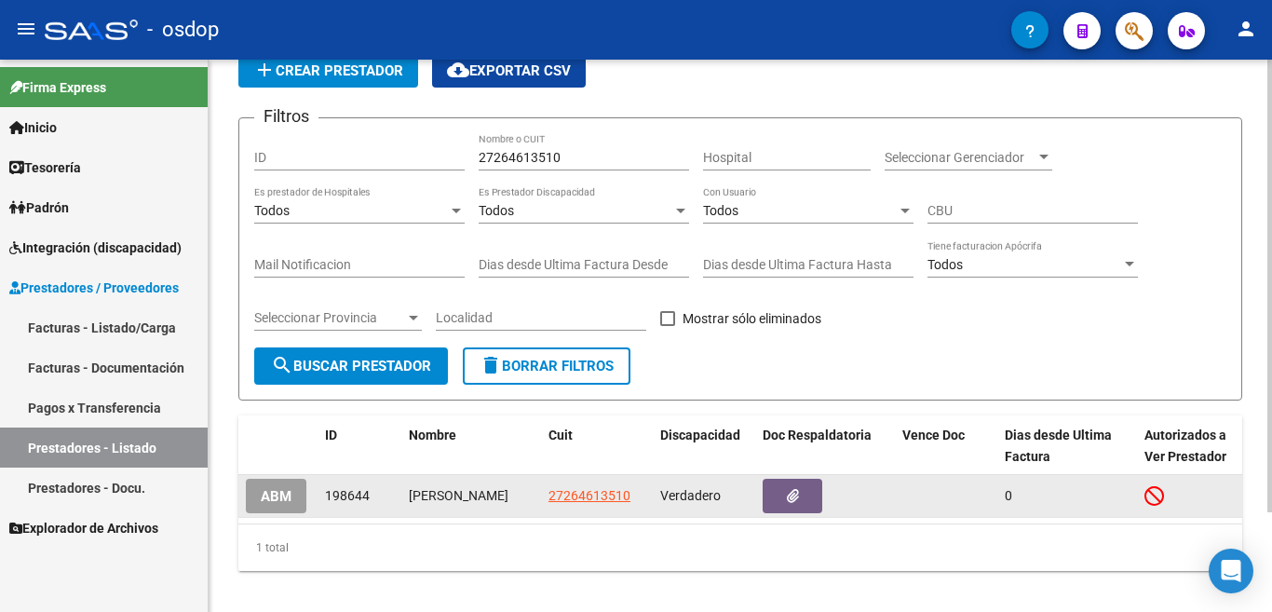
scroll to position [121, 0]
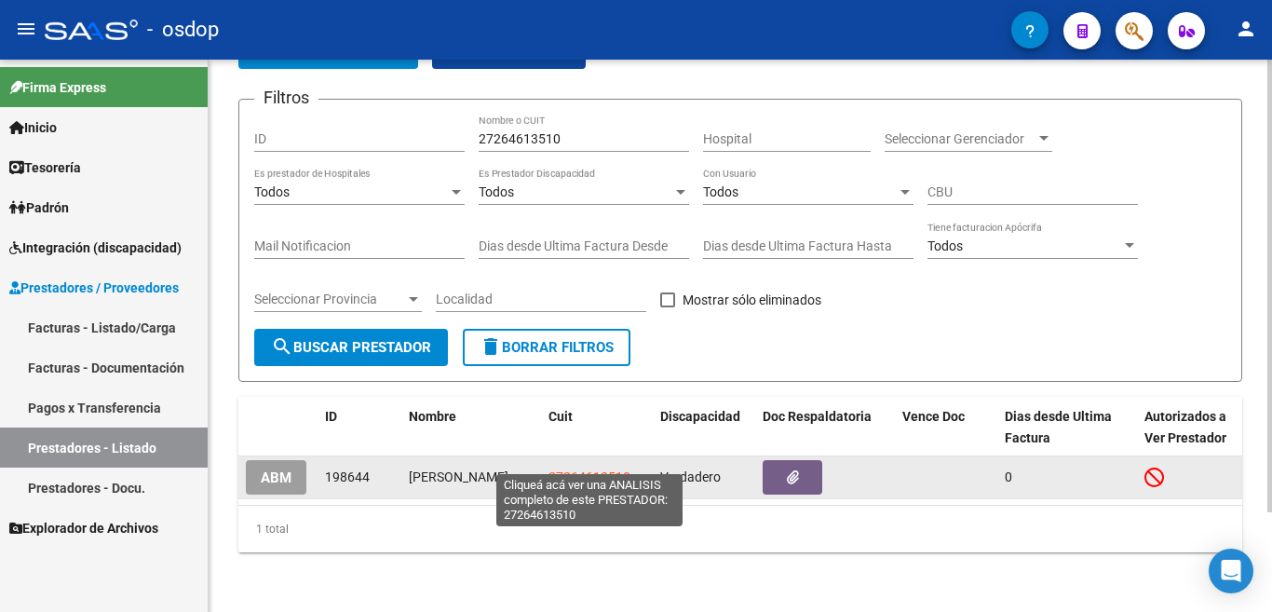
click at [620, 469] on span "27264613510" at bounding box center [589, 476] width 82 height 15
type textarea "27264613510"
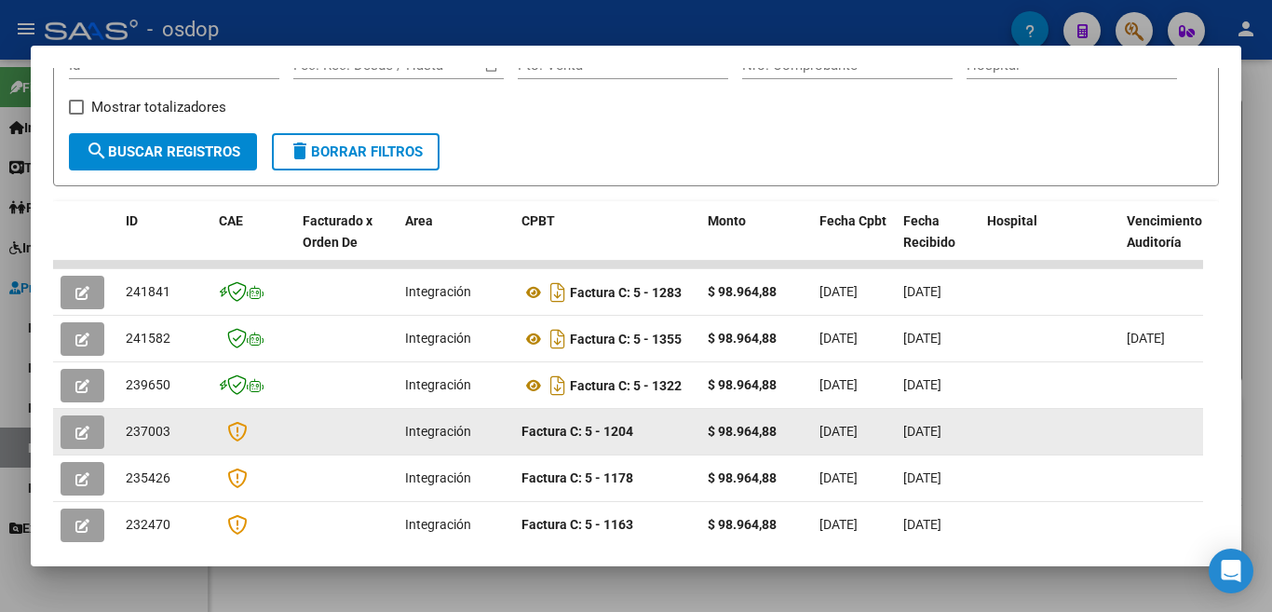
scroll to position [0, 2]
drag, startPoint x: 843, startPoint y: 428, endPoint x: 875, endPoint y: 425, distance: 32.8
click at [858, 425] on span "[DATE]" at bounding box center [838, 431] width 38 height 15
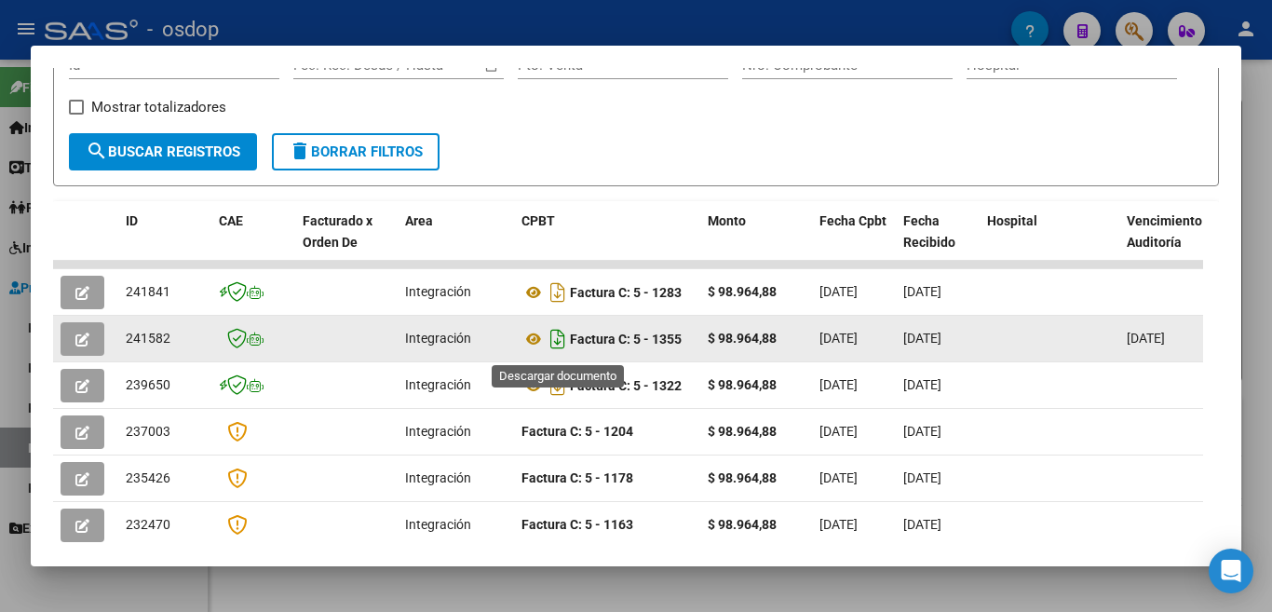
click at [550, 346] on icon "Descargar documento" at bounding box center [558, 339] width 24 height 30
